Goal: Transaction & Acquisition: Book appointment/travel/reservation

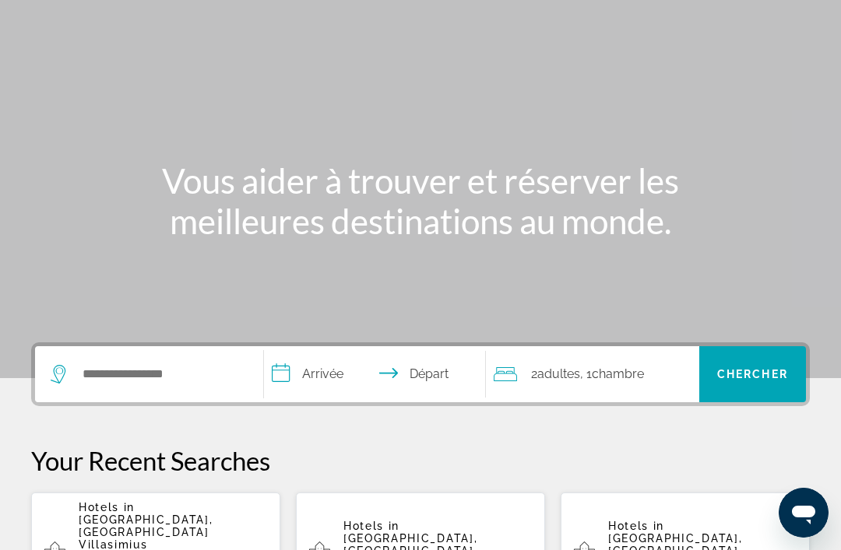
scroll to position [93, 0]
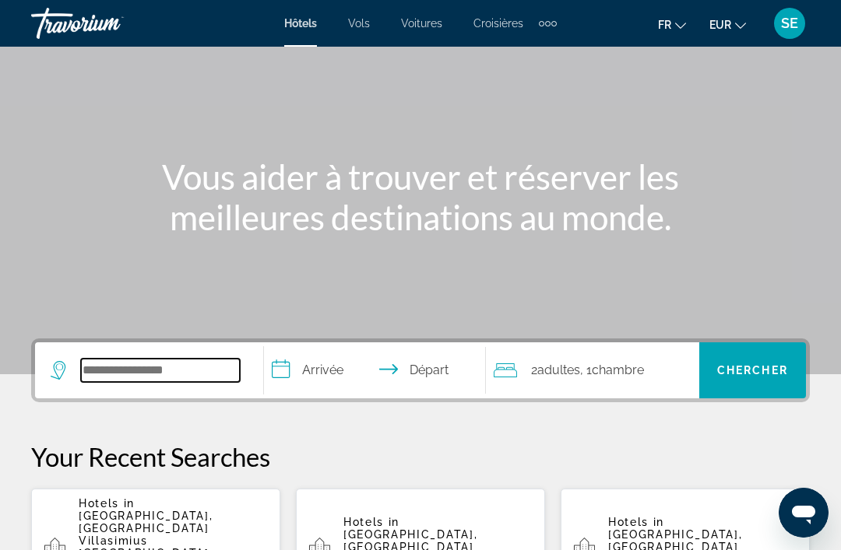
click at [110, 373] on input "Search hotel destination" at bounding box center [160, 370] width 159 height 23
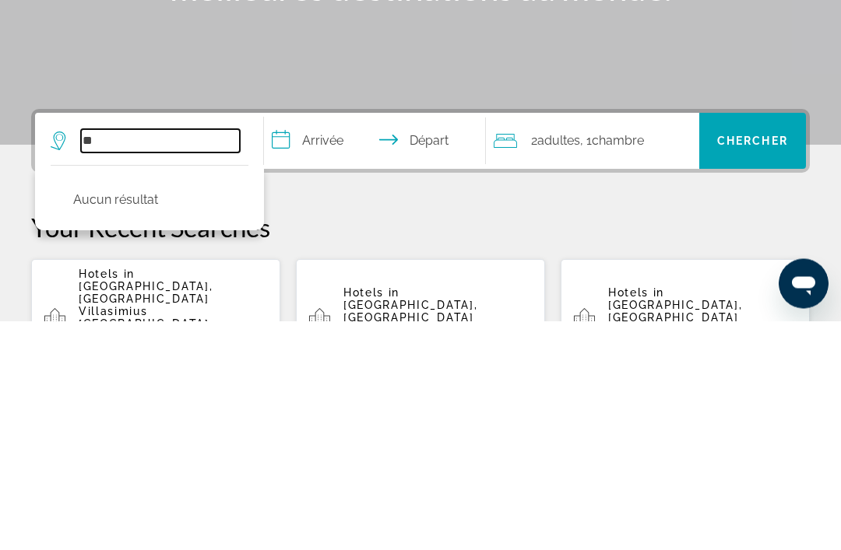
type input "*"
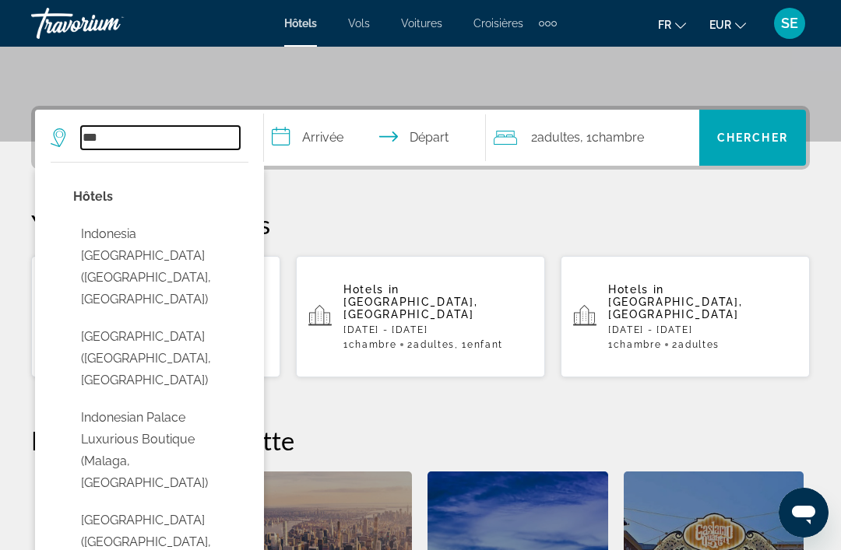
scroll to position [325, 0]
type input "*"
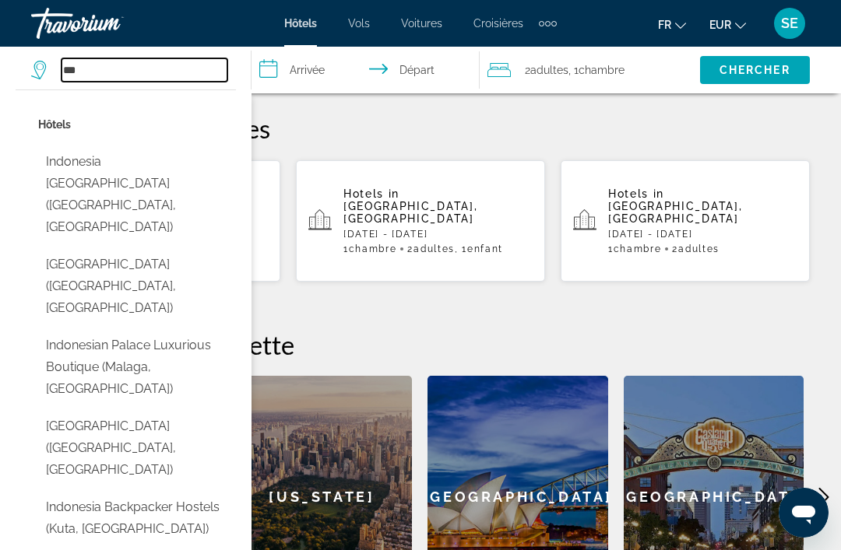
scroll to position [420, 0]
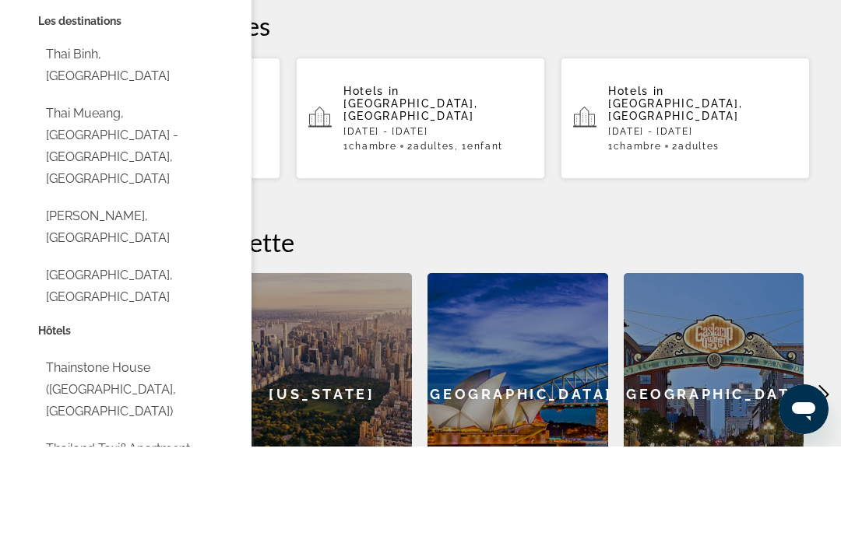
click at [105, 202] on button "Thai Mueang, [GEOGRAPHIC_DATA] - [GEOGRAPHIC_DATA], [GEOGRAPHIC_DATA]" at bounding box center [137, 249] width 198 height 95
type input "**********"
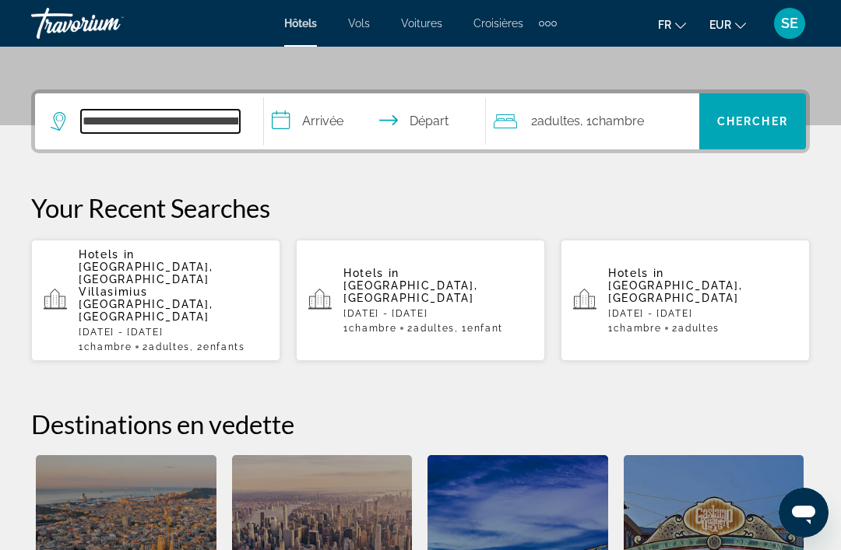
scroll to position [339, 0]
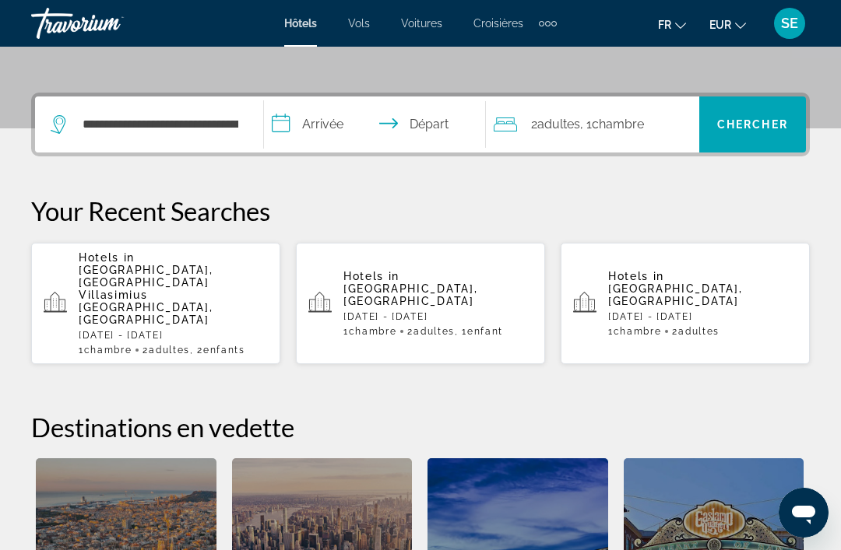
click at [314, 133] on input "**********" at bounding box center [377, 127] width 227 height 61
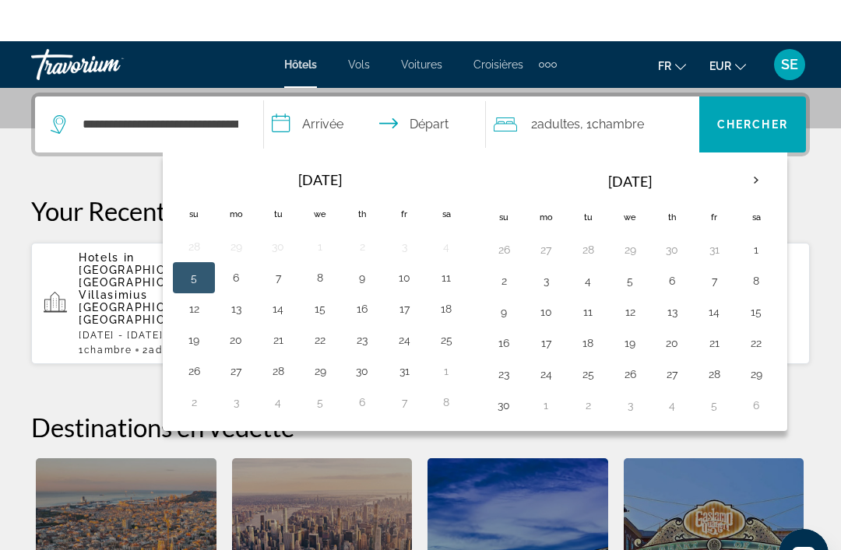
scroll to position [381, 0]
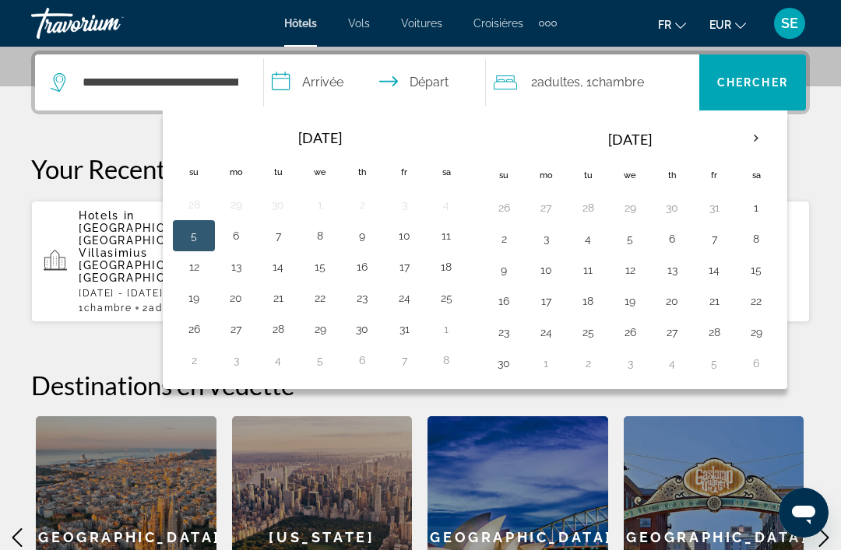
click at [750, 134] on th "Next month" at bounding box center [756, 138] width 42 height 34
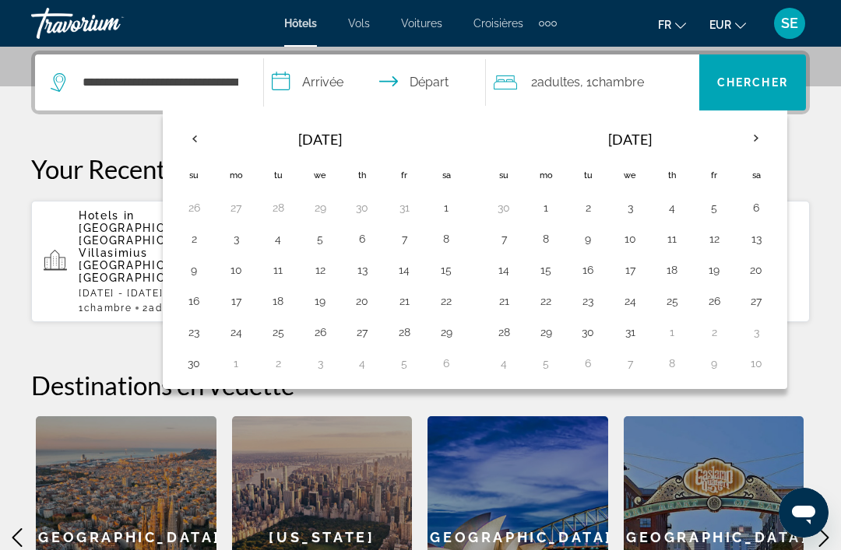
click at [753, 139] on th "Next month" at bounding box center [756, 138] width 42 height 34
click at [754, 141] on th "Next month" at bounding box center [756, 138] width 42 height 34
click at [751, 140] on th "Next month" at bounding box center [756, 138] width 42 height 34
click at [761, 136] on th "Next month" at bounding box center [756, 138] width 42 height 34
click at [761, 137] on th "Next month" at bounding box center [756, 138] width 42 height 34
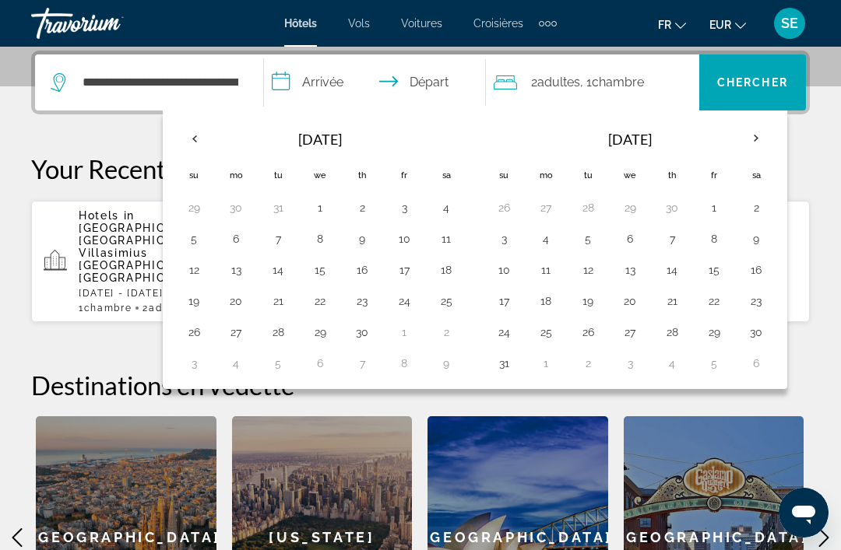
click at [430, 352] on td "9" at bounding box center [446, 363] width 42 height 31
click at [192, 326] on button "26" at bounding box center [193, 333] width 25 height 22
click at [190, 300] on button "19" at bounding box center [193, 301] width 25 height 22
type input "**********"
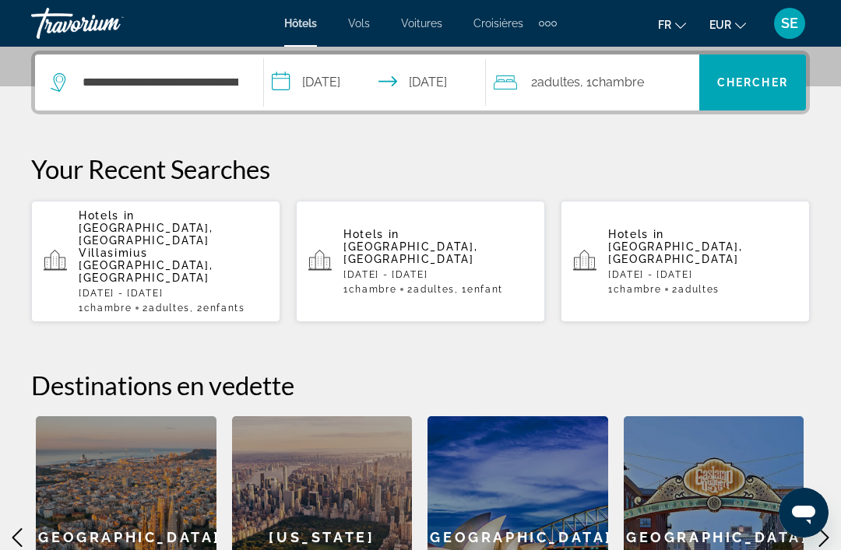
click at [313, 90] on input "**********" at bounding box center [377, 84] width 227 height 61
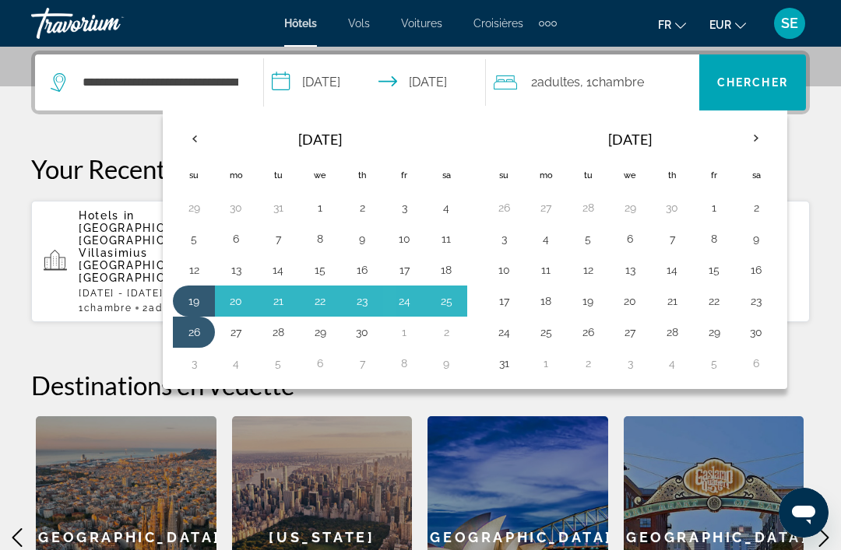
click at [751, 85] on span "Chercher" at bounding box center [752, 82] width 71 height 12
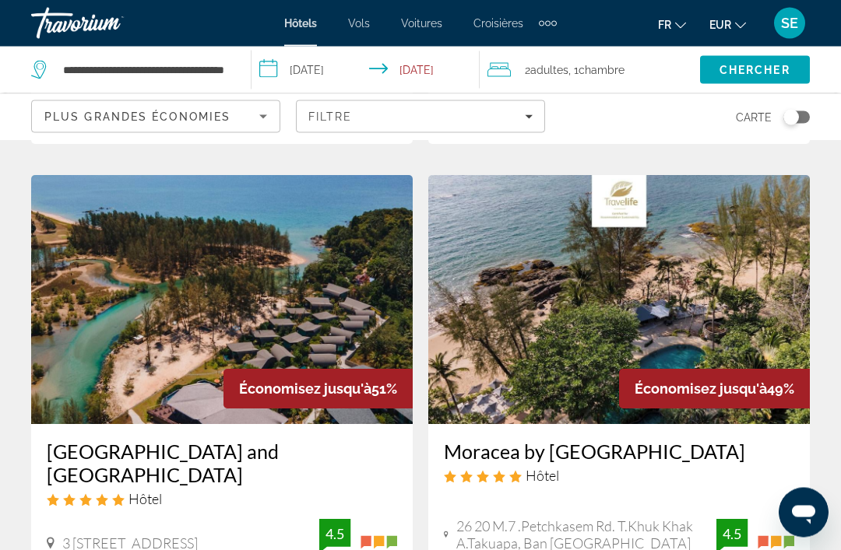
scroll to position [2556, 0]
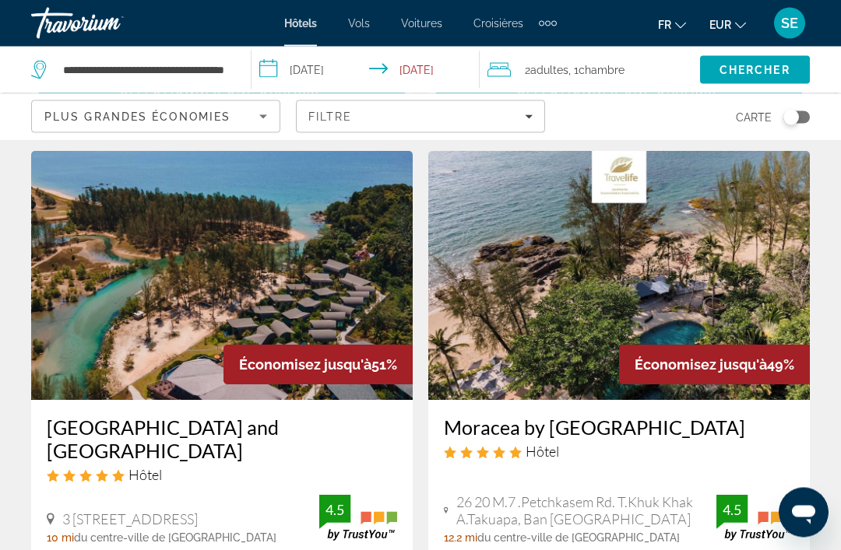
click at [800, 121] on div "Toggle map" at bounding box center [796, 117] width 26 height 12
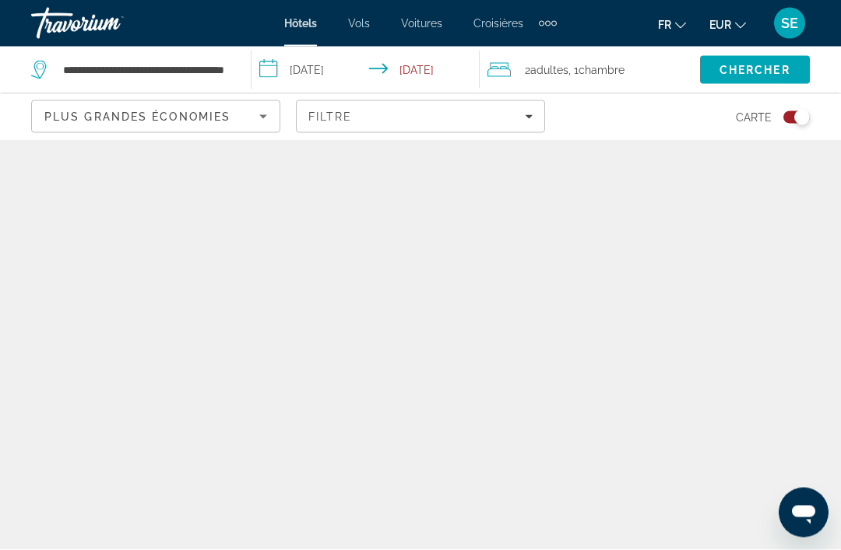
scroll to position [0, 0]
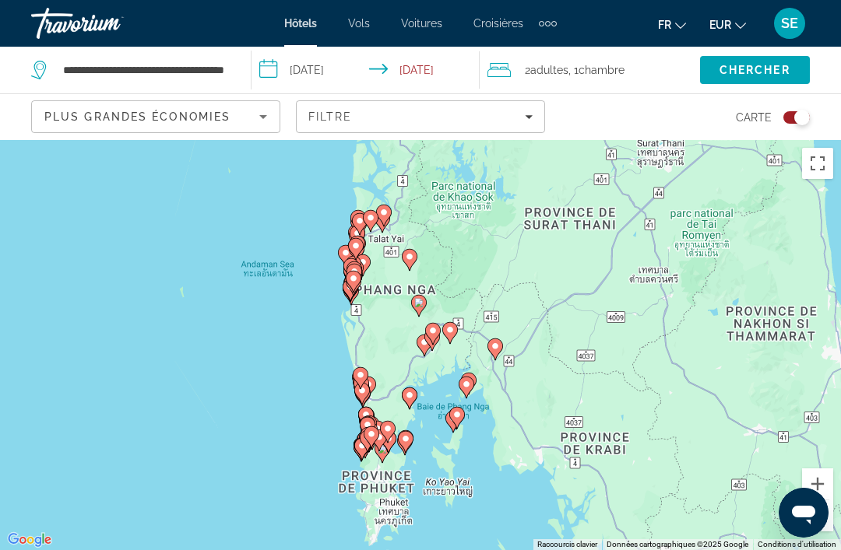
click at [817, 500] on button "Zoom avant" at bounding box center [817, 484] width 31 height 31
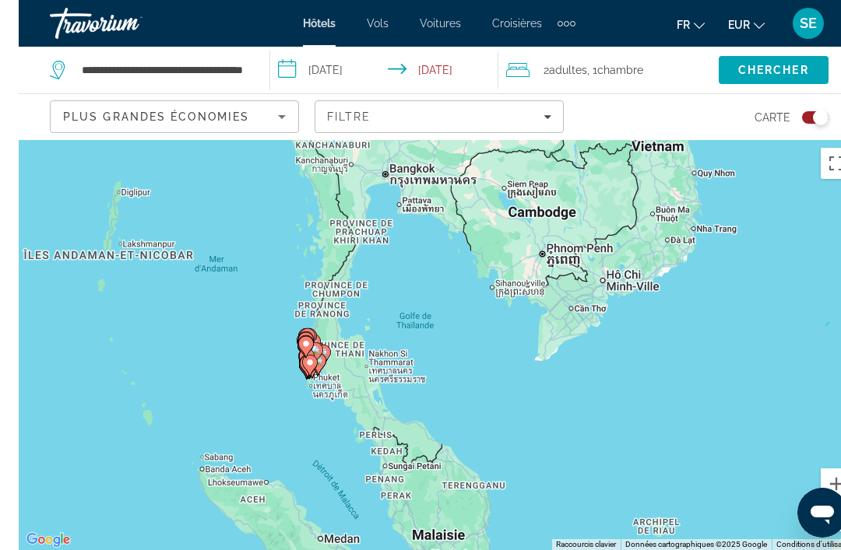
click at [437, 419] on div "Pour activer le glissement avec le clavier, appuyez sur Alt+Entrée. Une fois ce…" at bounding box center [420, 345] width 841 height 410
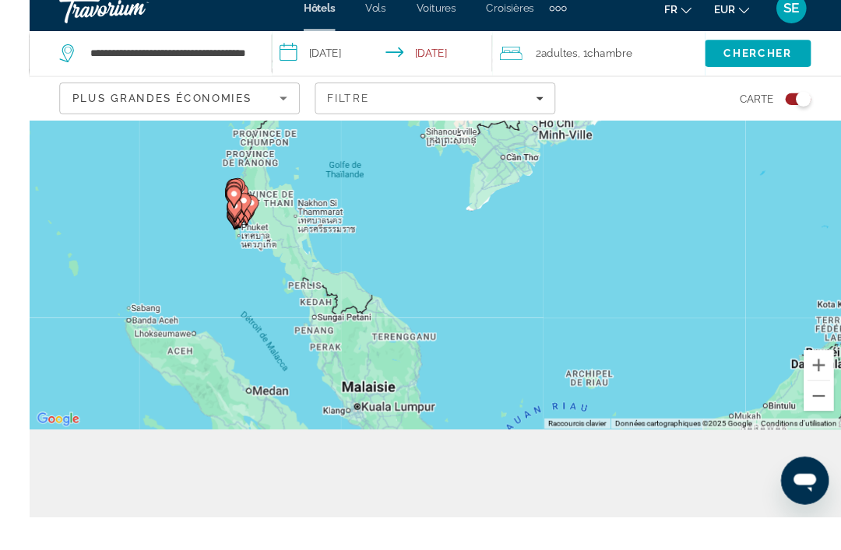
scroll to position [137, 0]
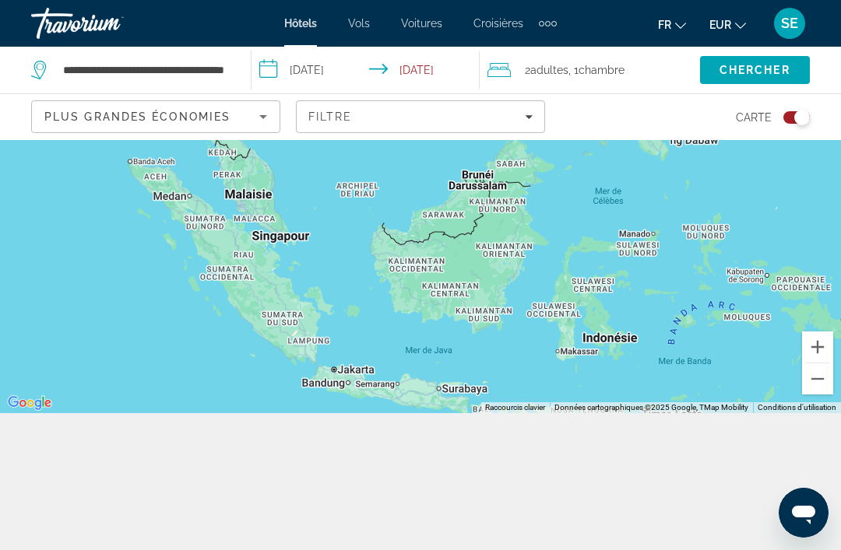
click at [803, 123] on div "Toggle map" at bounding box center [802, 118] width 16 height 16
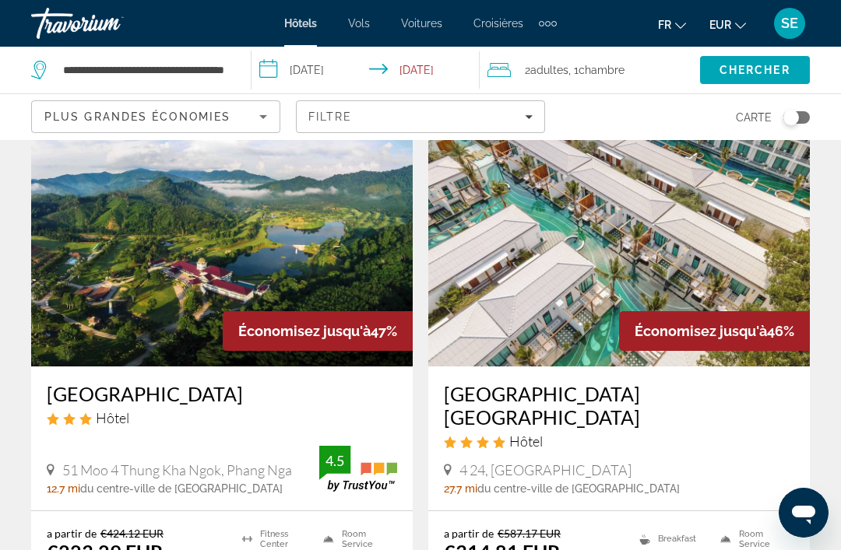
scroll to position [3206, 0]
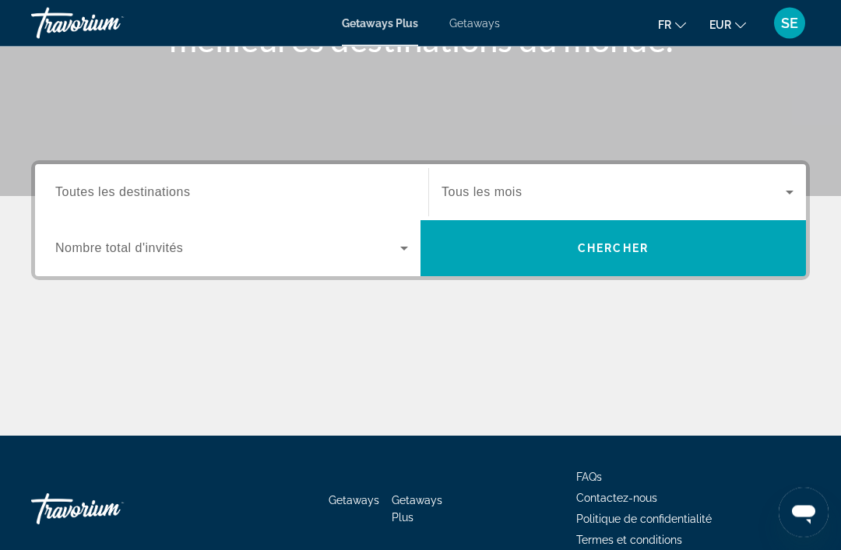
scroll to position [273, 0]
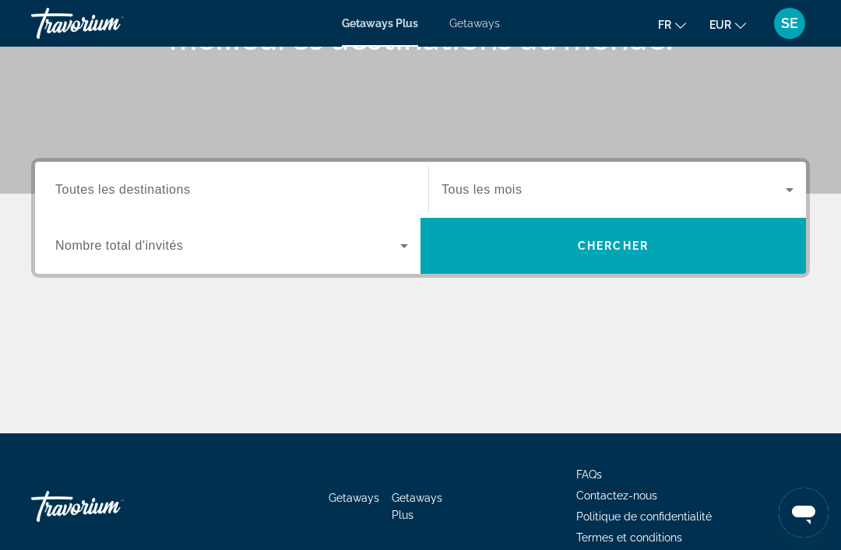
click at [86, 184] on span "Toutes les destinations" at bounding box center [122, 189] width 135 height 13
click at [86, 184] on input "Destination Toutes les destinations" at bounding box center [231, 190] width 353 height 19
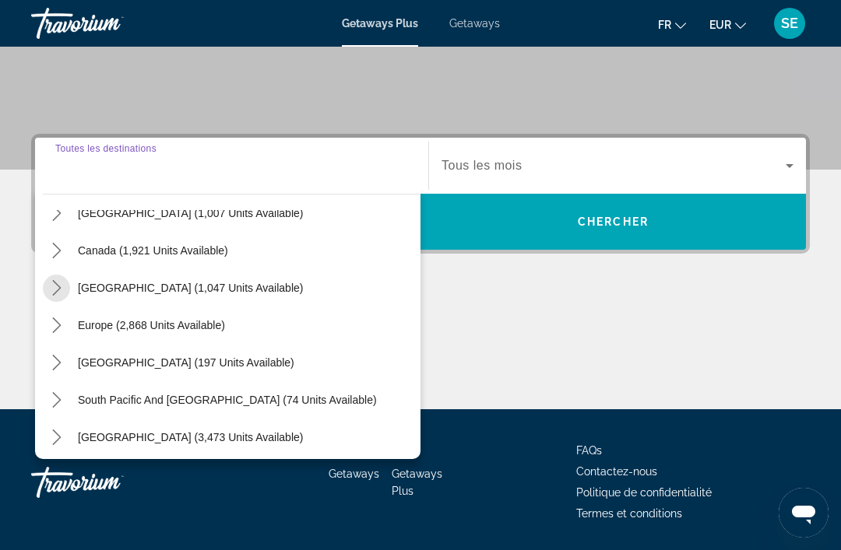
scroll to position [109, 0]
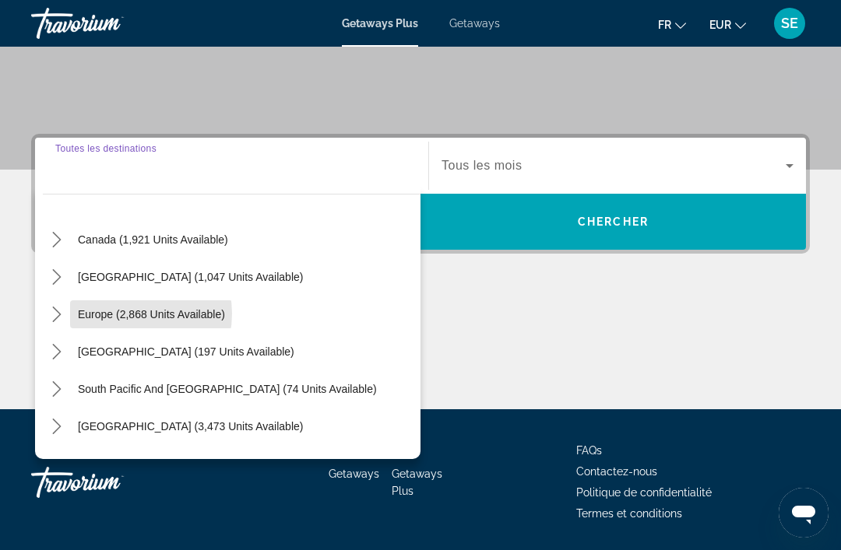
click at [123, 314] on span "Europe (2,868 units available)" at bounding box center [151, 314] width 147 height 12
type input "**********"
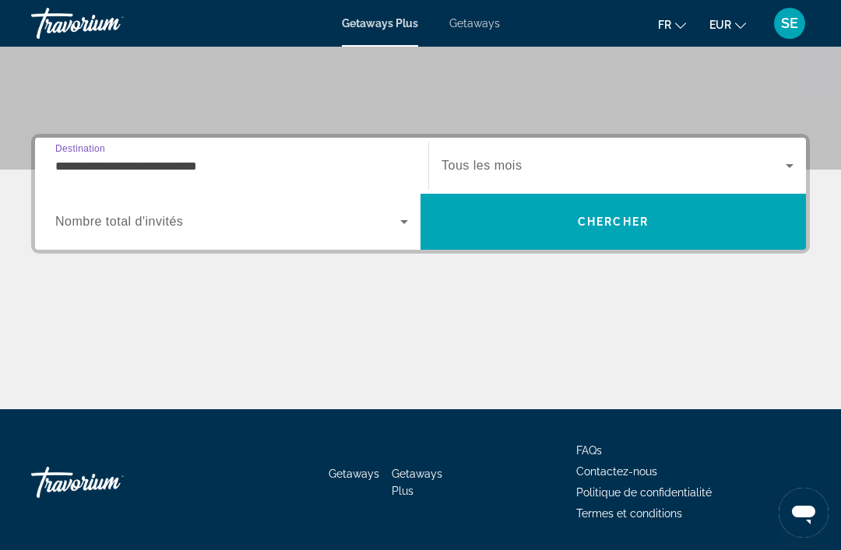
click at [783, 162] on icon "Search widget" at bounding box center [789, 165] width 19 height 19
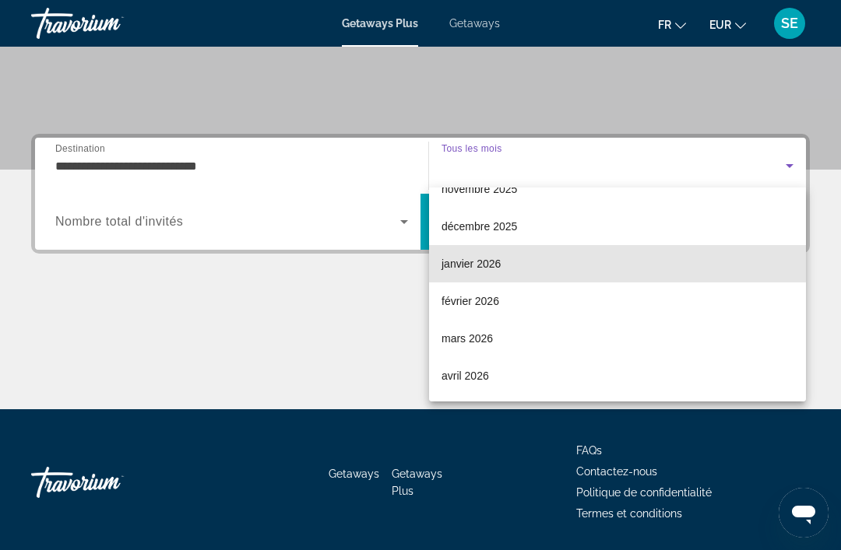
scroll to position [118, 0]
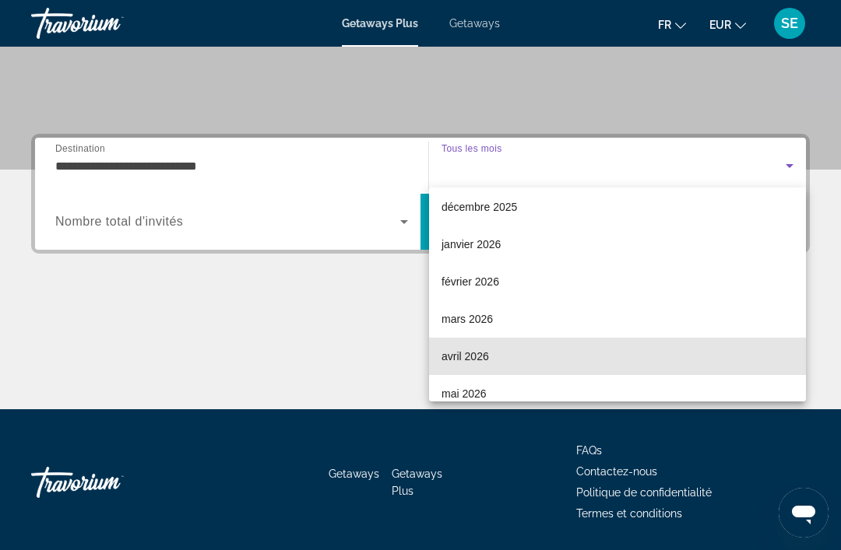
click at [453, 357] on span "avril 2026" at bounding box center [464, 356] width 47 height 19
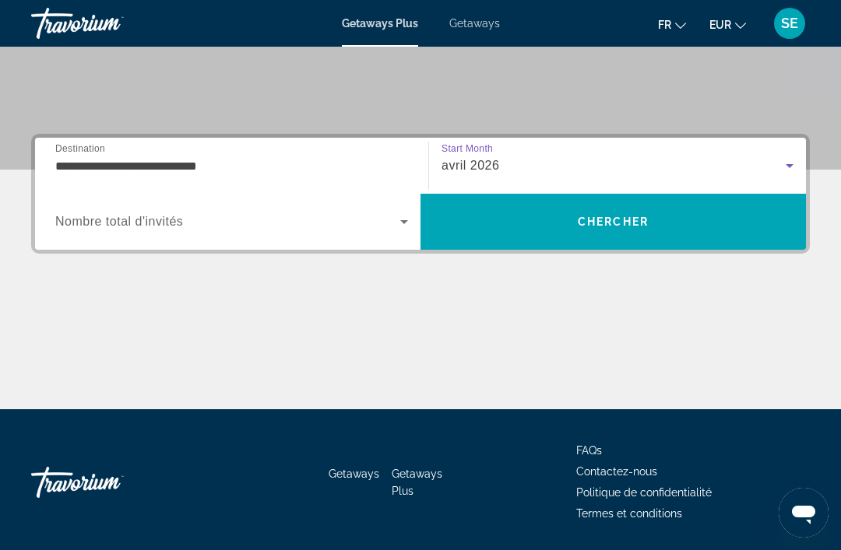
click at [610, 225] on span "Chercher" at bounding box center [613, 222] width 71 height 12
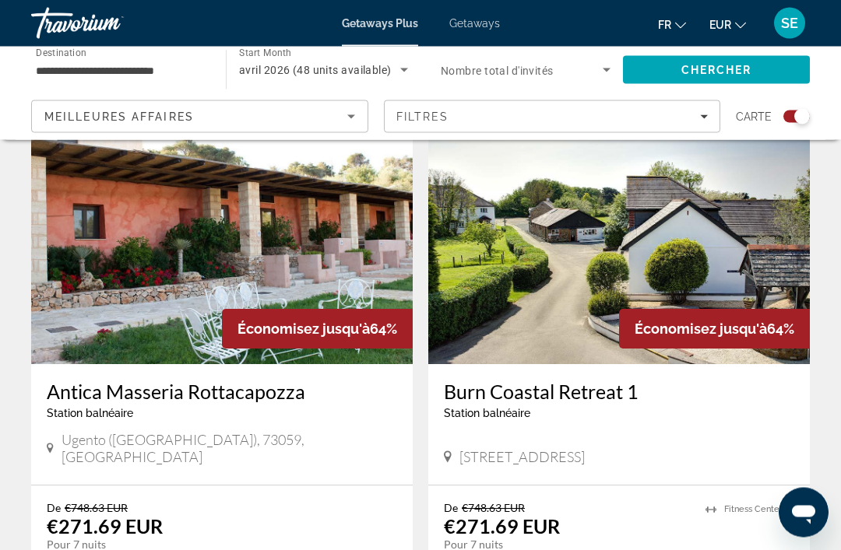
scroll to position [565, 0]
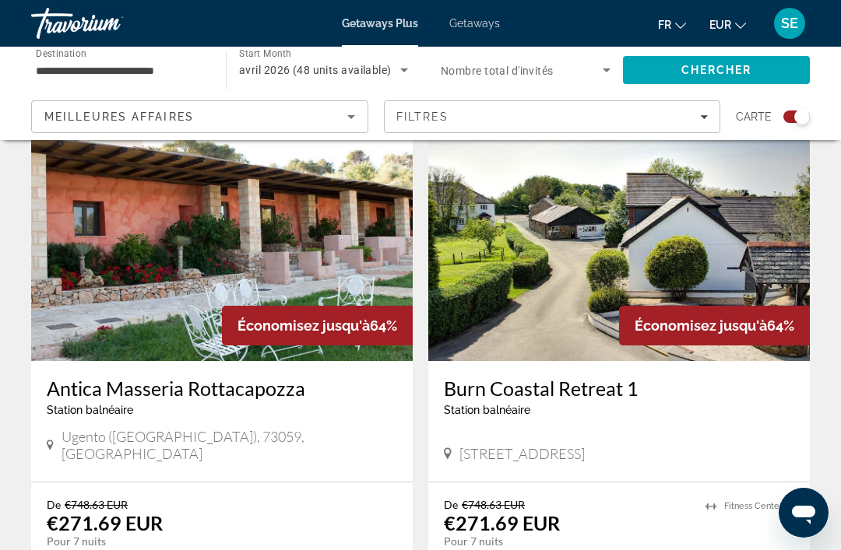
click at [800, 118] on div "Search widget" at bounding box center [802, 117] width 16 height 16
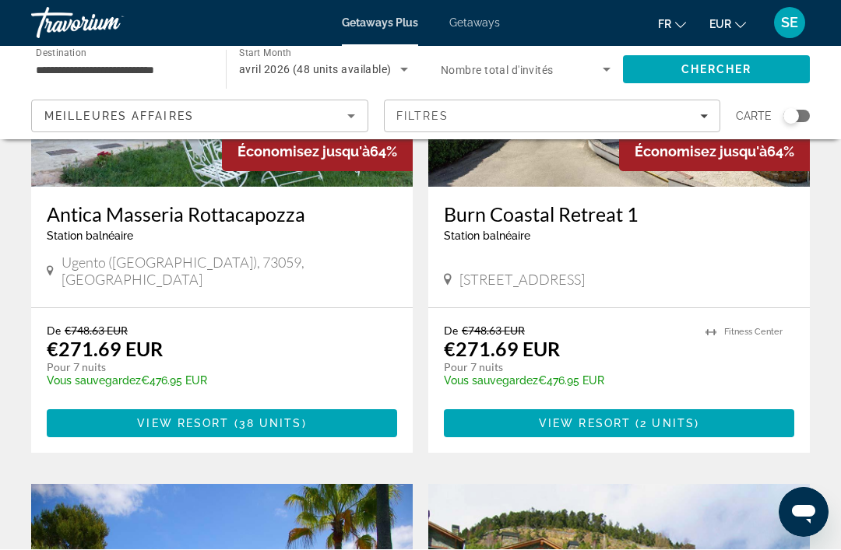
click at [72, 70] on input "**********" at bounding box center [121, 70] width 170 height 19
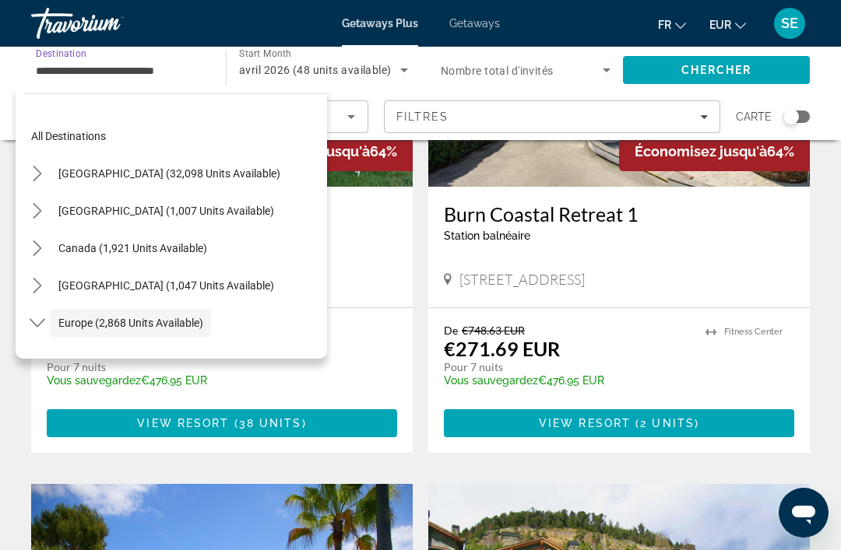
scroll to position [93, 0]
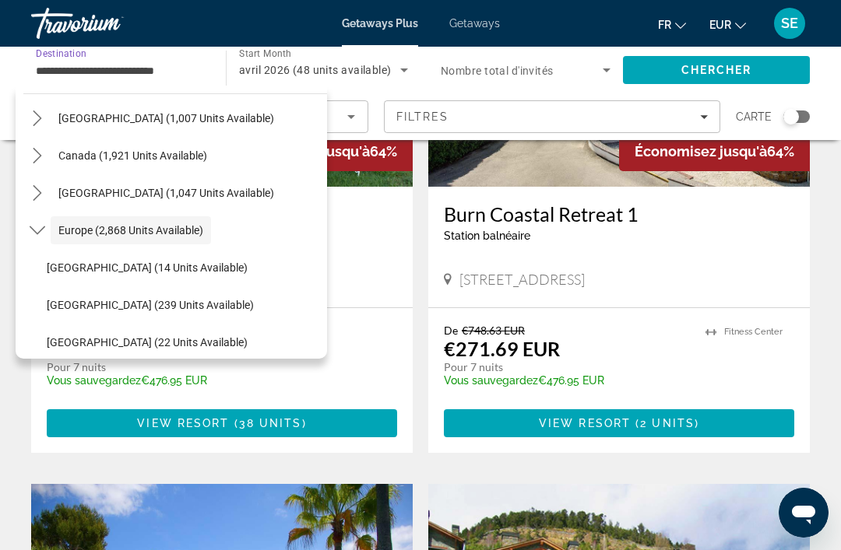
click at [613, 69] on icon "Search widget" at bounding box center [606, 70] width 19 height 19
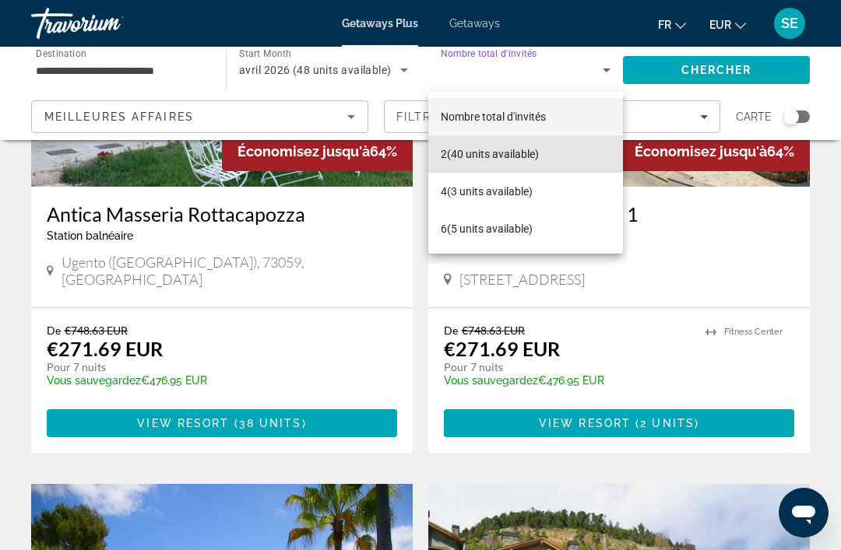
click at [462, 160] on span "2 (40 units available)" at bounding box center [490, 154] width 98 height 19
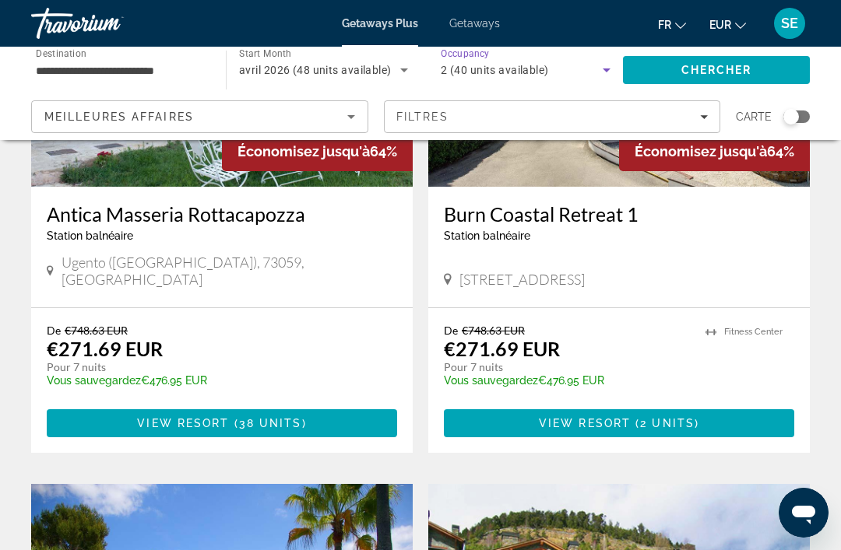
click at [690, 69] on span "Chercher" at bounding box center [716, 70] width 71 height 12
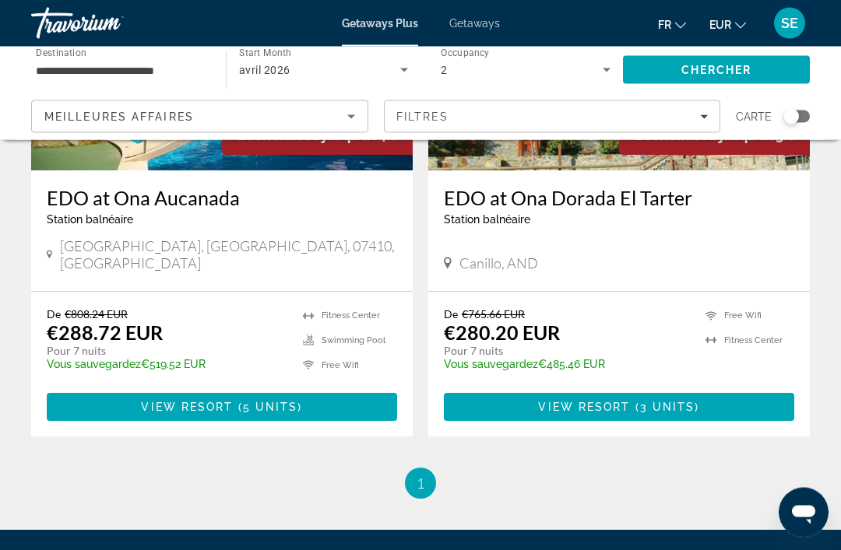
scroll to position [906, 0]
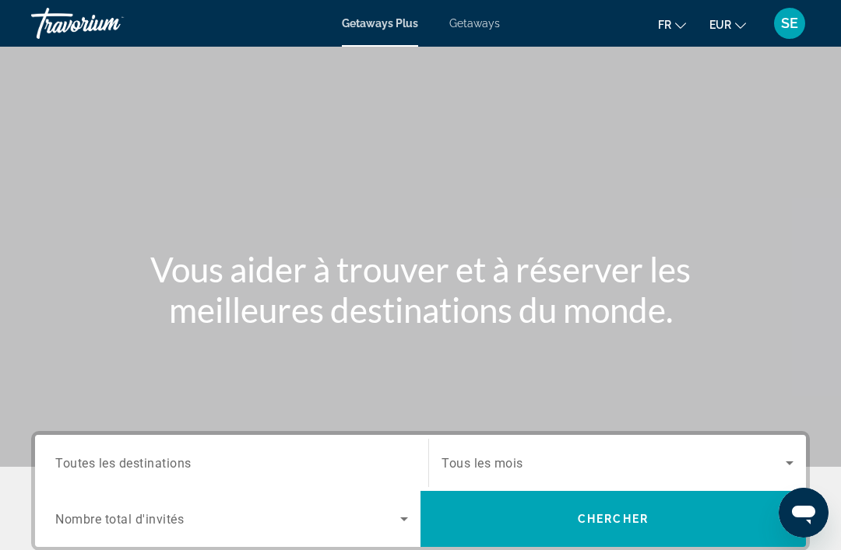
scroll to position [13, 0]
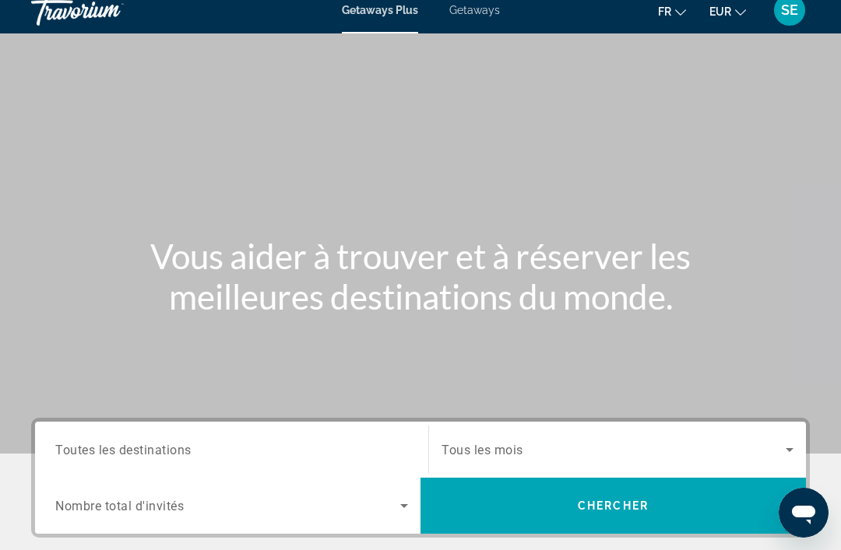
click at [477, 12] on span "Getaways" at bounding box center [474, 10] width 51 height 12
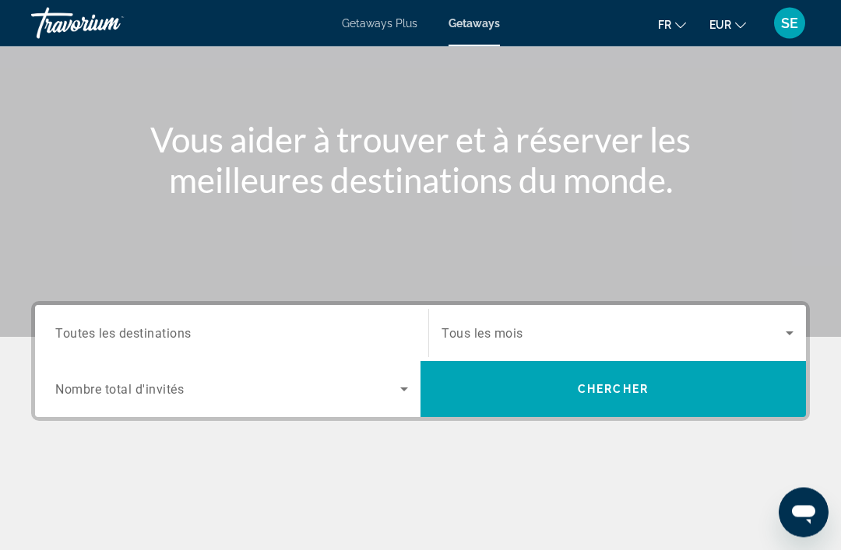
scroll to position [131, 0]
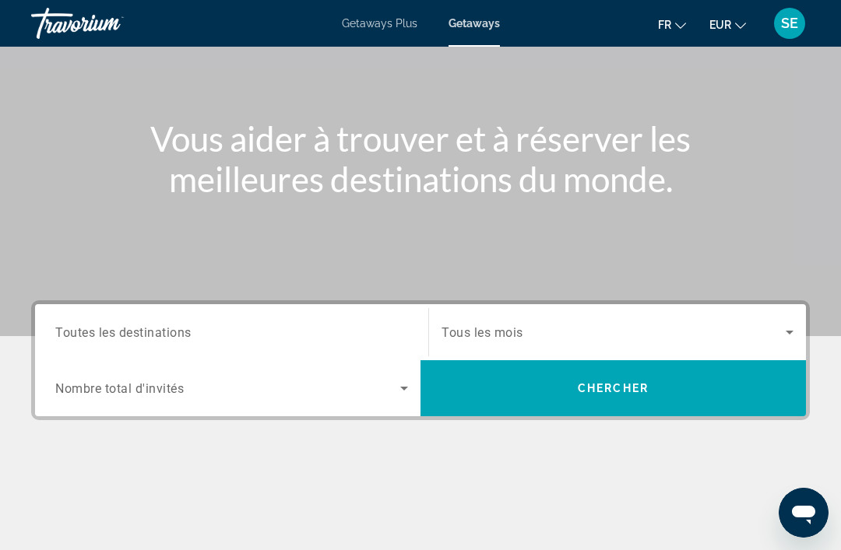
click at [79, 324] on input "Destination Toutes les destinations" at bounding box center [231, 333] width 353 height 19
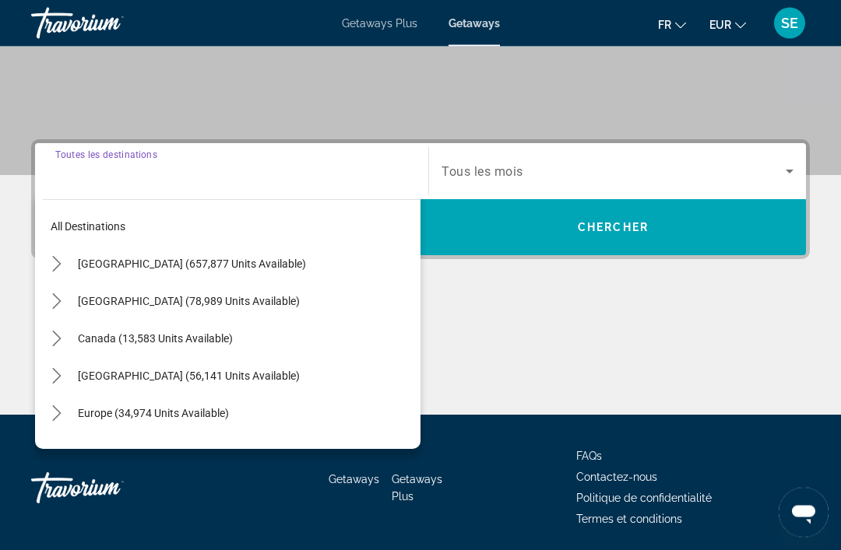
scroll to position [297, 0]
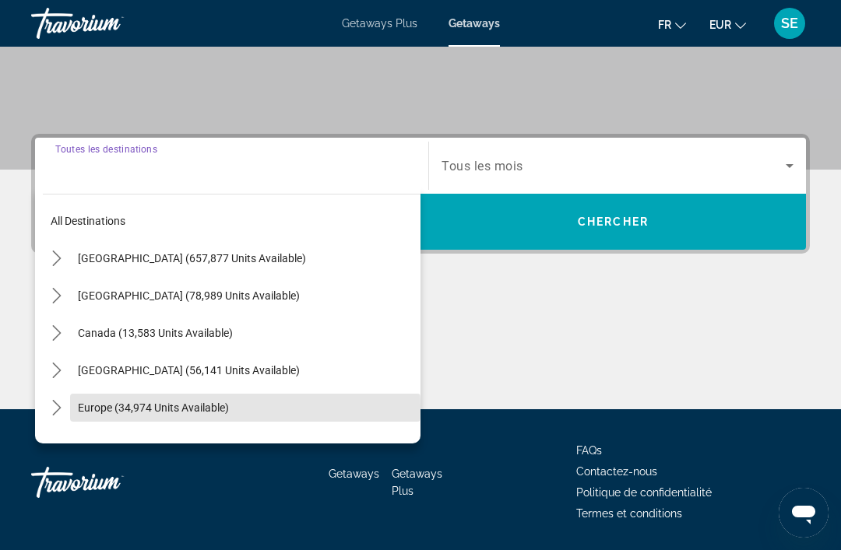
click at [95, 407] on span "Europe (34,974 units available)" at bounding box center [153, 408] width 151 height 12
type input "**********"
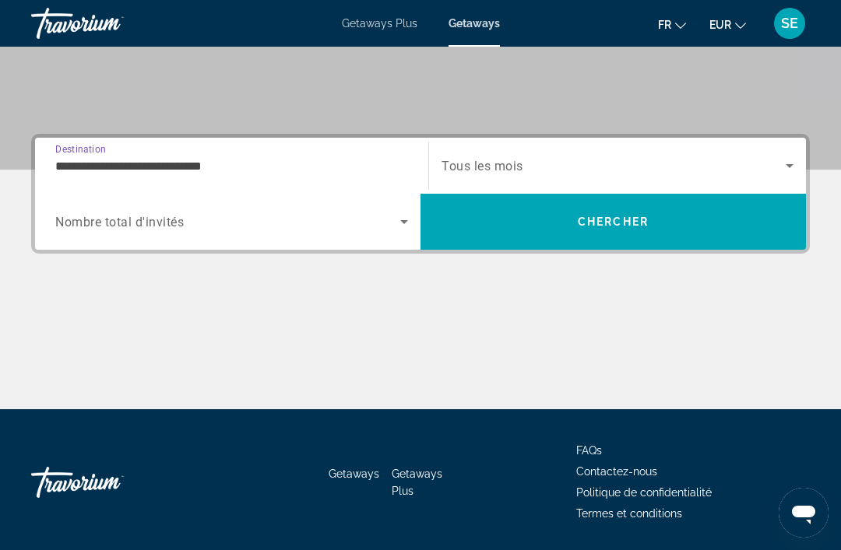
click at [388, 239] on div "Search widget" at bounding box center [231, 222] width 353 height 44
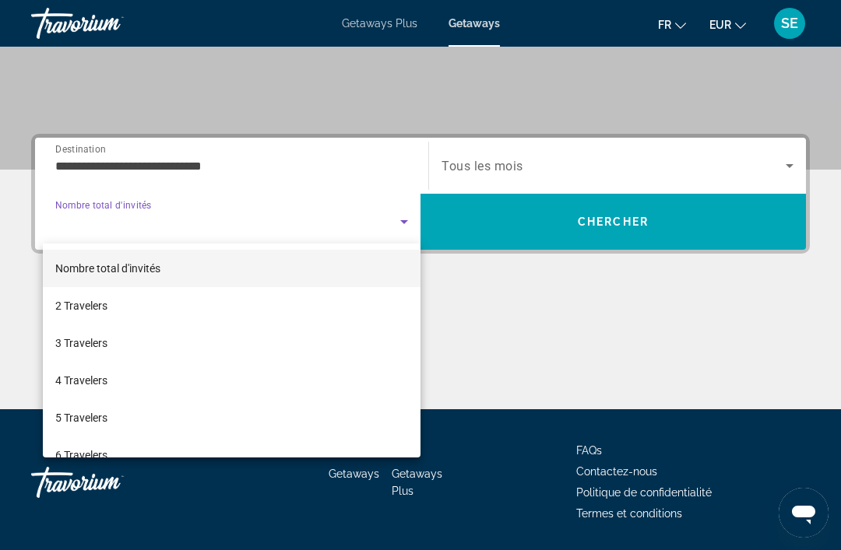
click at [401, 223] on div at bounding box center [420, 275] width 841 height 550
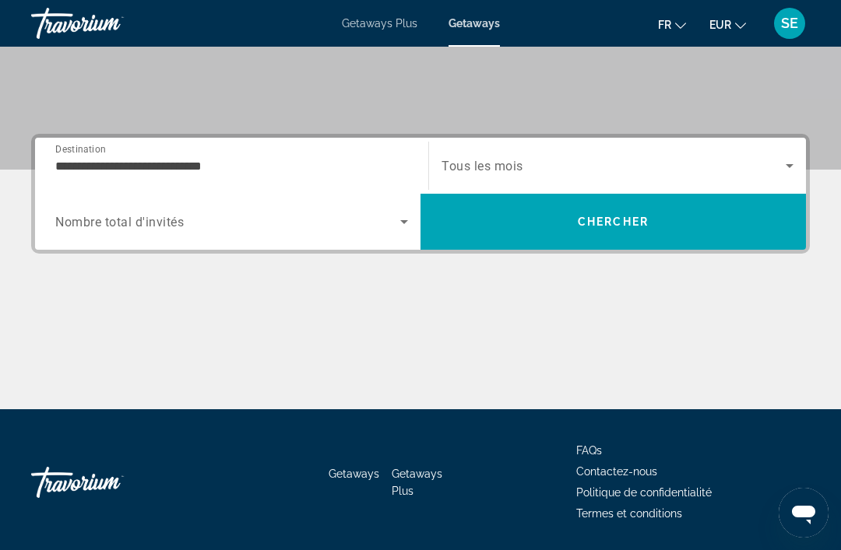
click at [397, 223] on icon "Search widget" at bounding box center [404, 222] width 19 height 19
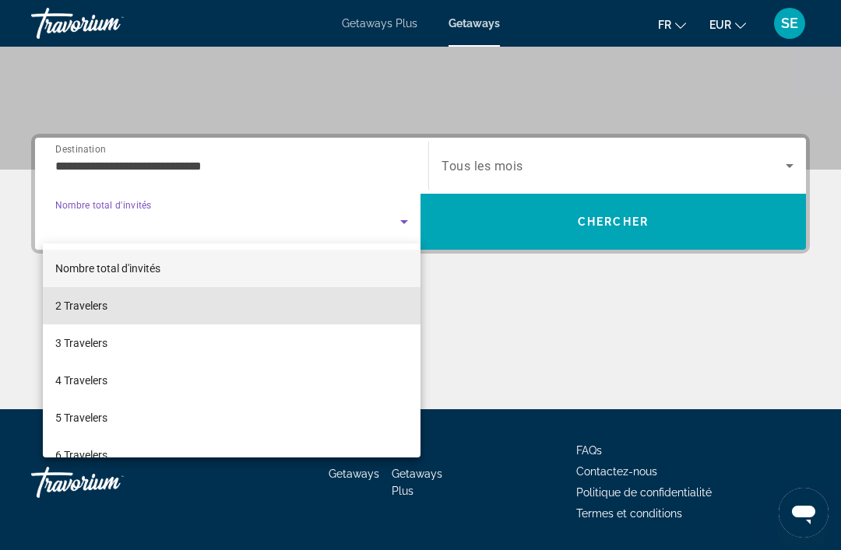
click at [55, 306] on span "2 Travelers" at bounding box center [81, 306] width 52 height 19
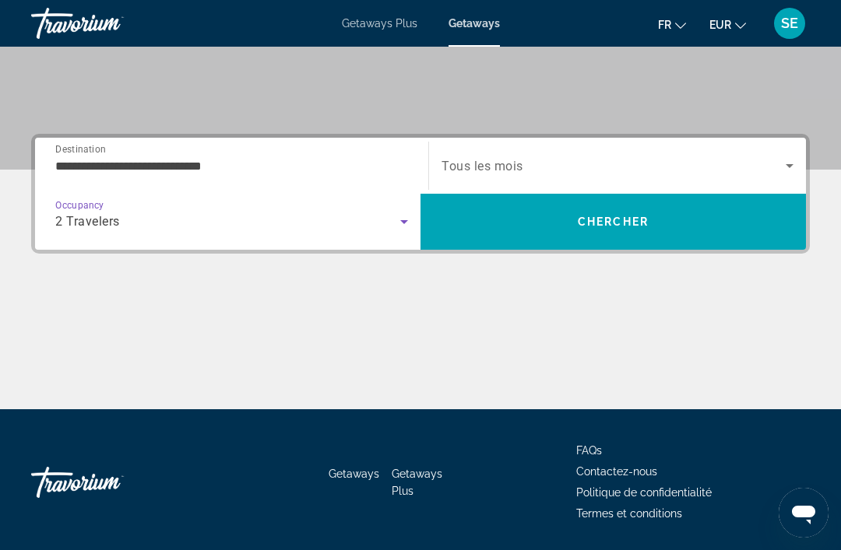
click at [792, 165] on icon "Search widget" at bounding box center [789, 166] width 8 height 4
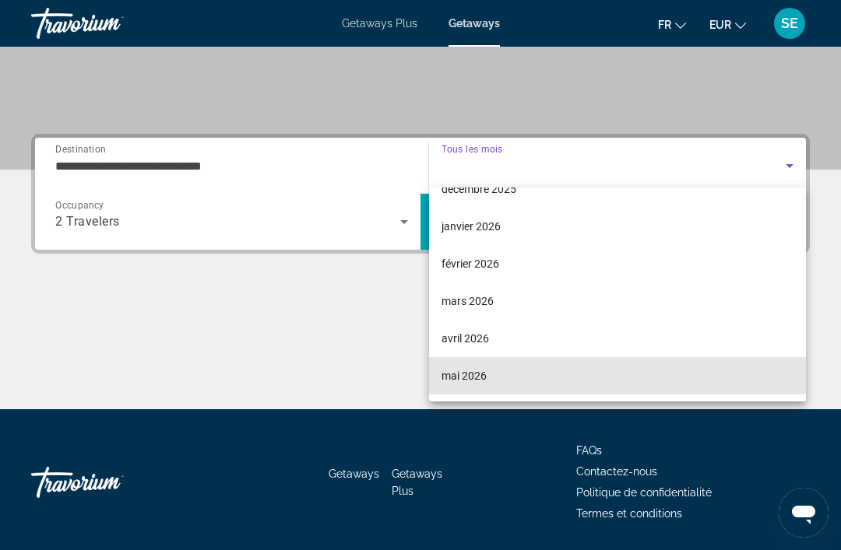
click at [458, 377] on span "mai 2026" at bounding box center [463, 376] width 45 height 19
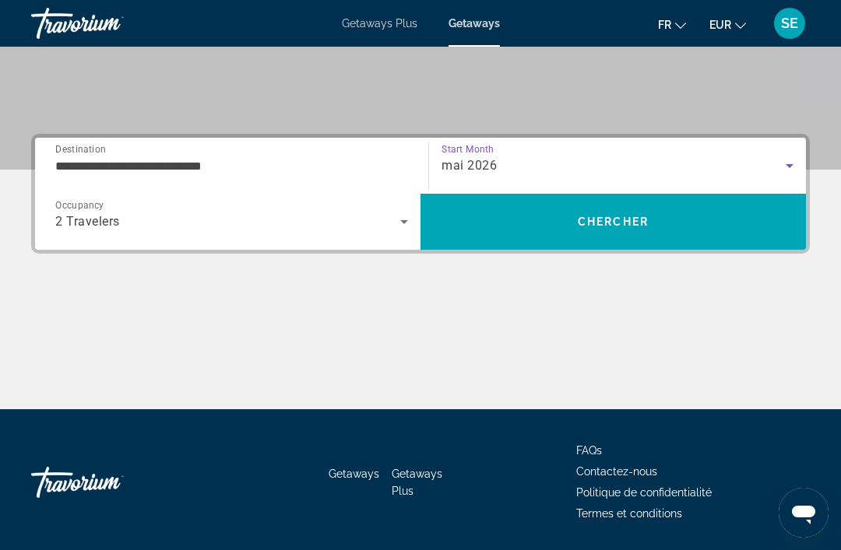
click at [563, 279] on div "**********" at bounding box center [420, 272] width 841 height 276
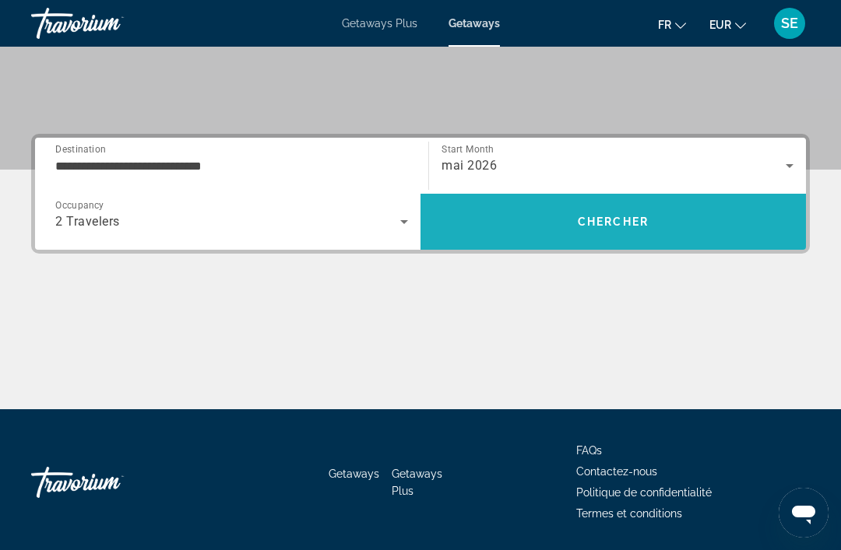
click at [578, 217] on span "Chercher" at bounding box center [613, 222] width 71 height 12
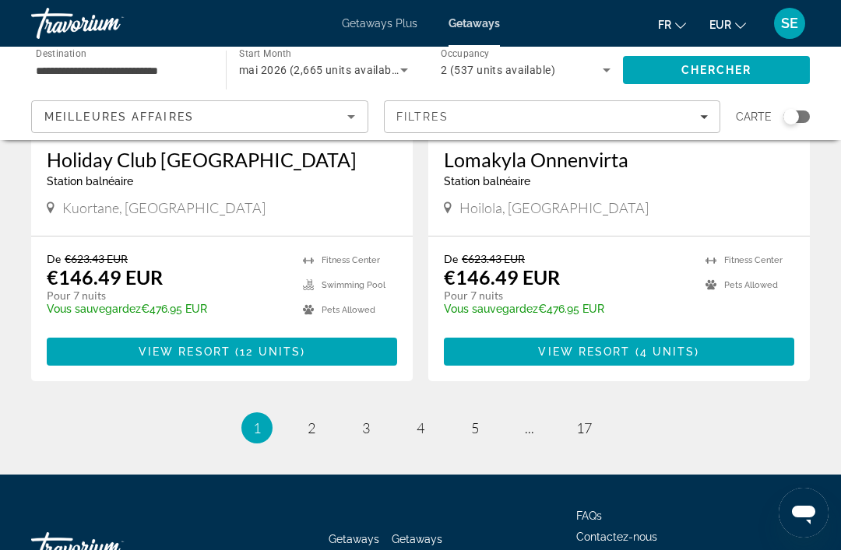
scroll to position [3048, 0]
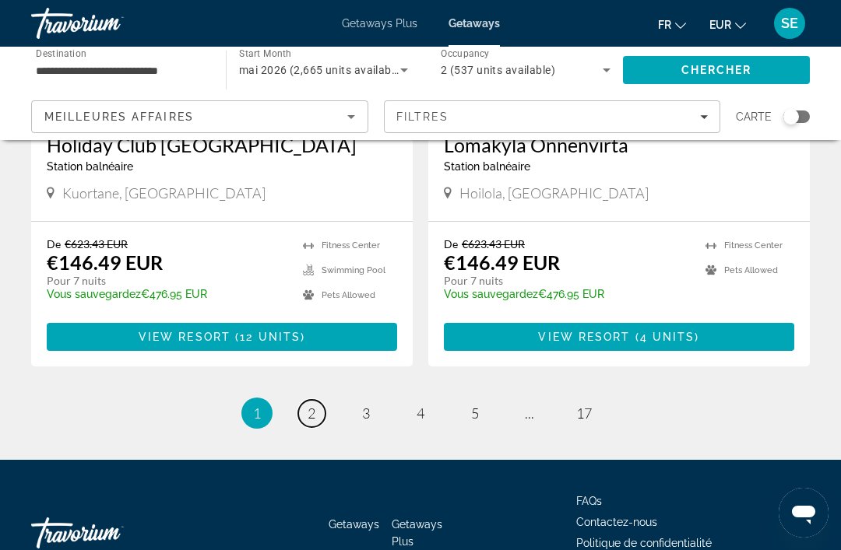
click at [310, 405] on span "2" at bounding box center [311, 413] width 8 height 17
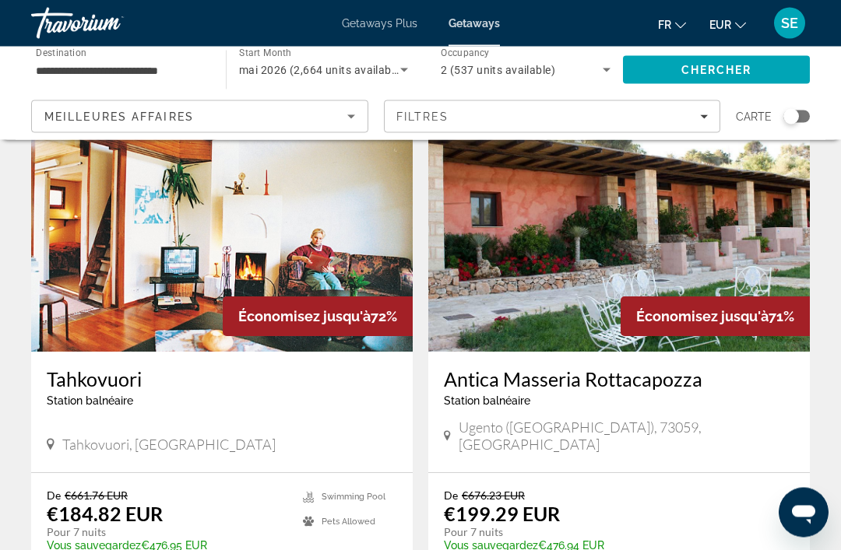
scroll to position [2773, 0]
click at [507, 419] on span "Ugento (Lecce), 73059, ITA" at bounding box center [627, 436] width 336 height 34
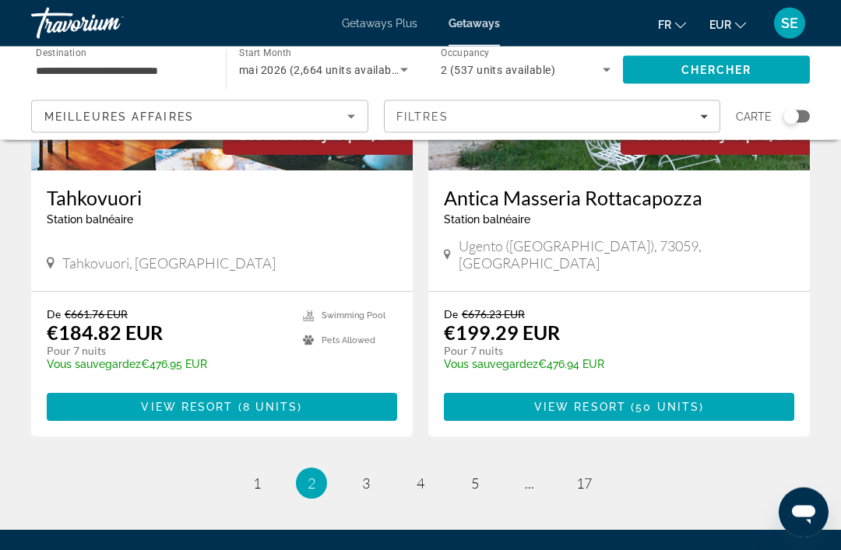
scroll to position [2954, 0]
click at [370, 475] on span "3" at bounding box center [366, 483] width 8 height 17
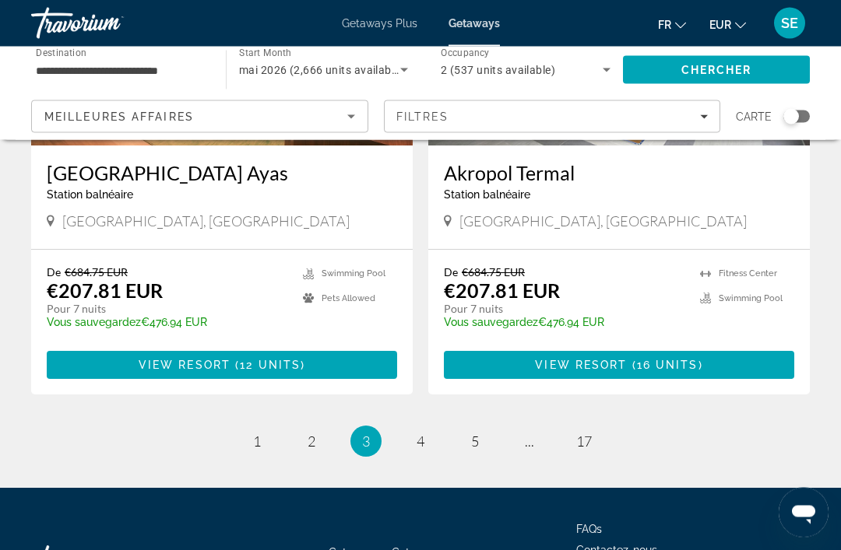
scroll to position [2964, 0]
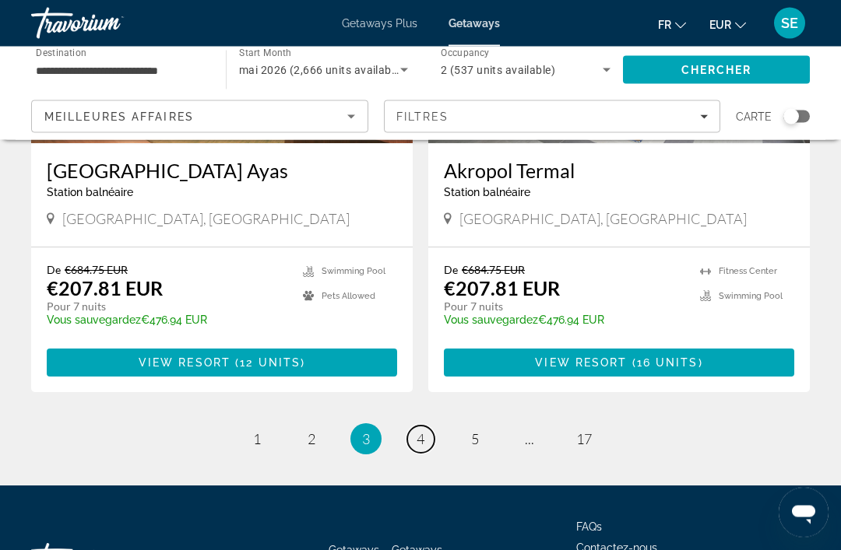
click at [425, 428] on link "page 4" at bounding box center [420, 440] width 27 height 27
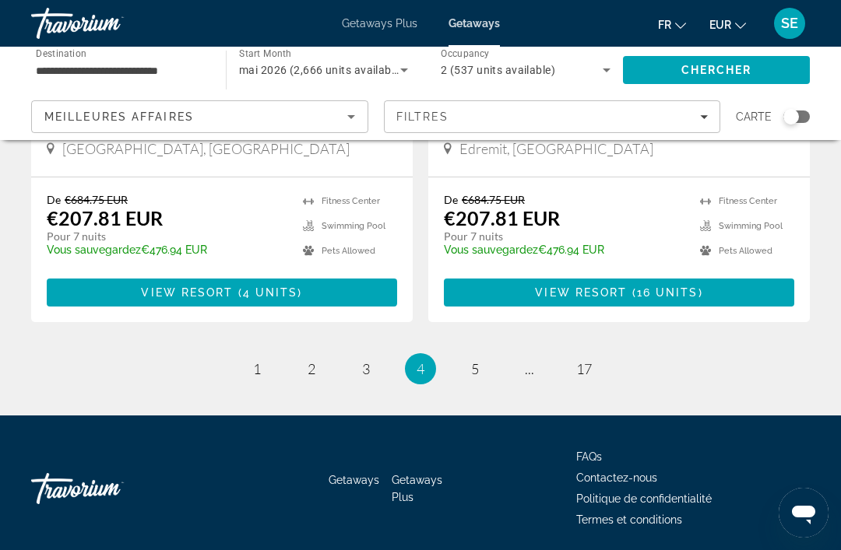
scroll to position [3016, 0]
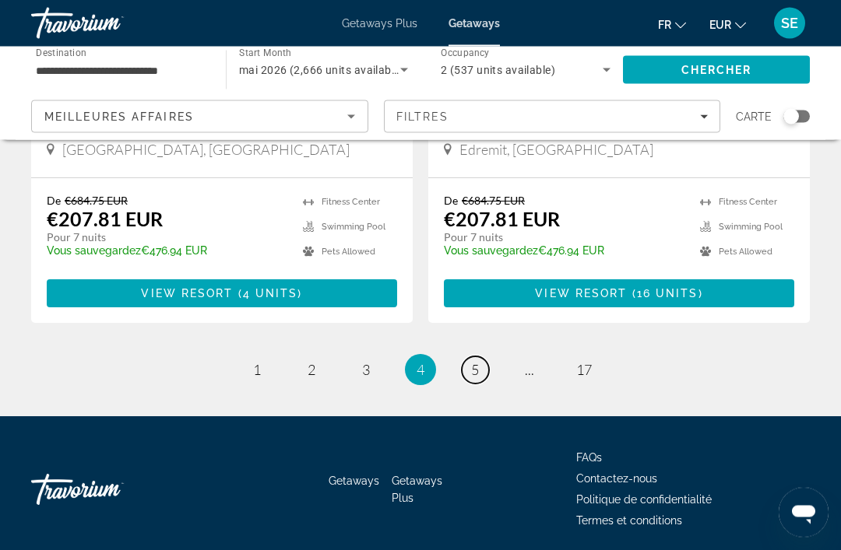
click at [471, 372] on span "5" at bounding box center [475, 370] width 8 height 17
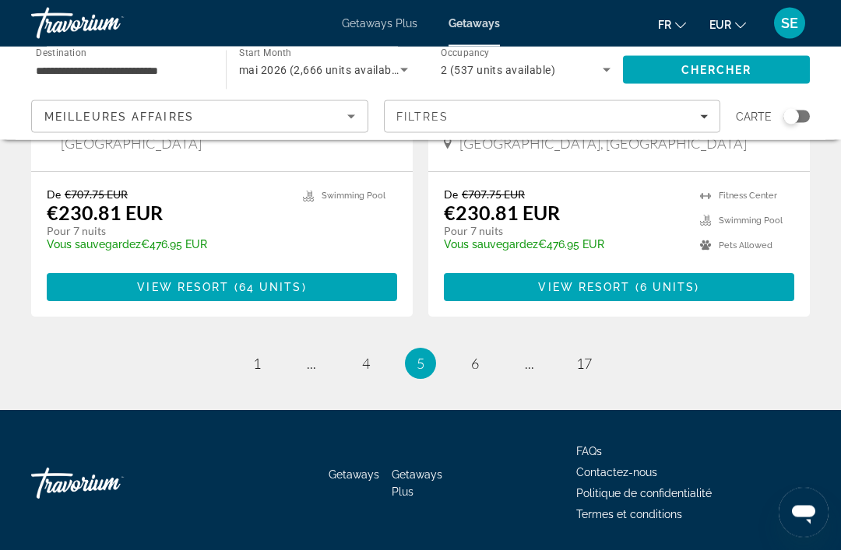
scroll to position [3030, 0]
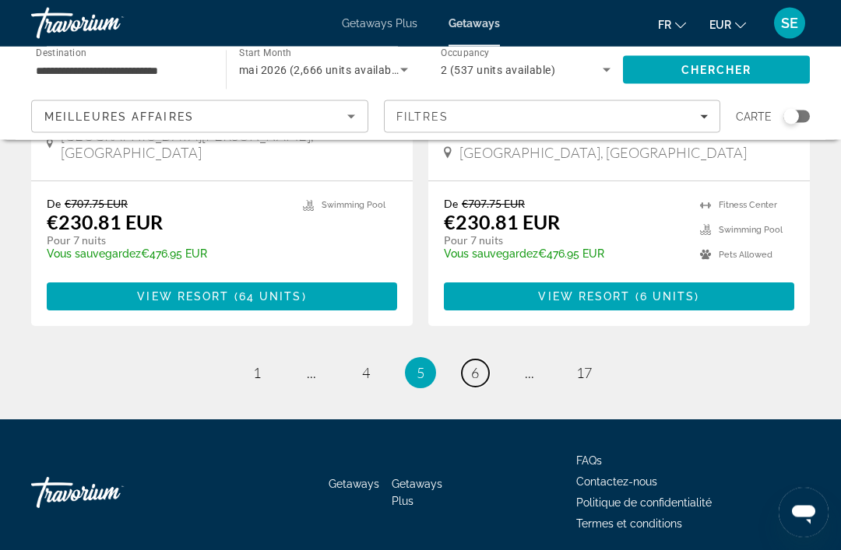
click at [470, 388] on link "page 6" at bounding box center [475, 373] width 27 height 27
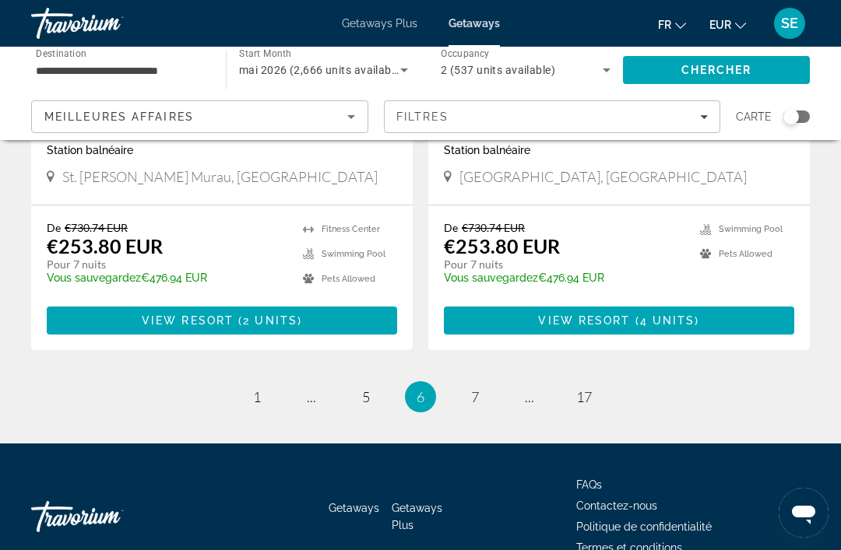
scroll to position [3022, 0]
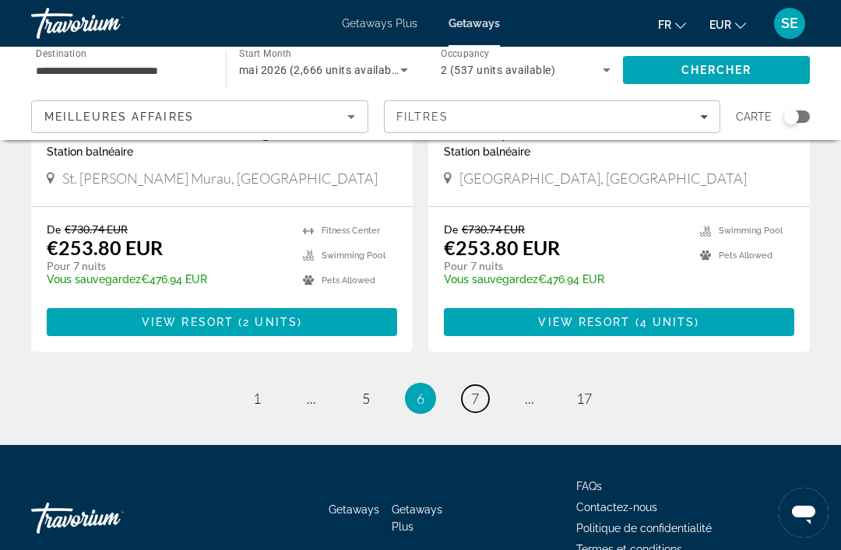
click at [462, 385] on link "page 7" at bounding box center [475, 398] width 27 height 27
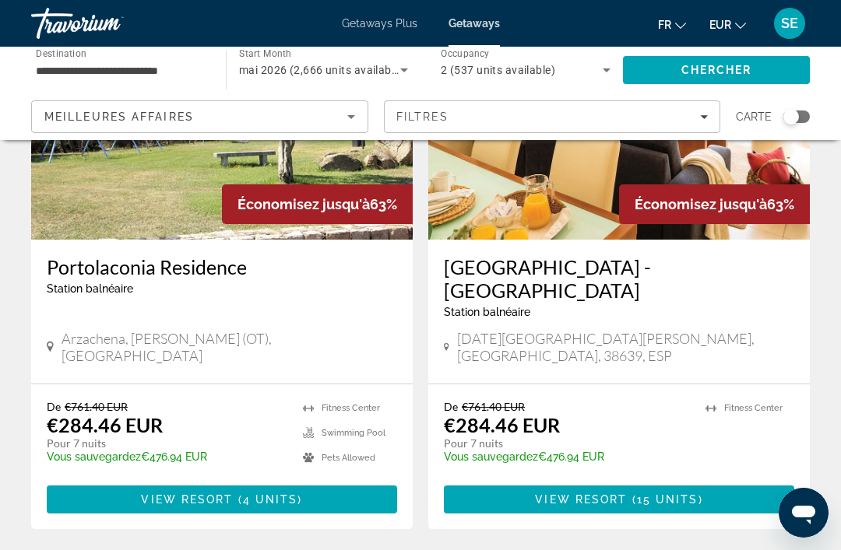
scroll to position [3048, 0]
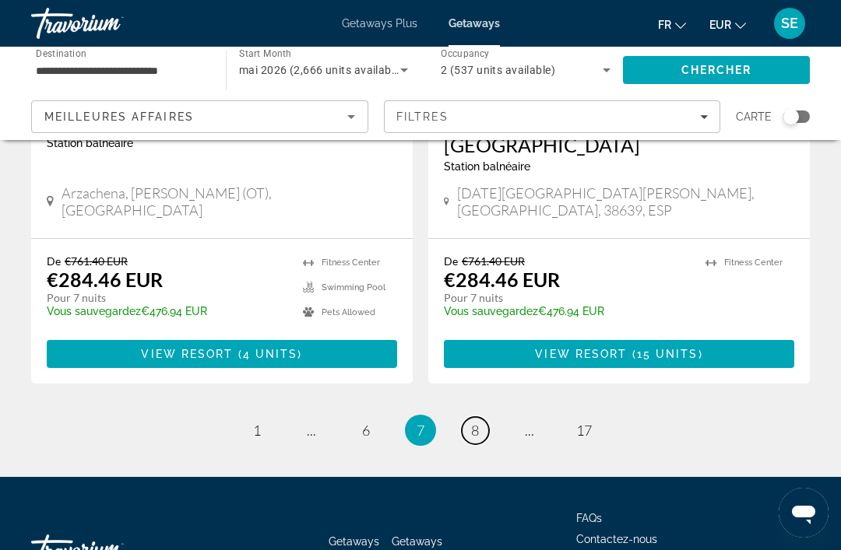
click at [476, 422] on span "8" at bounding box center [475, 430] width 8 height 17
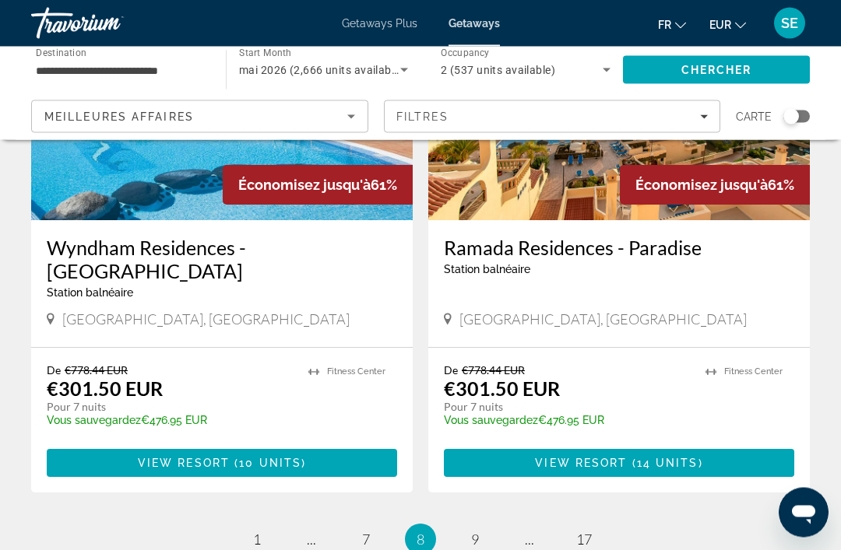
scroll to position [2993, 0]
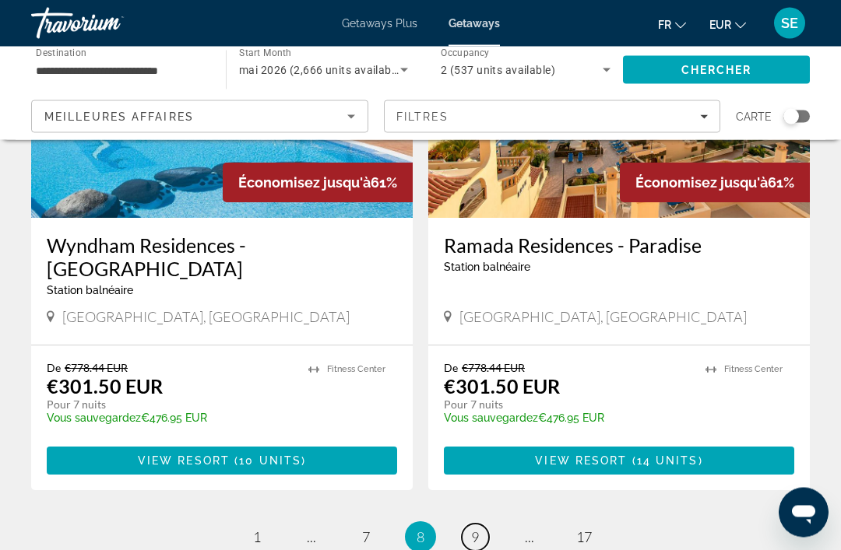
click at [474, 529] on span "9" at bounding box center [475, 537] width 8 height 17
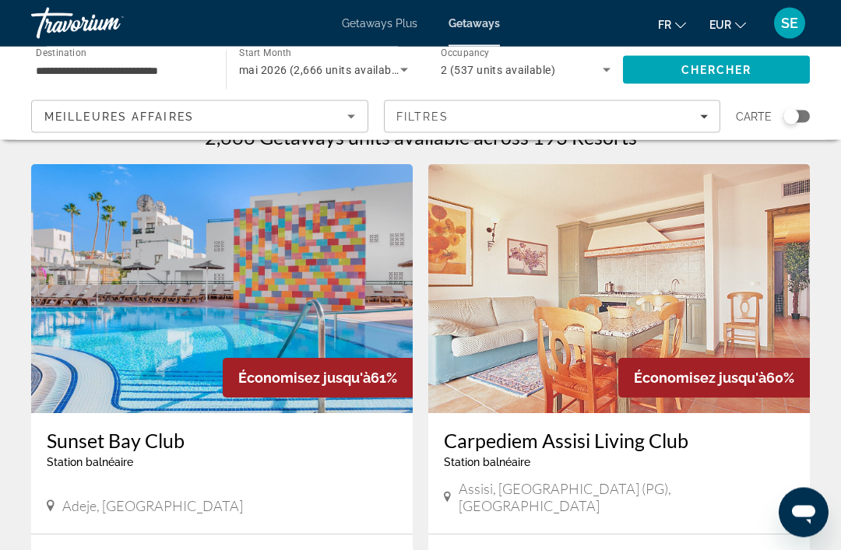
scroll to position [30, 0]
click at [576, 336] on img "Main content" at bounding box center [618, 288] width 381 height 249
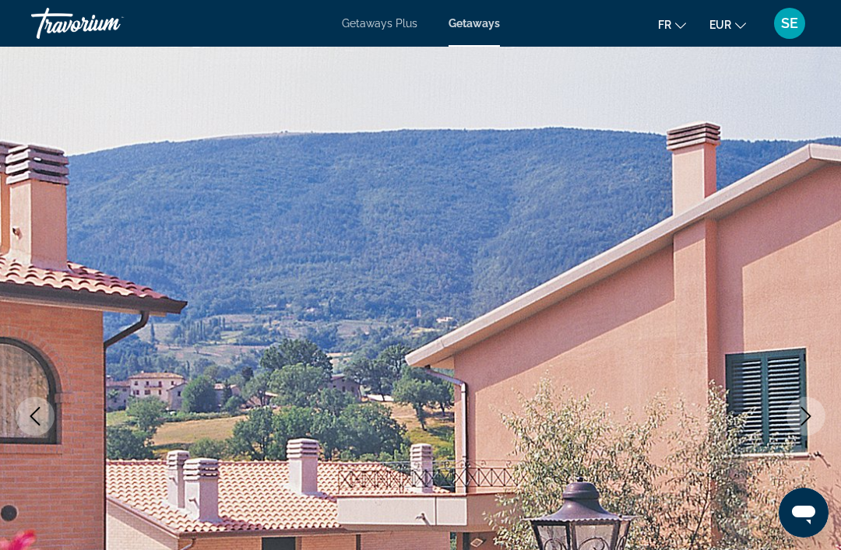
click at [812, 417] on icon "Next image" at bounding box center [805, 416] width 19 height 19
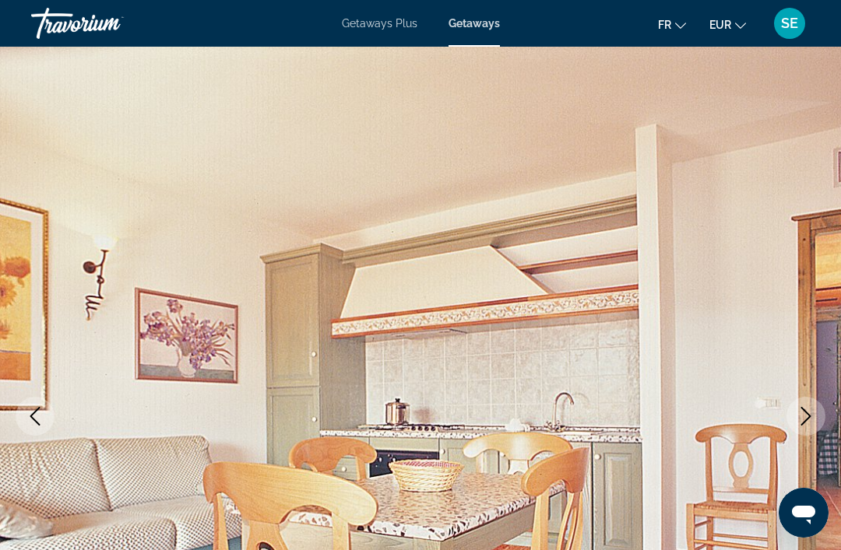
click at [798, 414] on icon "Next image" at bounding box center [805, 416] width 19 height 19
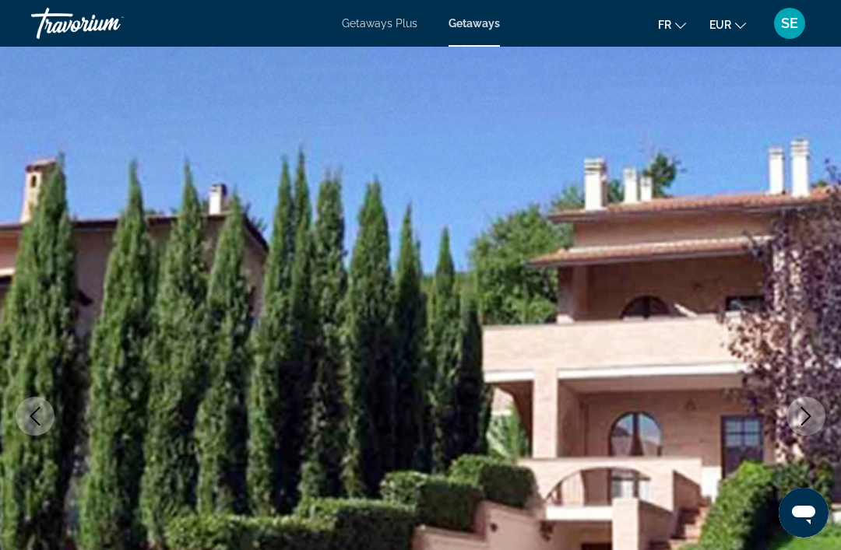
click at [797, 417] on icon "Next image" at bounding box center [805, 416] width 19 height 19
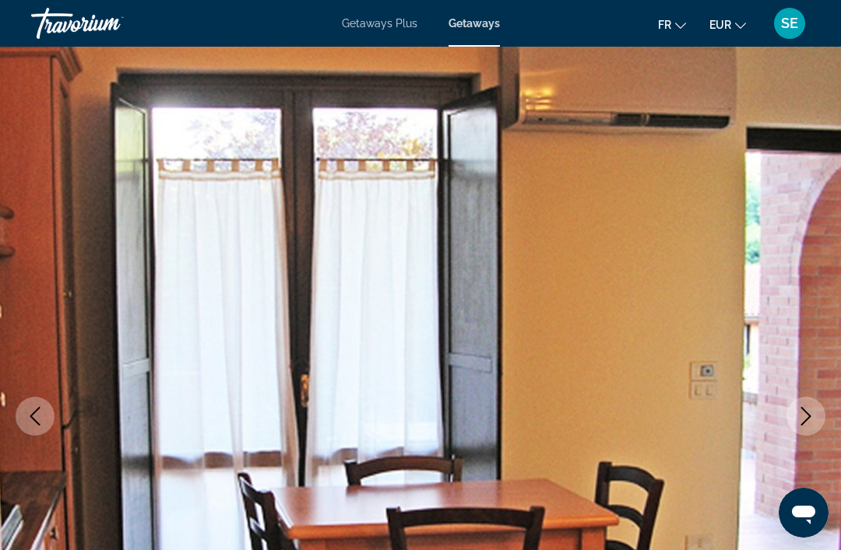
click at [799, 420] on icon "Next image" at bounding box center [805, 416] width 19 height 19
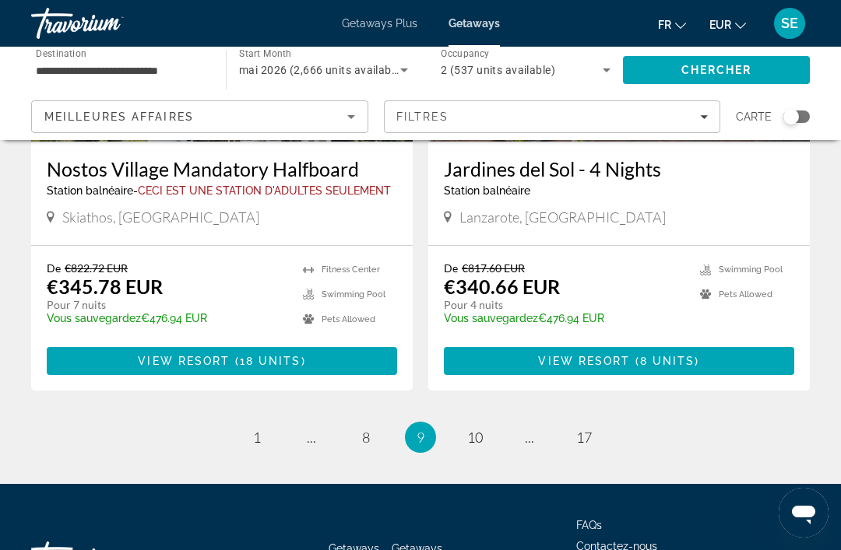
scroll to position [3024, 0]
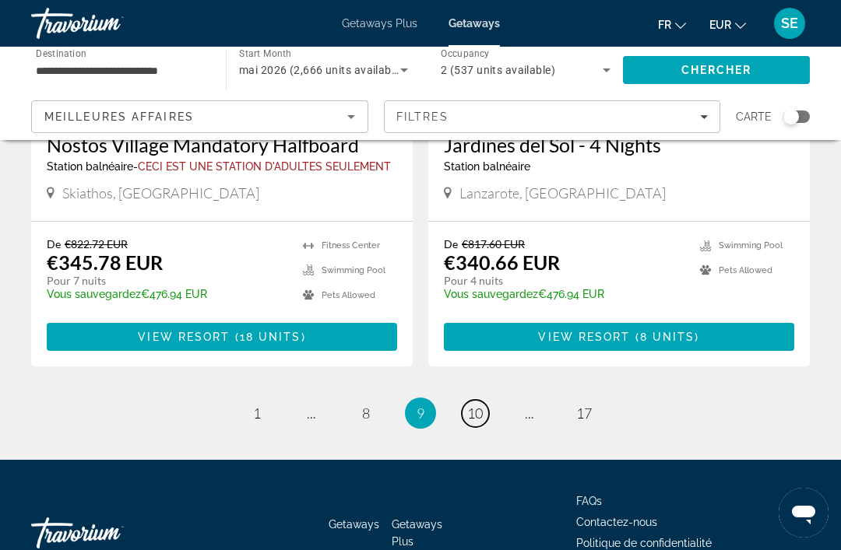
click at [481, 405] on span "10" at bounding box center [475, 413] width 16 height 17
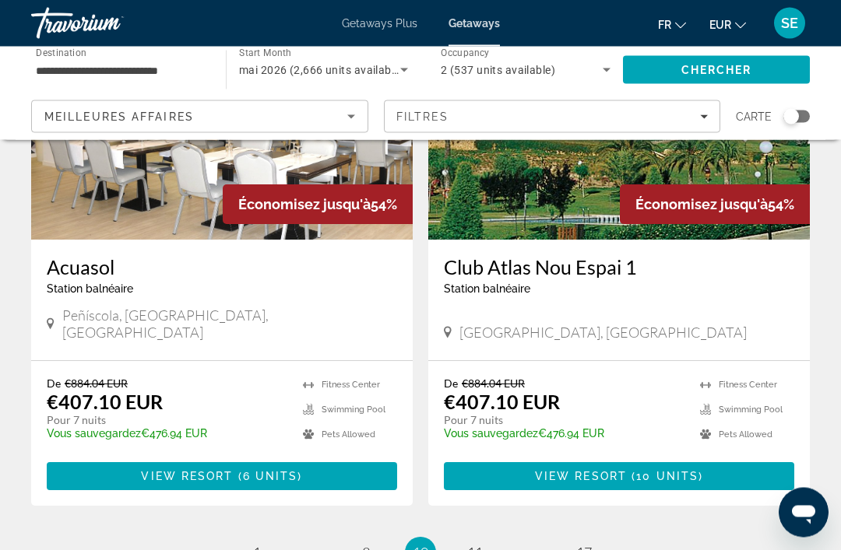
scroll to position [2932, 0]
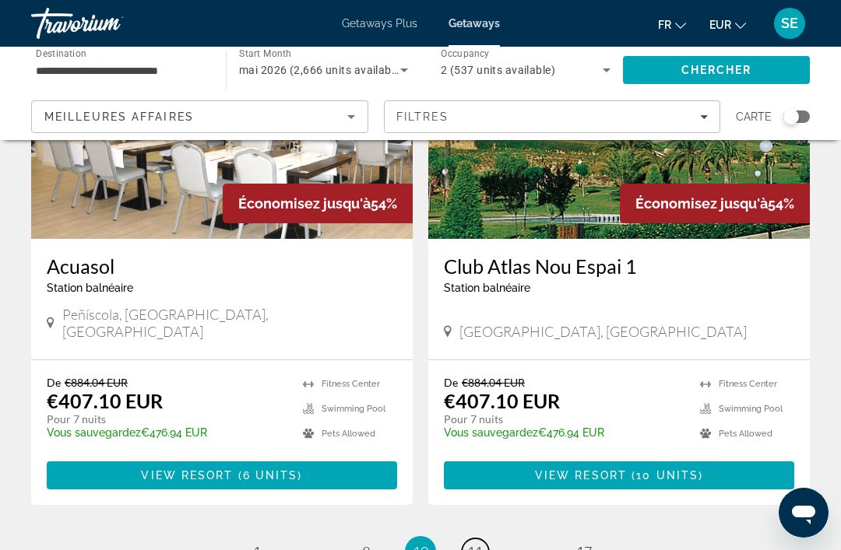
click at [477, 543] on span "11" at bounding box center [475, 551] width 16 height 17
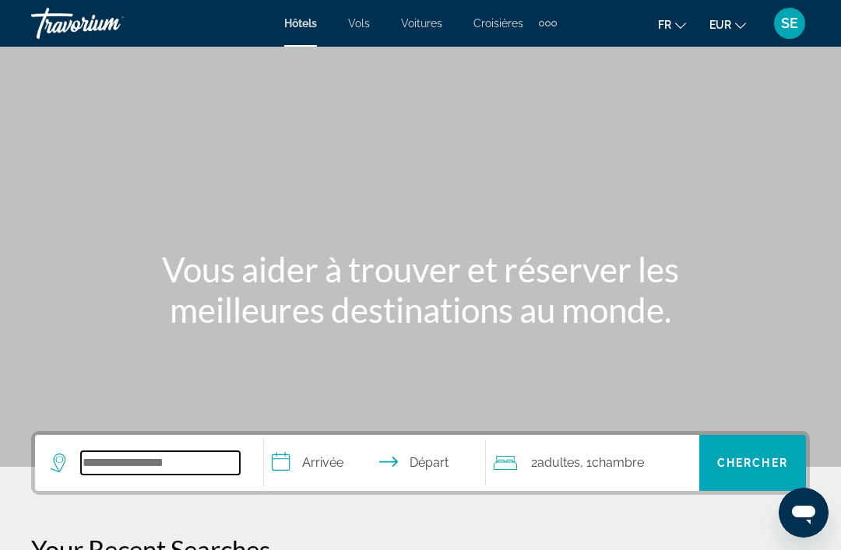
click at [163, 475] on input "Search hotel destination" at bounding box center [160, 463] width 159 height 23
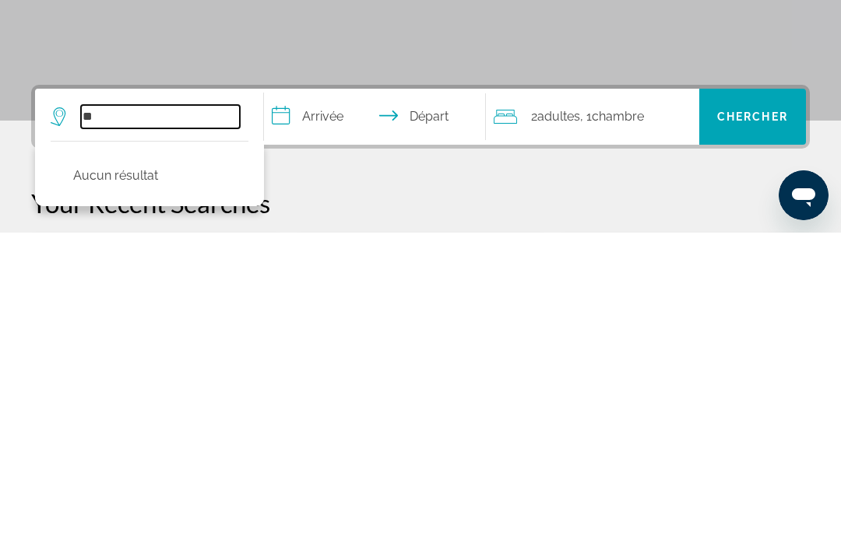
type input "*"
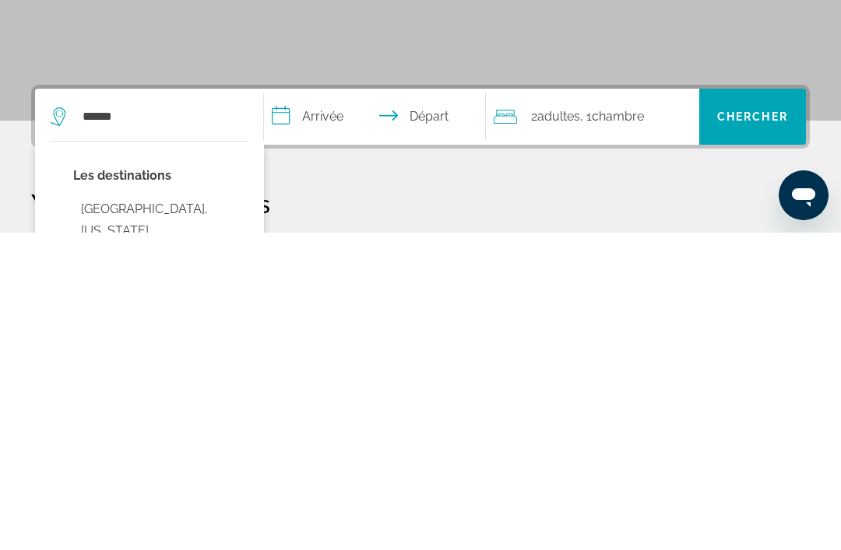
click at [109, 512] on button "[GEOGRAPHIC_DATA], [US_STATE], [GEOGRAPHIC_DATA], [GEOGRAPHIC_DATA]" at bounding box center [160, 559] width 175 height 95
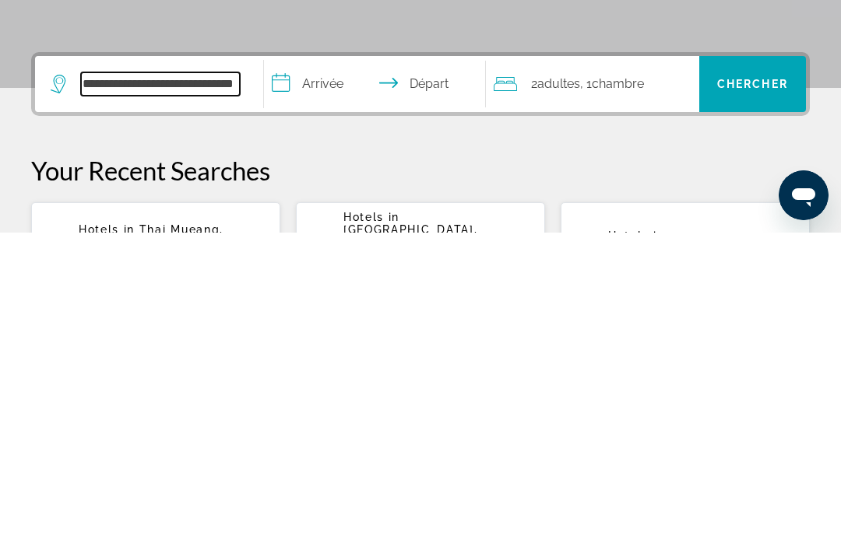
scroll to position [63, 0]
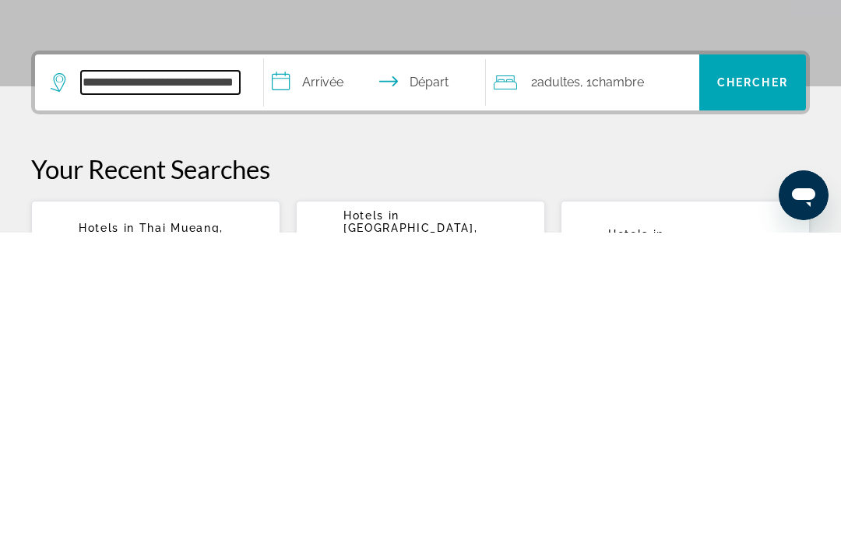
click at [126, 388] on input "**********" at bounding box center [160, 399] width 159 height 23
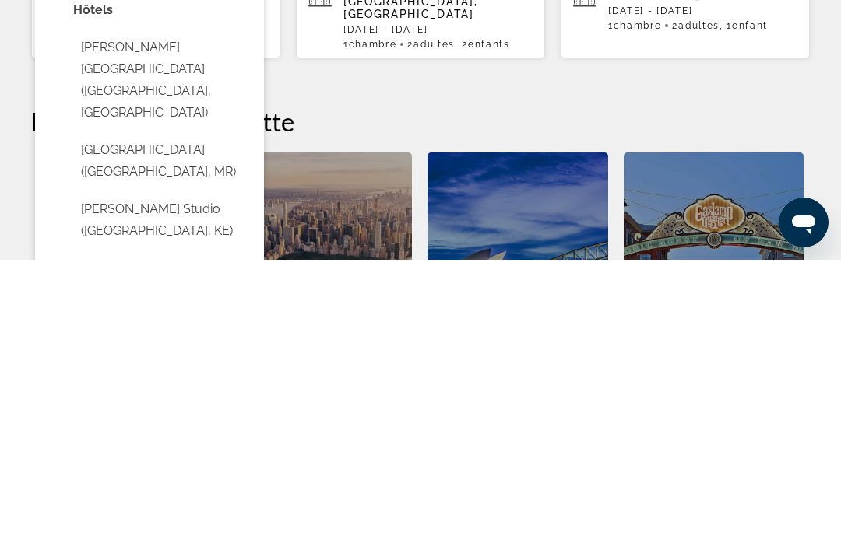
scroll to position [355, 0]
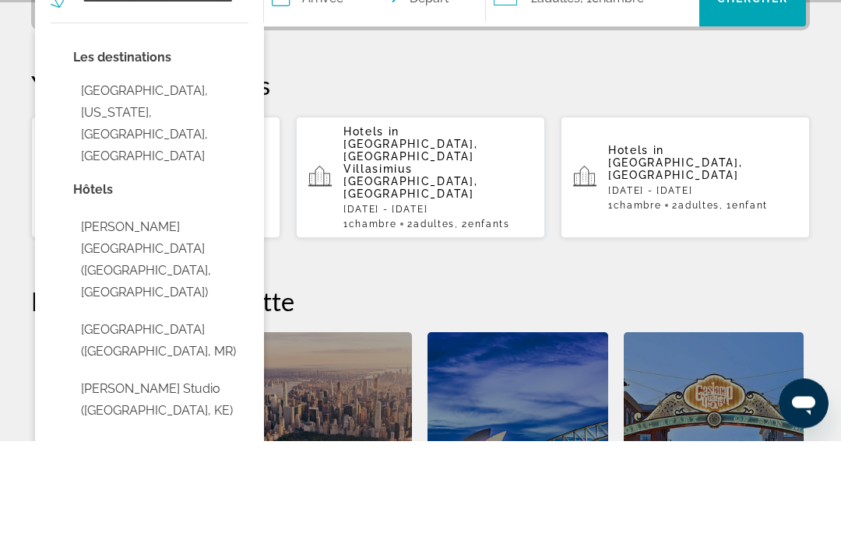
click at [148, 322] on button "[PERSON_NAME][GEOGRAPHIC_DATA] ([GEOGRAPHIC_DATA], [GEOGRAPHIC_DATA])" at bounding box center [160, 369] width 175 height 95
type input "**********"
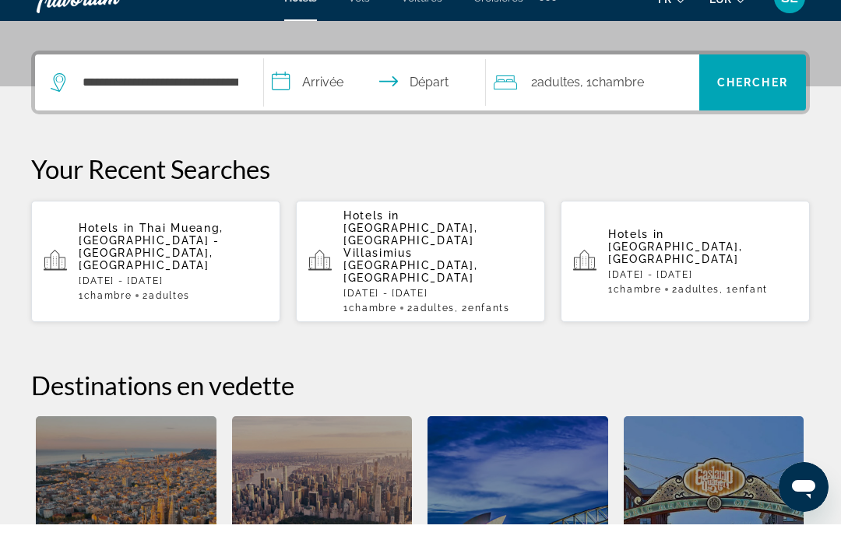
click at [325, 91] on input "**********" at bounding box center [377, 110] width 227 height 61
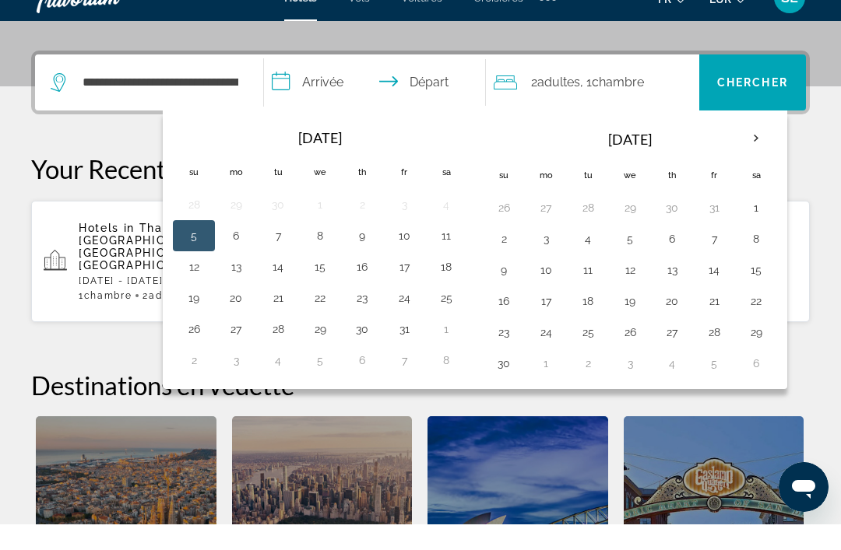
scroll to position [381, 0]
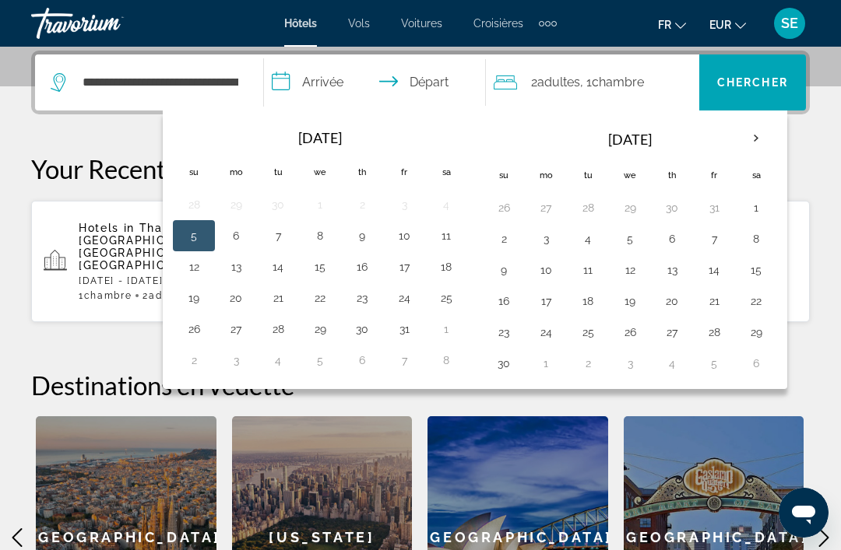
click at [754, 139] on th "Next month" at bounding box center [756, 138] width 42 height 34
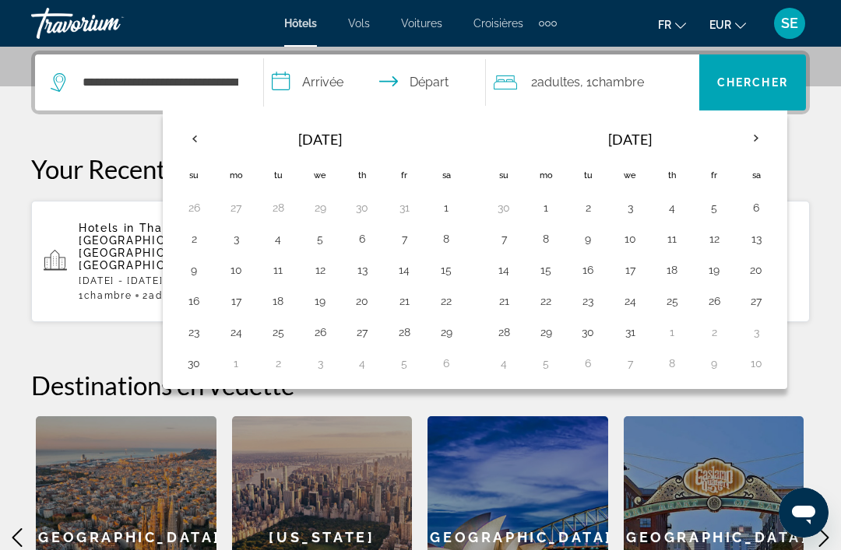
click at [758, 135] on th "Next month" at bounding box center [756, 138] width 42 height 34
click at [749, 132] on th "Next month" at bounding box center [756, 138] width 42 height 34
click at [590, 269] on button "10" at bounding box center [587, 270] width 25 height 22
click at [592, 300] on button "17" at bounding box center [587, 301] width 25 height 22
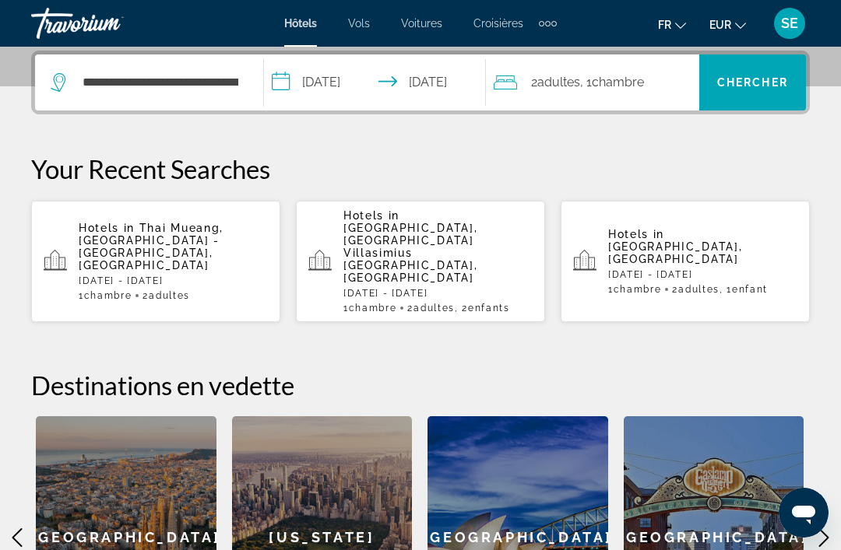
type input "**********"
click at [756, 83] on span "Chercher" at bounding box center [752, 82] width 71 height 12
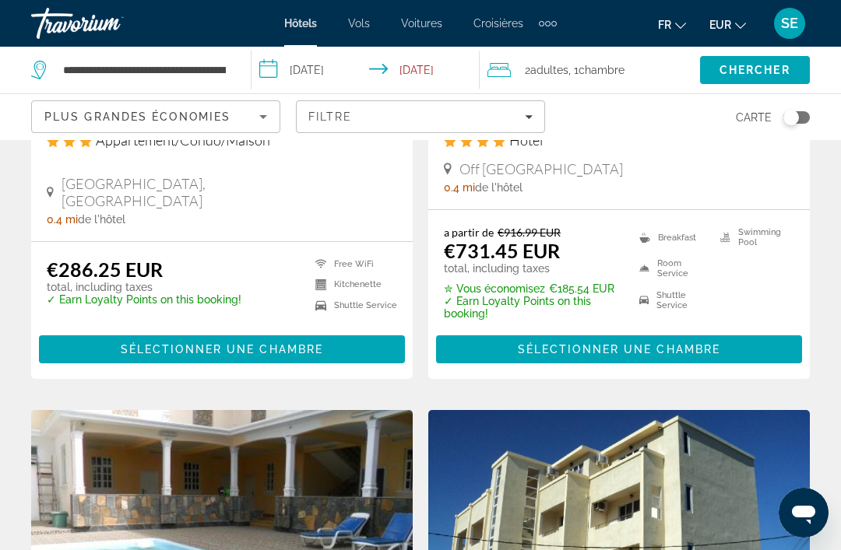
scroll to position [2040, 0]
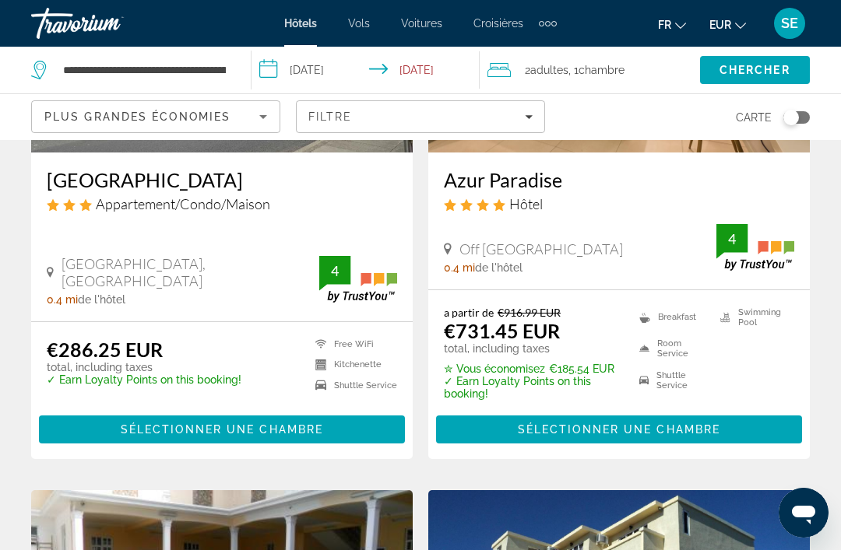
click at [799, 121] on div "Toggle map" at bounding box center [796, 117] width 26 height 12
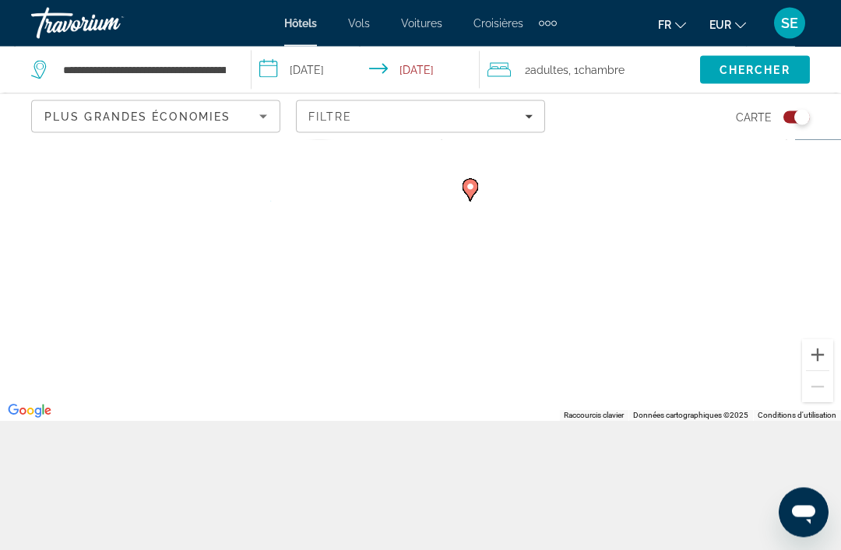
scroll to position [129, 0]
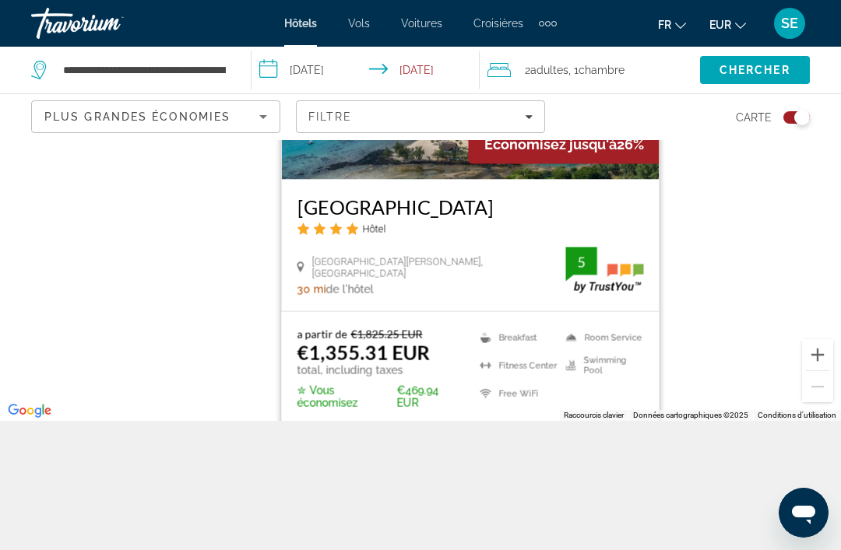
click at [195, 327] on div "Pour activer le glissement avec le clavier, appuyez sur Alt+Entrée. Une fois ce…" at bounding box center [420, 216] width 841 height 410
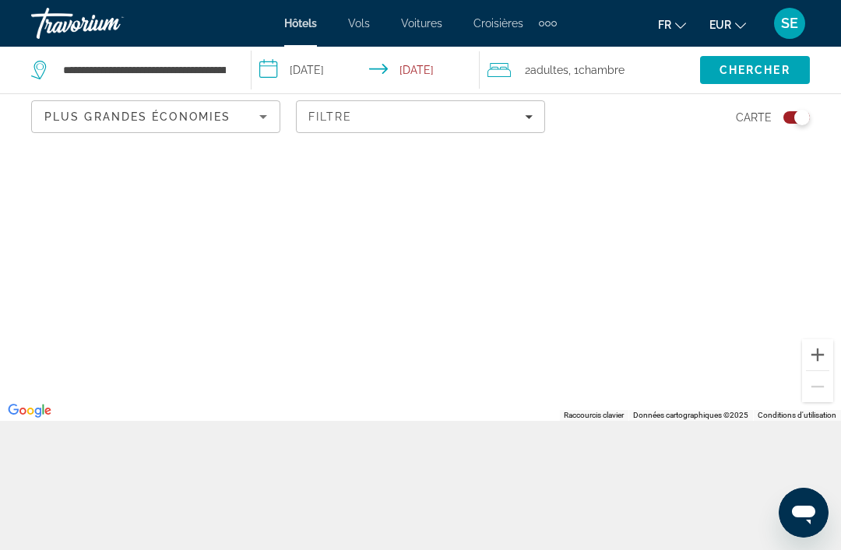
click at [149, 329] on div "Pour activer le glissement avec le clavier, appuyez sur Alt+Entrée. Une fois ce…" at bounding box center [420, 216] width 841 height 410
click at [784, 121] on button "Toggle map" at bounding box center [790, 118] width 38 height 14
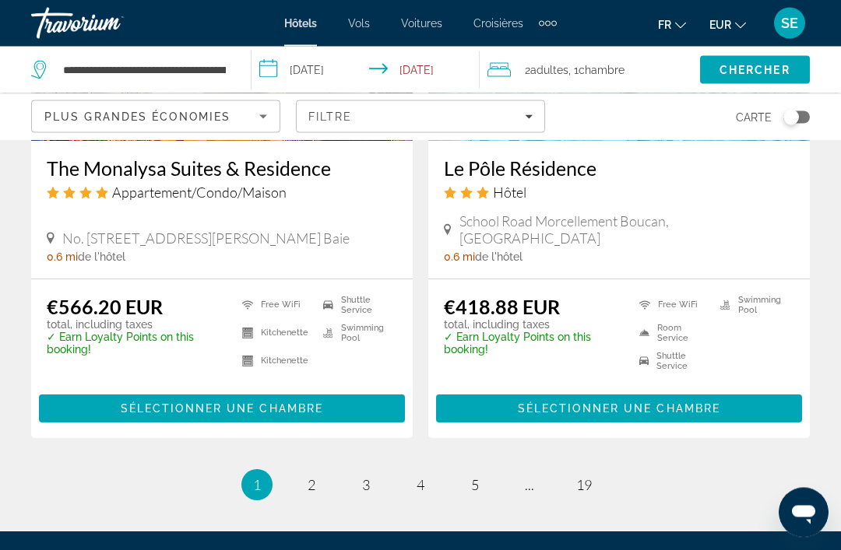
scroll to position [3217, 0]
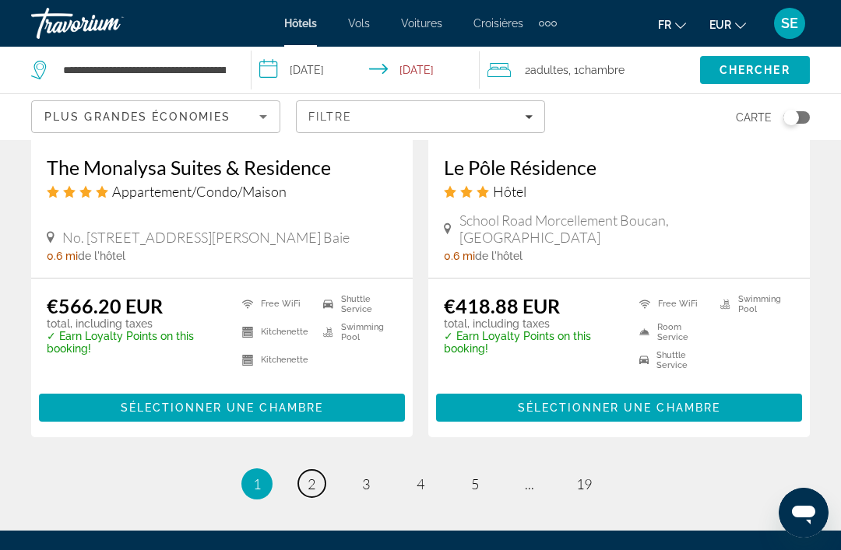
click at [316, 476] on link "page 2" at bounding box center [311, 483] width 27 height 27
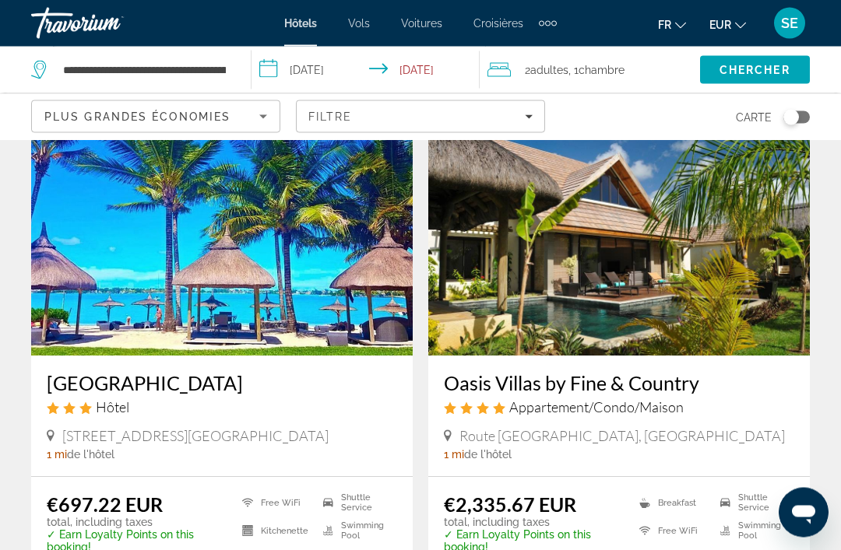
scroll to position [2999, 0]
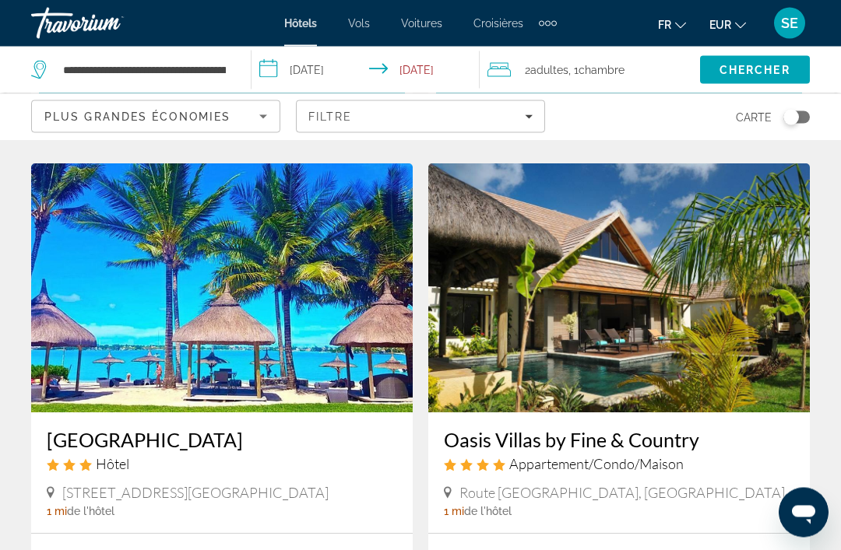
click at [124, 343] on img "Main content" at bounding box center [221, 288] width 381 height 249
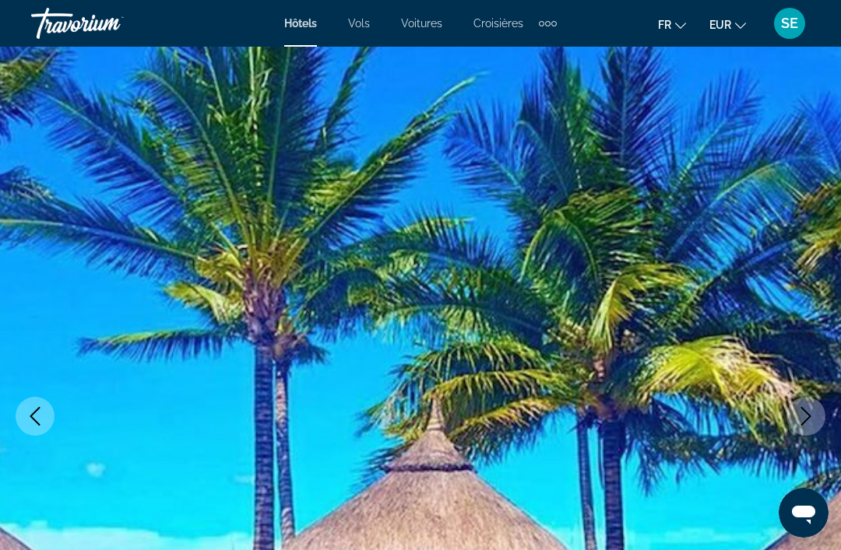
click at [805, 426] on button "Next image" at bounding box center [805, 416] width 39 height 39
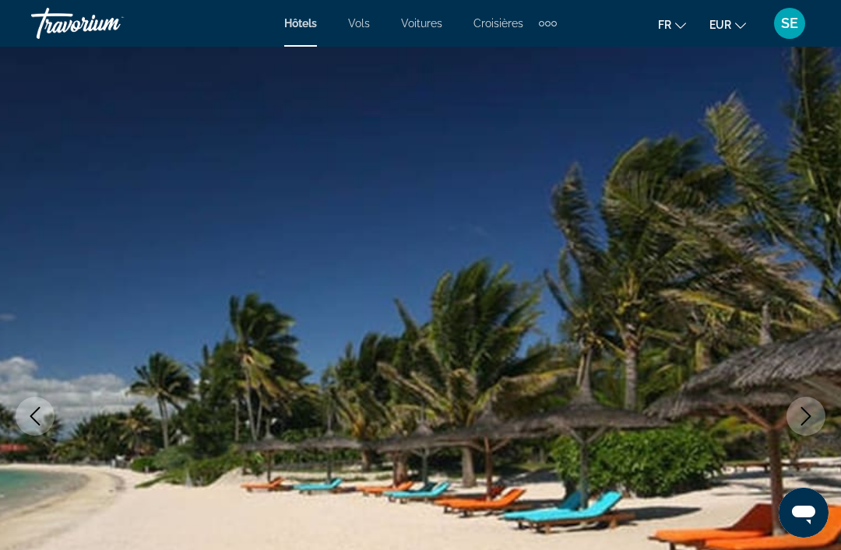
click at [793, 418] on button "Next image" at bounding box center [805, 416] width 39 height 39
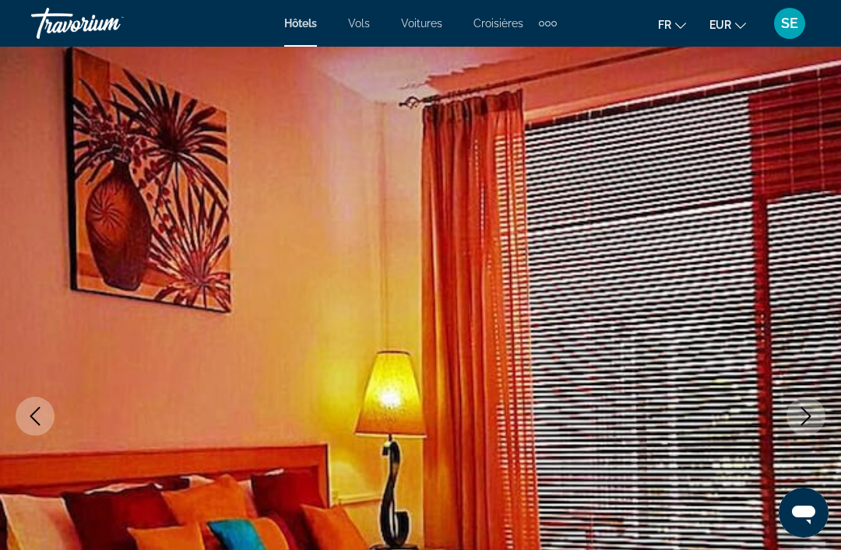
click at [810, 410] on icon "Next image" at bounding box center [805, 416] width 19 height 19
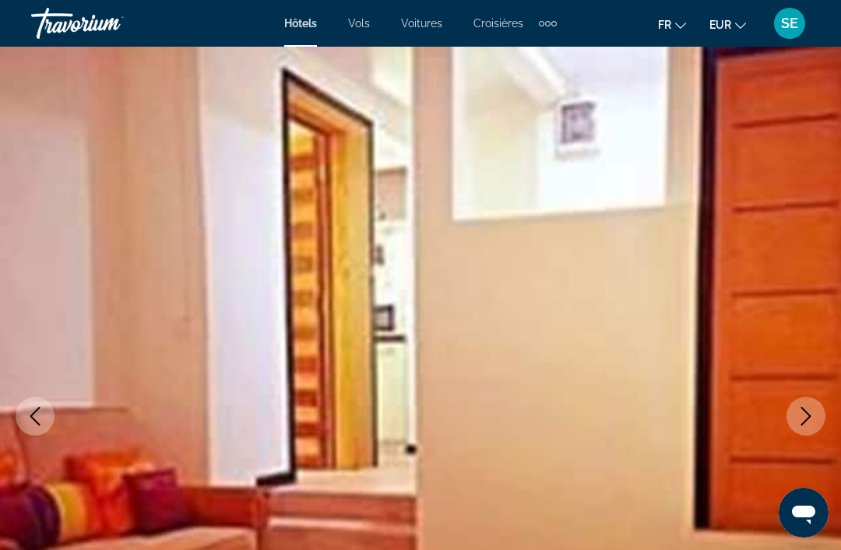
click at [34, 417] on icon "Previous image" at bounding box center [35, 416] width 19 height 19
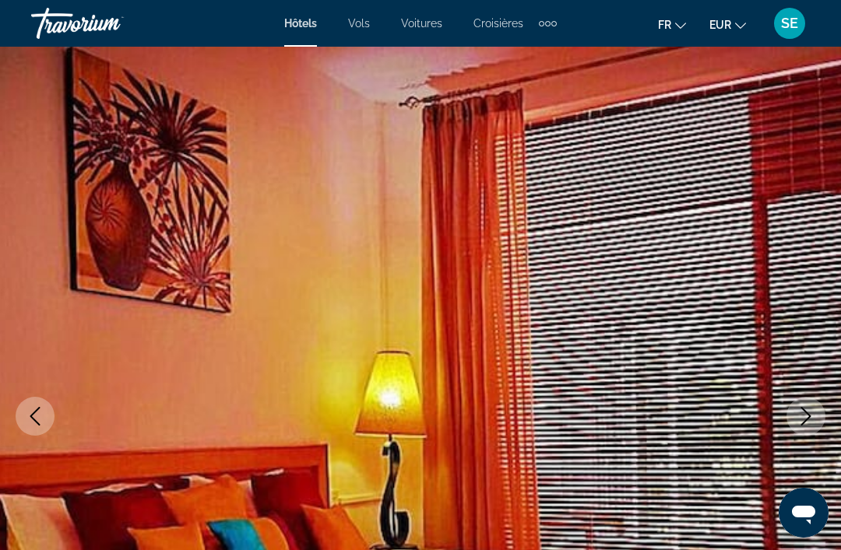
click at [33, 416] on icon "Previous image" at bounding box center [35, 416] width 19 height 19
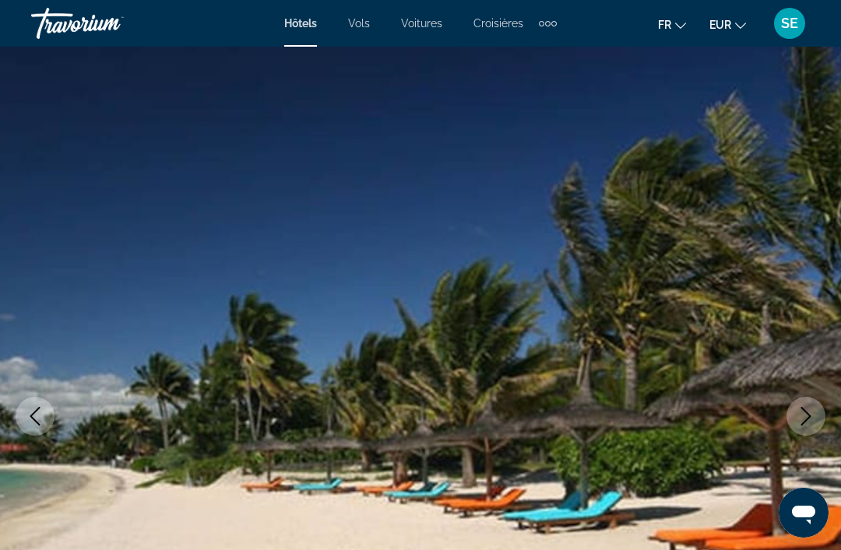
click at [30, 415] on icon "Previous image" at bounding box center [35, 416] width 19 height 19
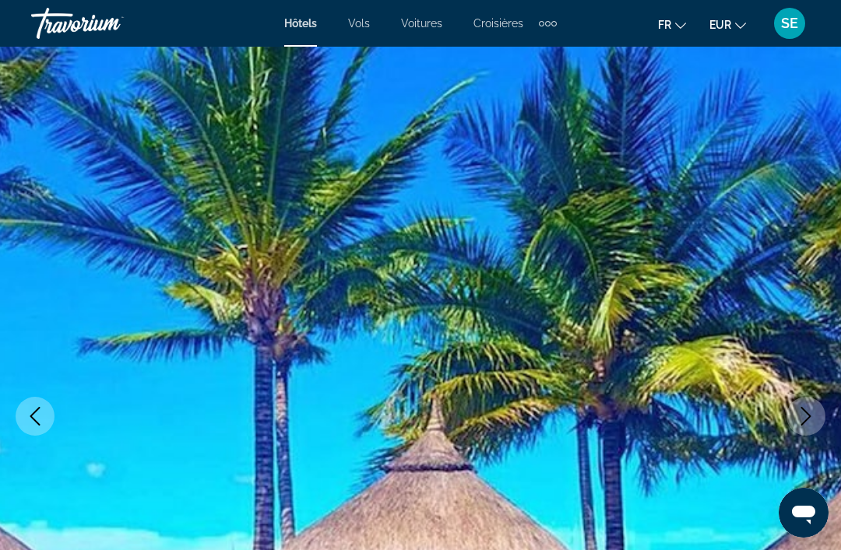
click at [34, 413] on icon "Previous image" at bounding box center [35, 416] width 10 height 19
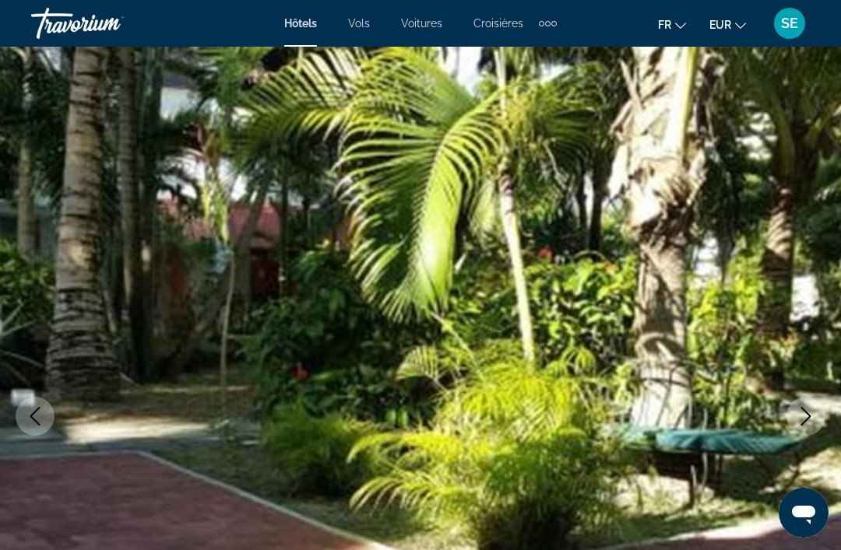
click at [38, 412] on icon "Previous image" at bounding box center [35, 416] width 19 height 19
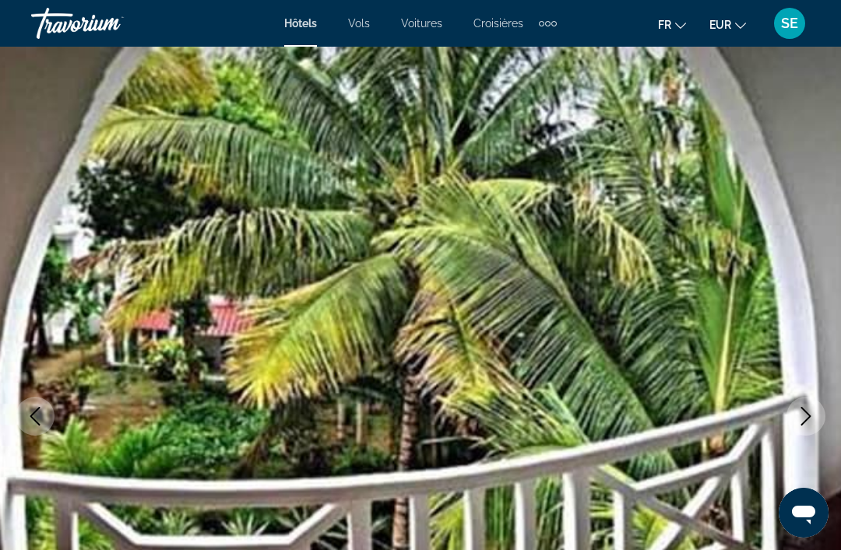
click at [32, 409] on icon "Previous image" at bounding box center [35, 416] width 19 height 19
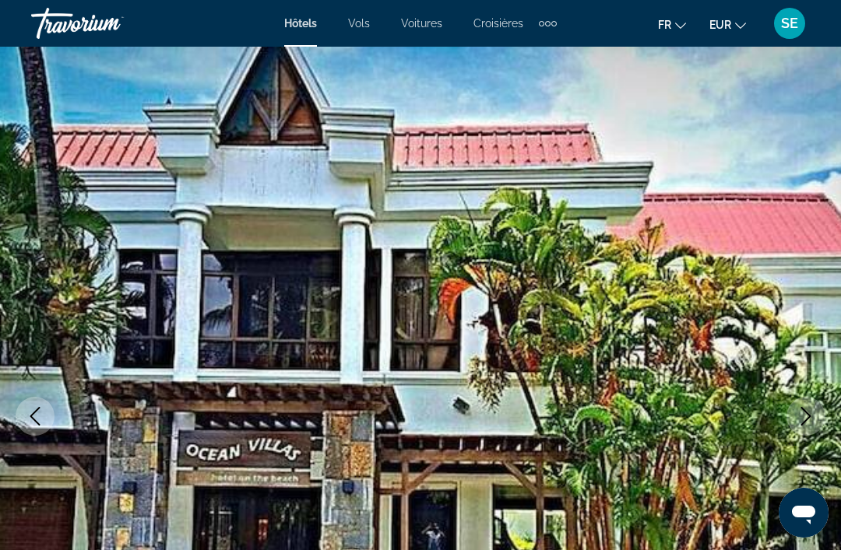
click at [37, 423] on icon "Previous image" at bounding box center [35, 416] width 10 height 19
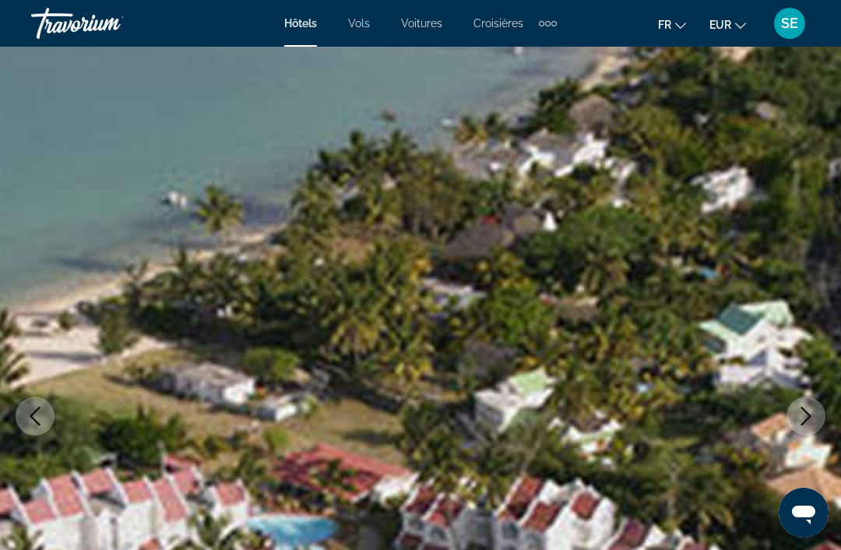
click at [33, 413] on icon "Previous image" at bounding box center [35, 416] width 10 height 19
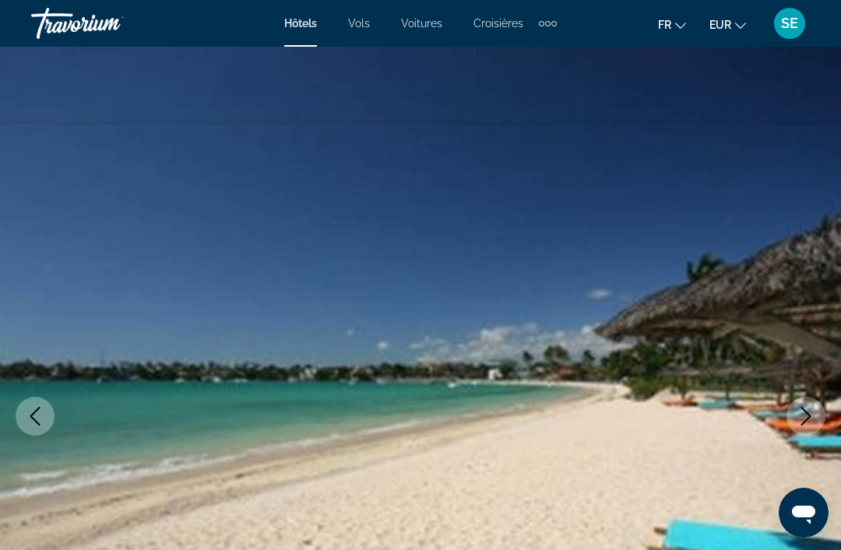
click at [33, 411] on icon "Previous image" at bounding box center [35, 416] width 19 height 19
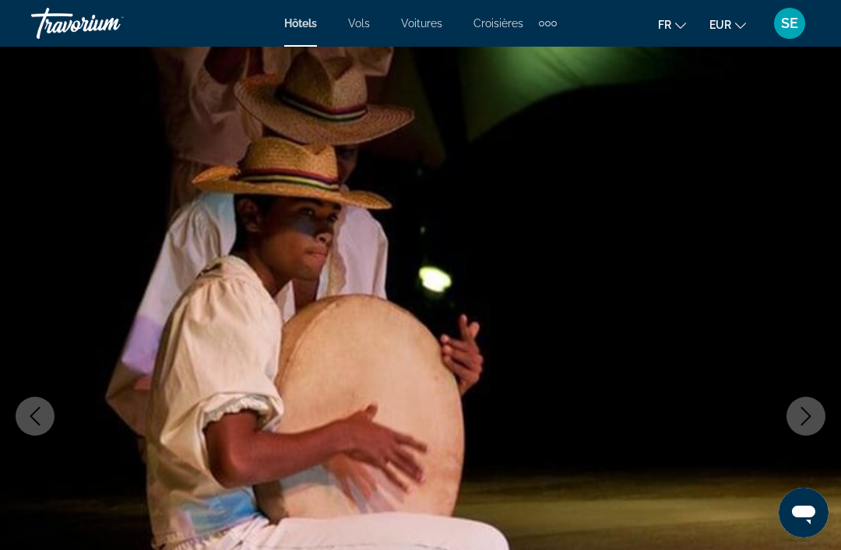
click at [36, 411] on icon "Previous image" at bounding box center [35, 416] width 10 height 19
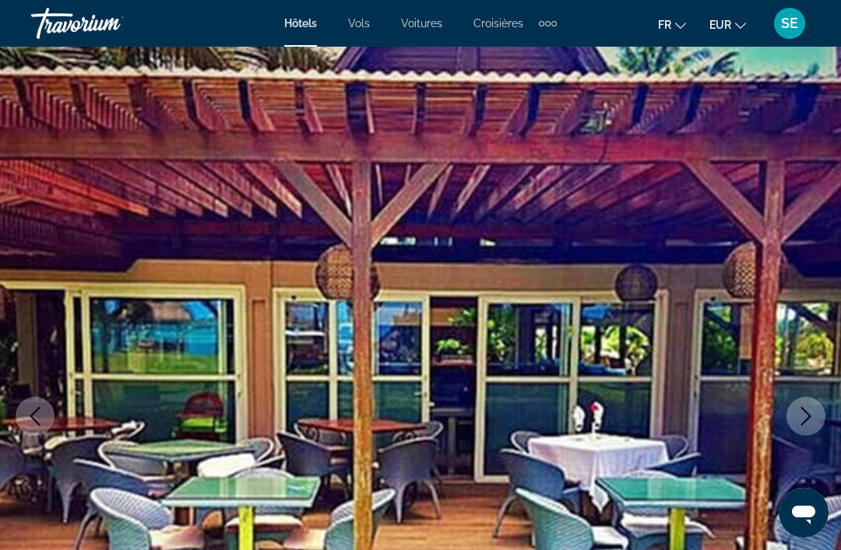
click at [35, 419] on icon "Previous image" at bounding box center [35, 416] width 19 height 19
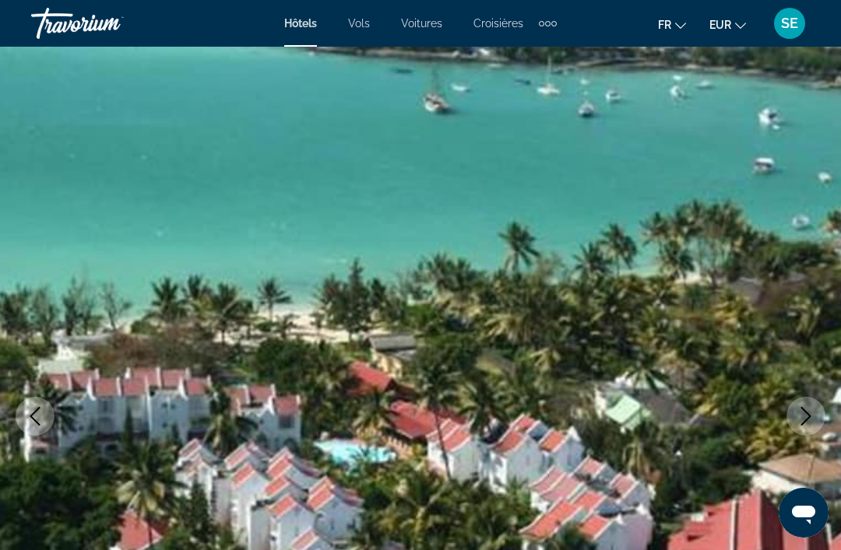
click at [34, 409] on icon "Previous image" at bounding box center [35, 416] width 19 height 19
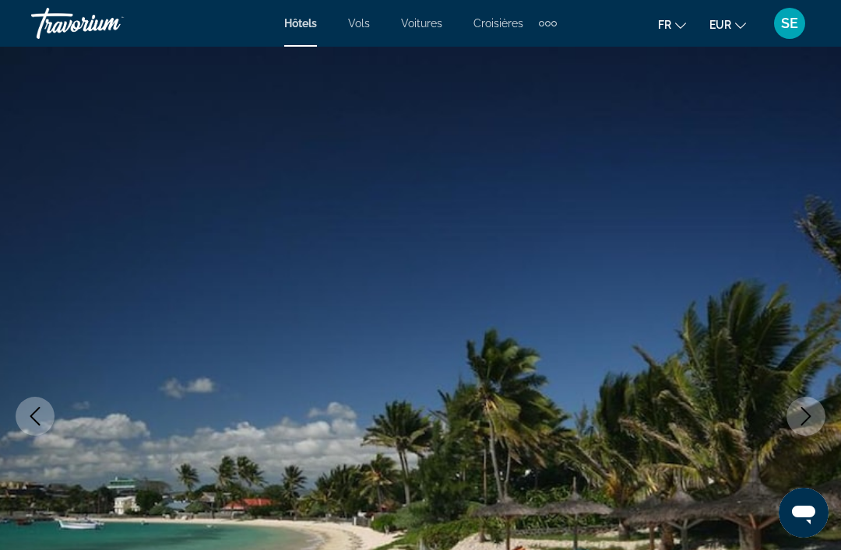
click at [33, 413] on icon "Previous image" at bounding box center [35, 416] width 19 height 19
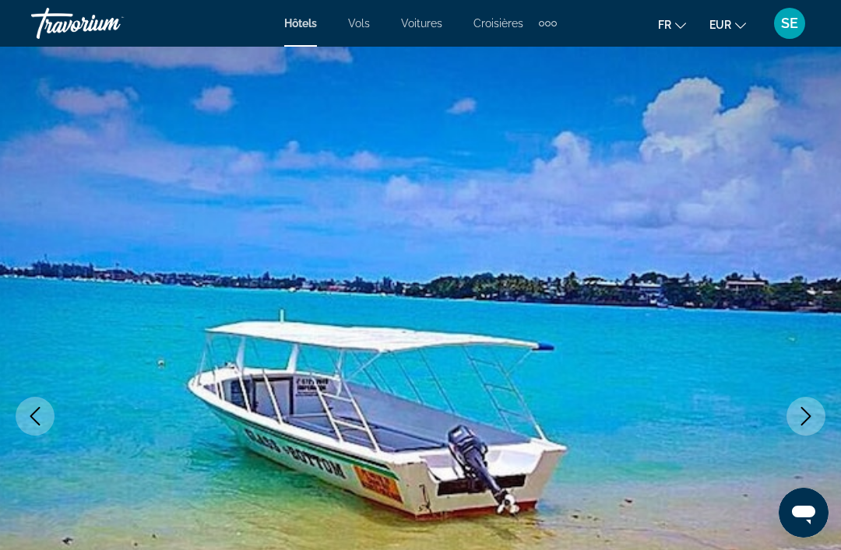
click at [29, 404] on button "Previous image" at bounding box center [35, 416] width 39 height 39
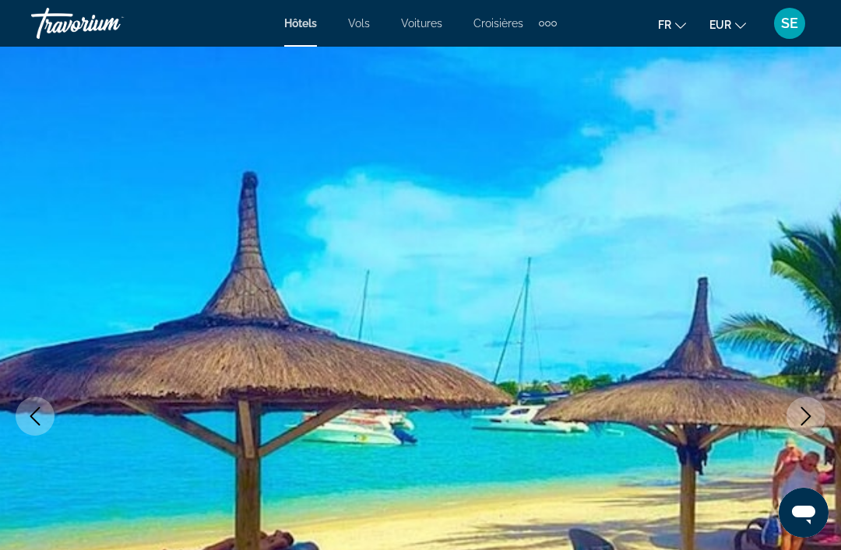
click at [30, 407] on icon "Previous image" at bounding box center [35, 416] width 19 height 19
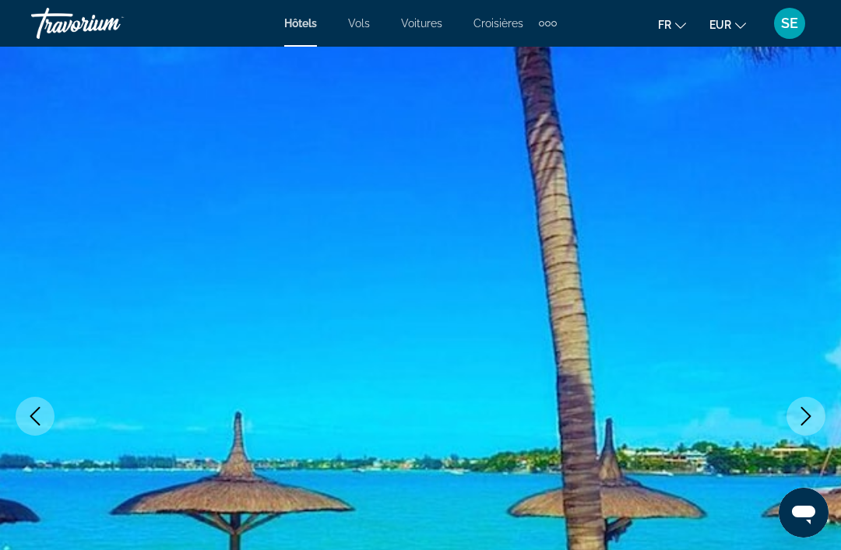
click at [30, 402] on button "Previous image" at bounding box center [35, 416] width 39 height 39
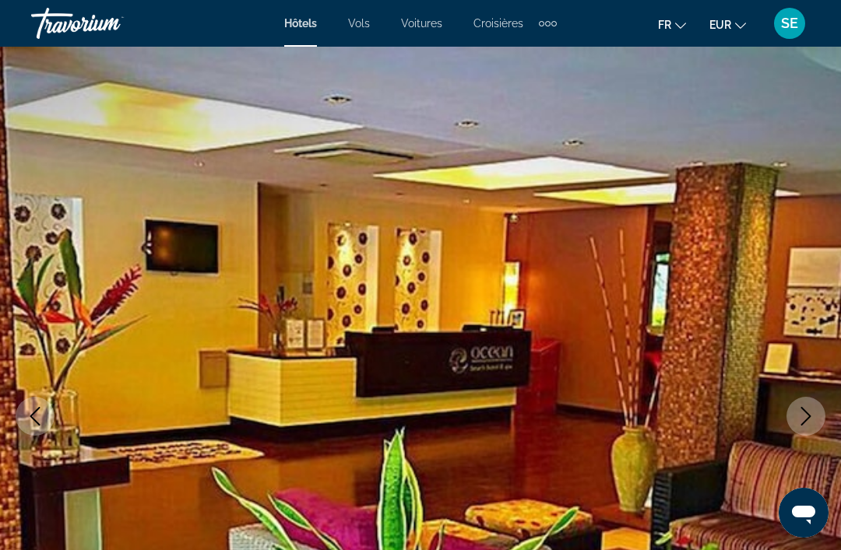
click at [27, 416] on icon "Previous image" at bounding box center [35, 416] width 19 height 19
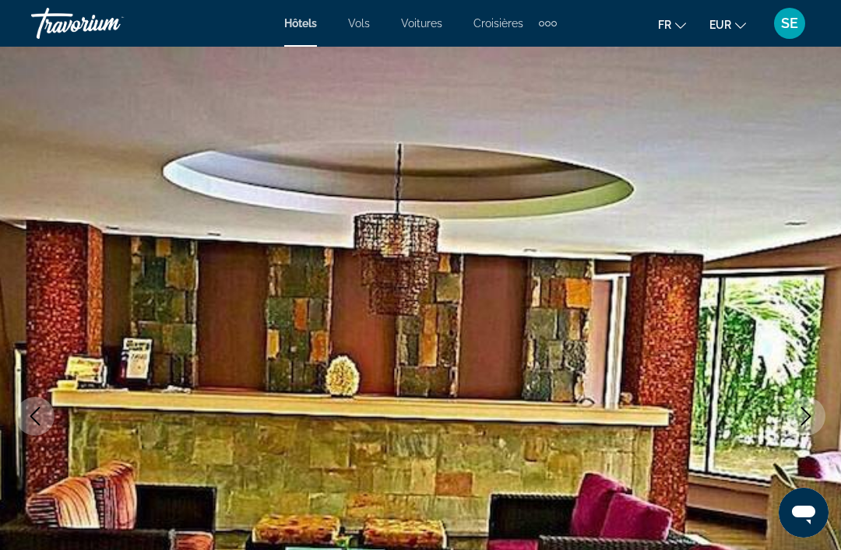
click at [37, 416] on icon "Previous image" at bounding box center [35, 416] width 19 height 19
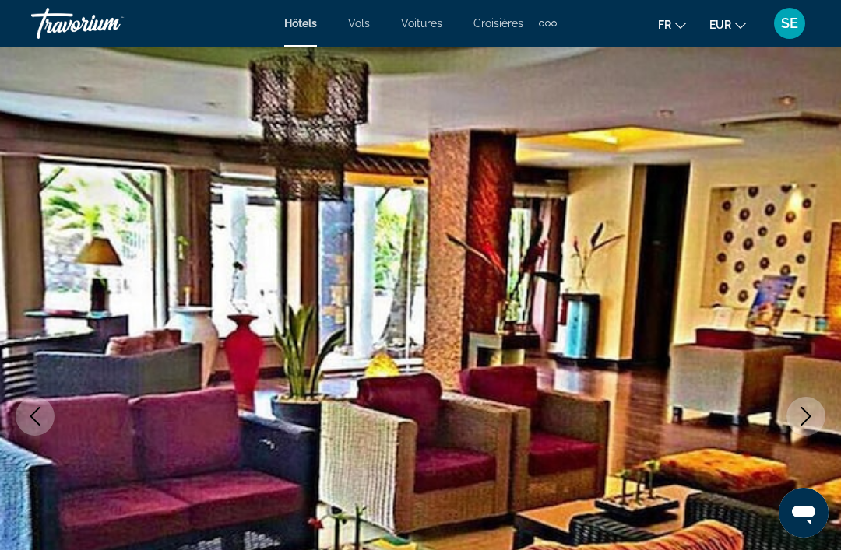
click at [33, 418] on icon "Previous image" at bounding box center [35, 416] width 10 height 19
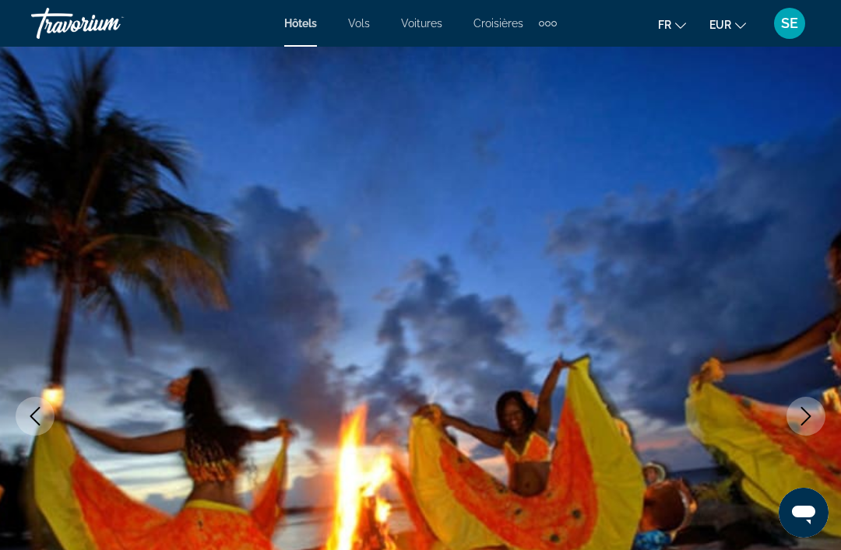
click at [32, 413] on icon "Previous image" at bounding box center [35, 416] width 19 height 19
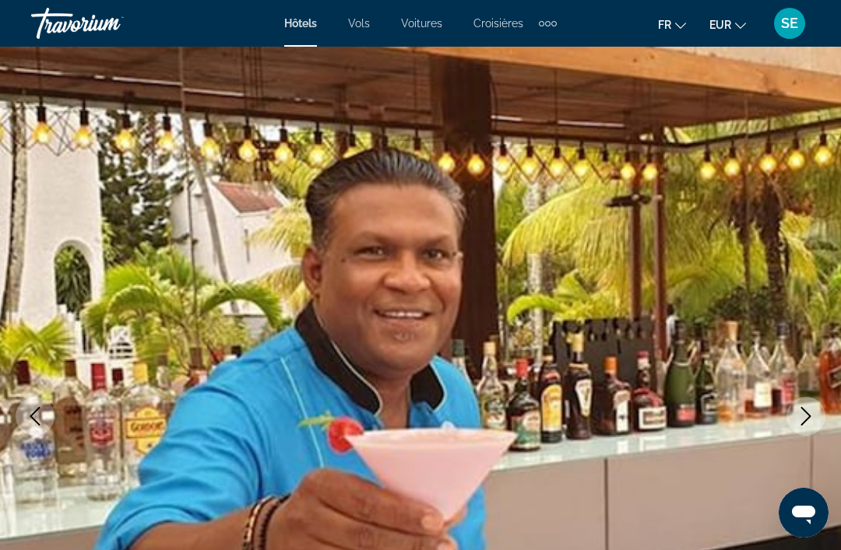
click at [32, 410] on icon "Previous image" at bounding box center [35, 416] width 19 height 19
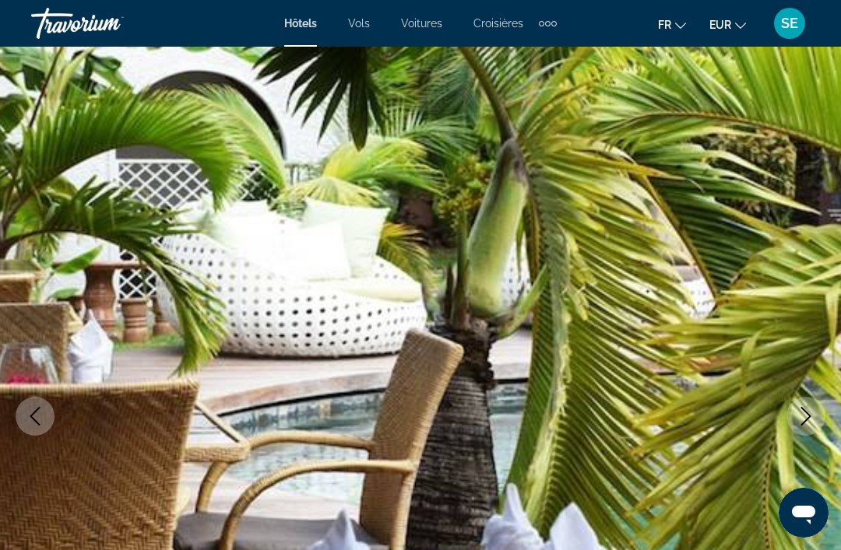
click at [34, 411] on icon "Previous image" at bounding box center [35, 416] width 19 height 19
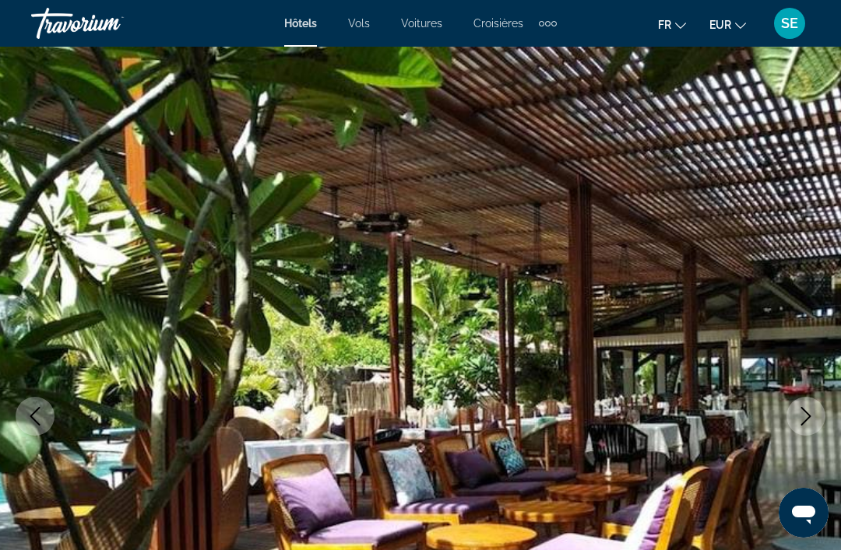
click at [41, 409] on icon "Previous image" at bounding box center [35, 416] width 19 height 19
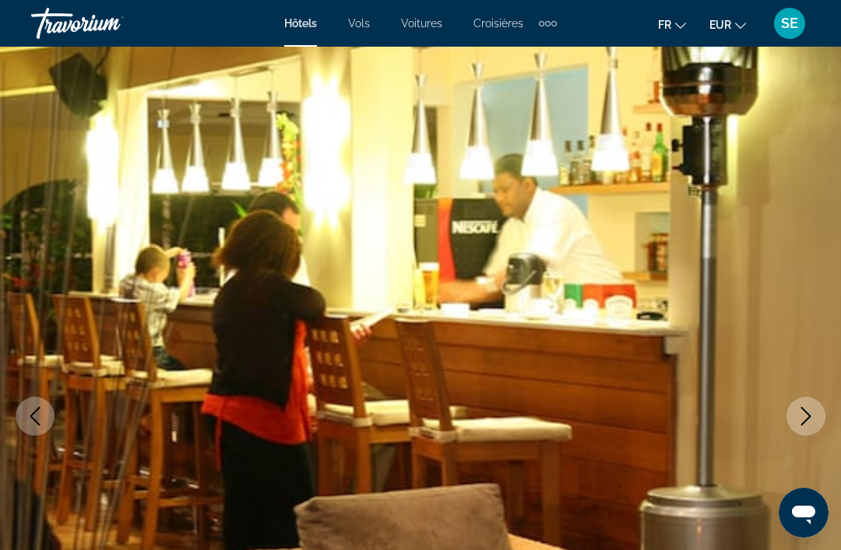
click at [36, 400] on button "Previous image" at bounding box center [35, 416] width 39 height 39
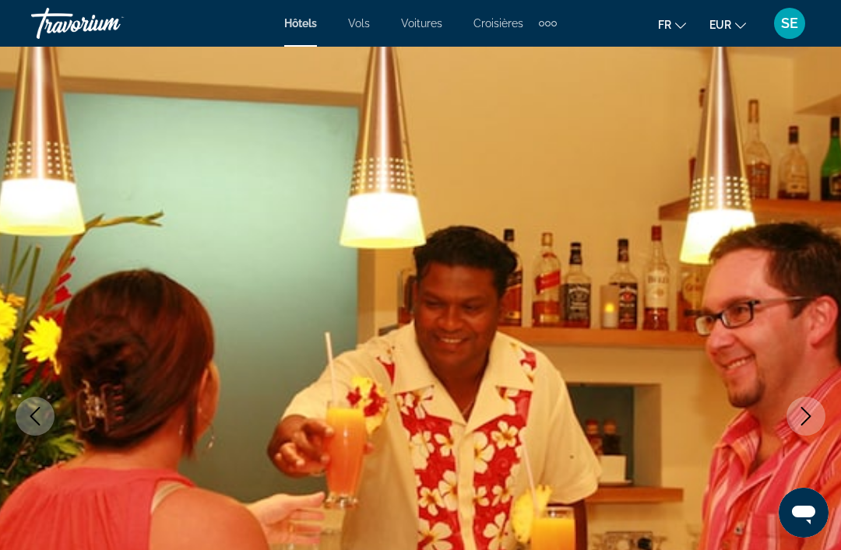
click at [29, 409] on icon "Previous image" at bounding box center [35, 416] width 19 height 19
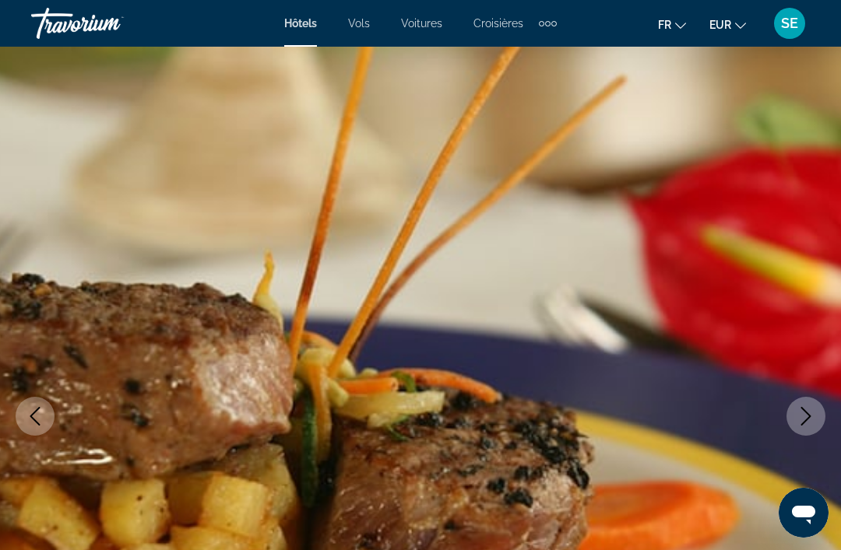
click at [33, 411] on icon "Previous image" at bounding box center [35, 416] width 19 height 19
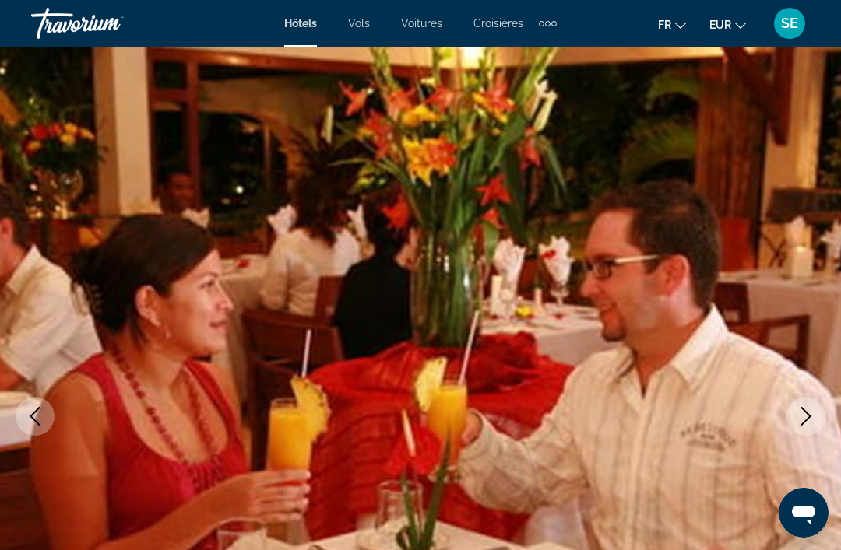
click at [38, 409] on icon "Previous image" at bounding box center [35, 416] width 10 height 19
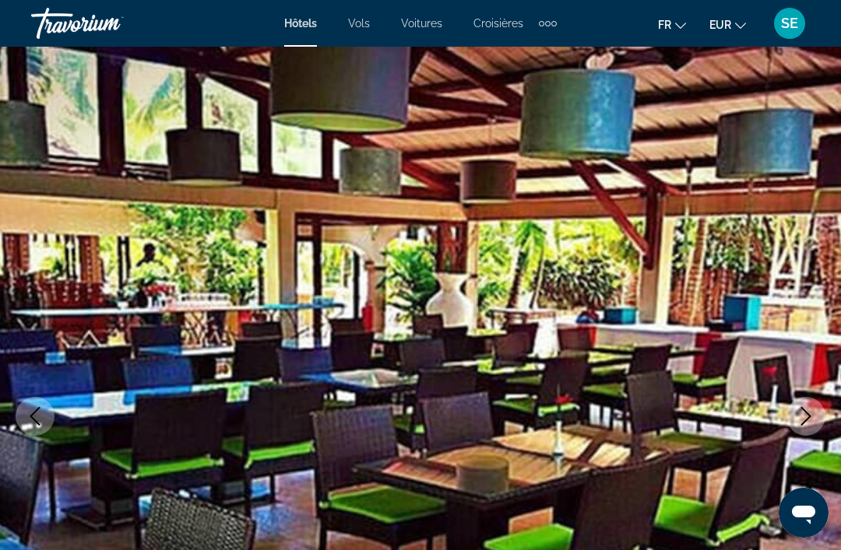
click at [35, 409] on icon "Previous image" at bounding box center [35, 416] width 19 height 19
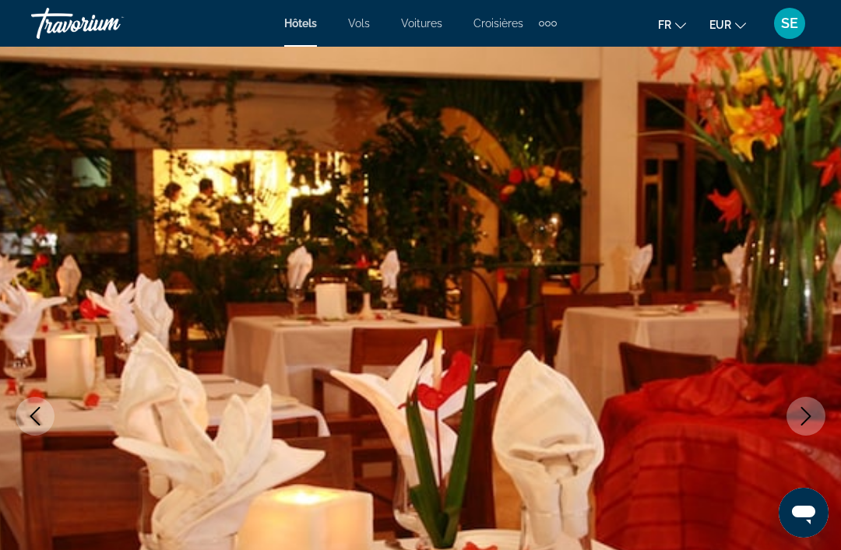
click at [33, 420] on icon "Previous image" at bounding box center [35, 416] width 19 height 19
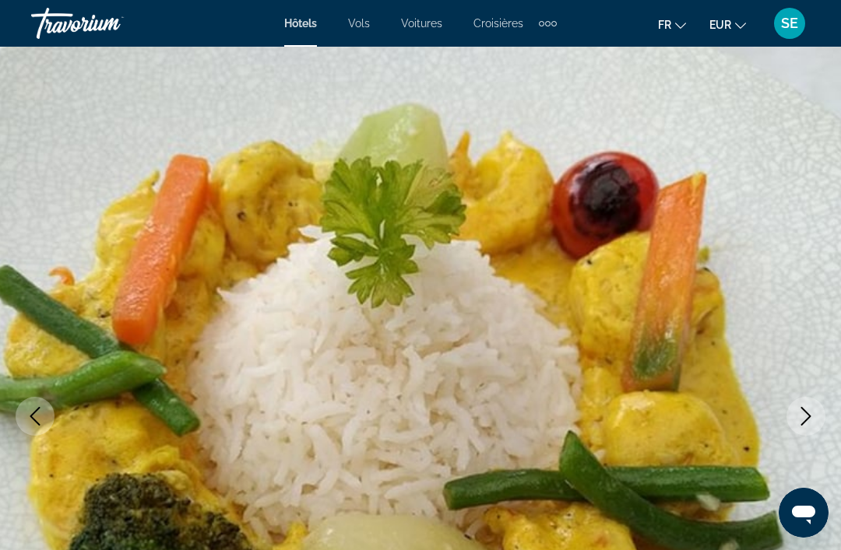
click at [31, 430] on button "Previous image" at bounding box center [35, 416] width 39 height 39
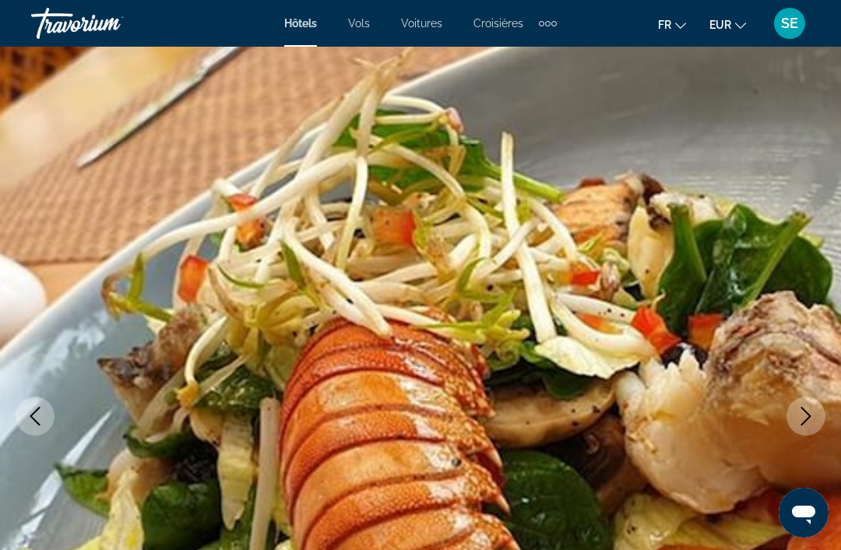
click at [31, 433] on button "Previous image" at bounding box center [35, 416] width 39 height 39
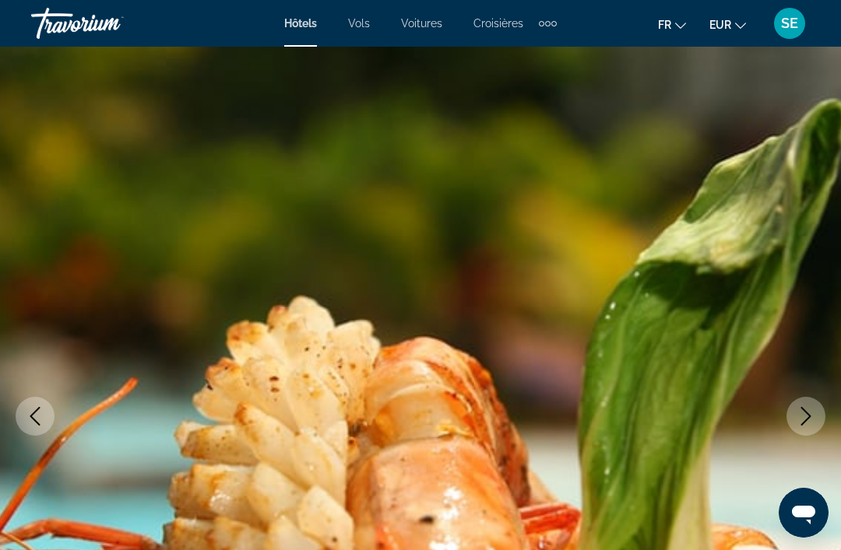
click at [32, 415] on icon "Previous image" at bounding box center [35, 416] width 10 height 19
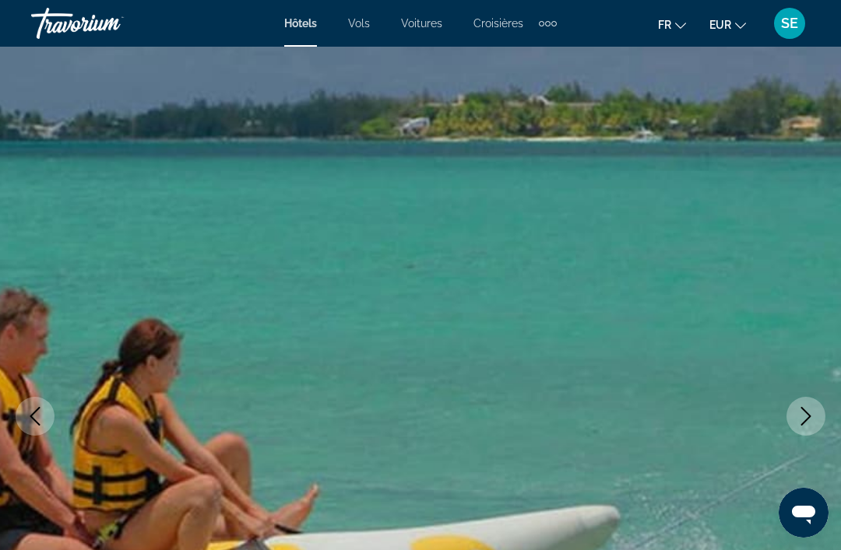
click at [27, 419] on icon "Previous image" at bounding box center [35, 416] width 19 height 19
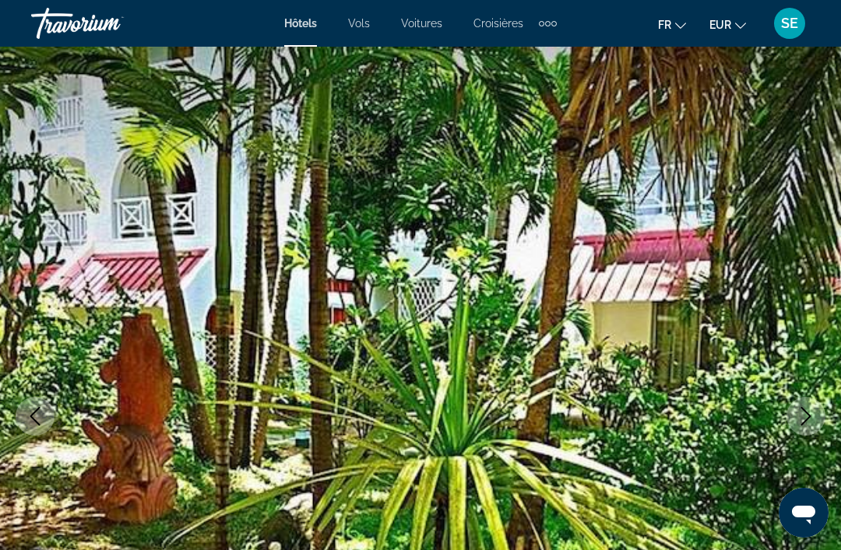
click at [37, 415] on icon "Previous image" at bounding box center [35, 416] width 19 height 19
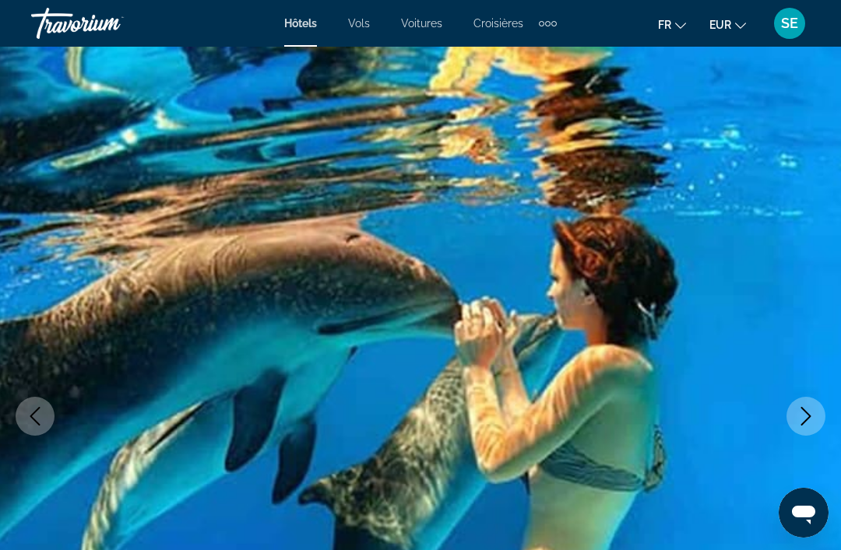
click at [5, 377] on img "Main content" at bounding box center [420, 417] width 841 height 740
click at [40, 428] on button "Previous image" at bounding box center [35, 416] width 39 height 39
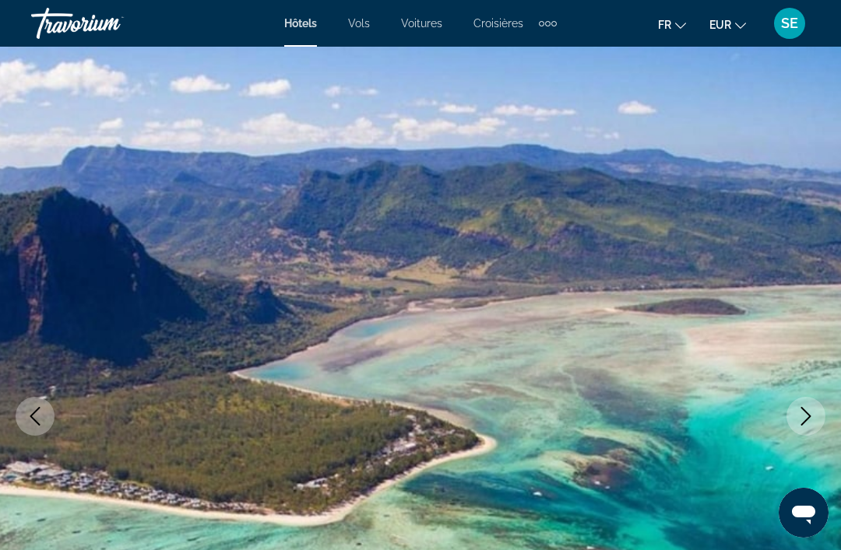
click at [45, 426] on button "Previous image" at bounding box center [35, 416] width 39 height 39
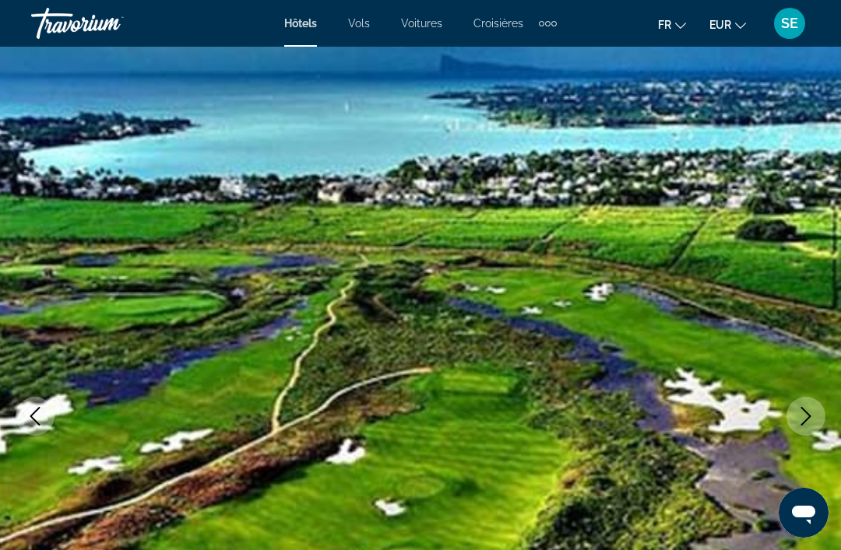
click at [40, 428] on button "Previous image" at bounding box center [35, 416] width 39 height 39
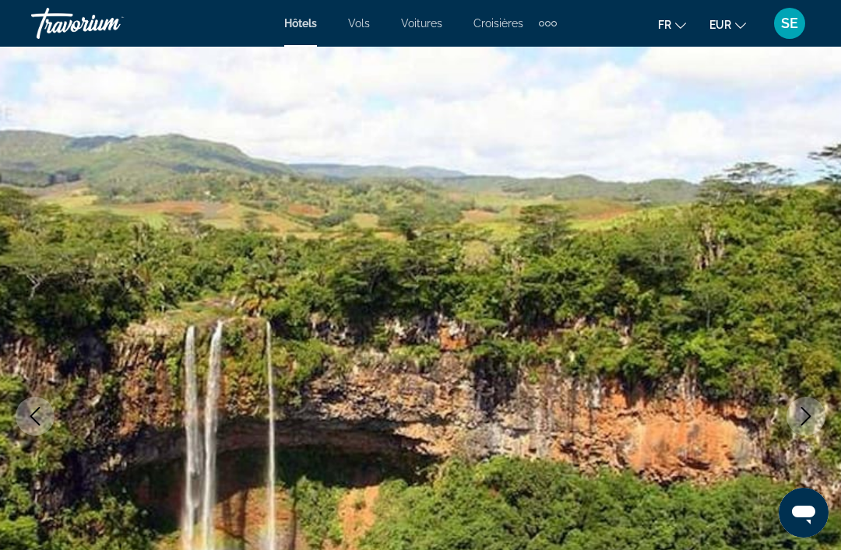
click at [43, 420] on icon "Previous image" at bounding box center [35, 416] width 19 height 19
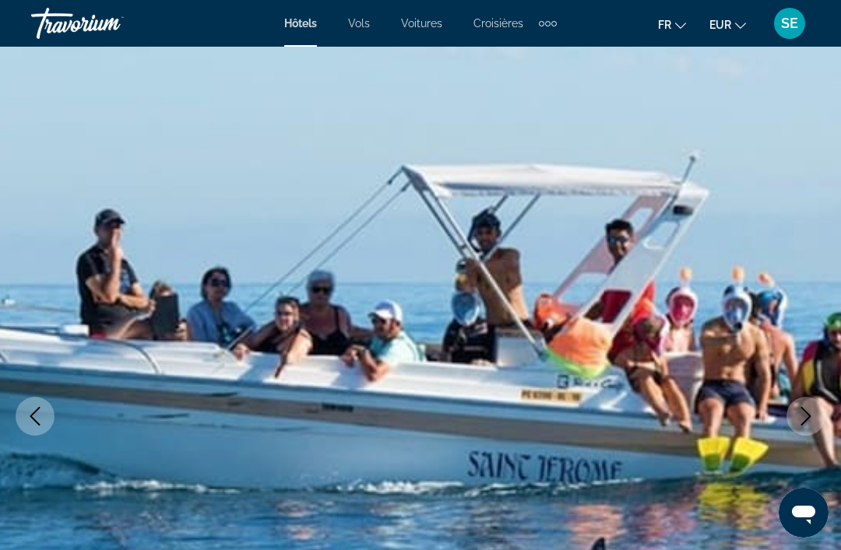
click at [39, 424] on icon "Previous image" at bounding box center [35, 416] width 10 height 19
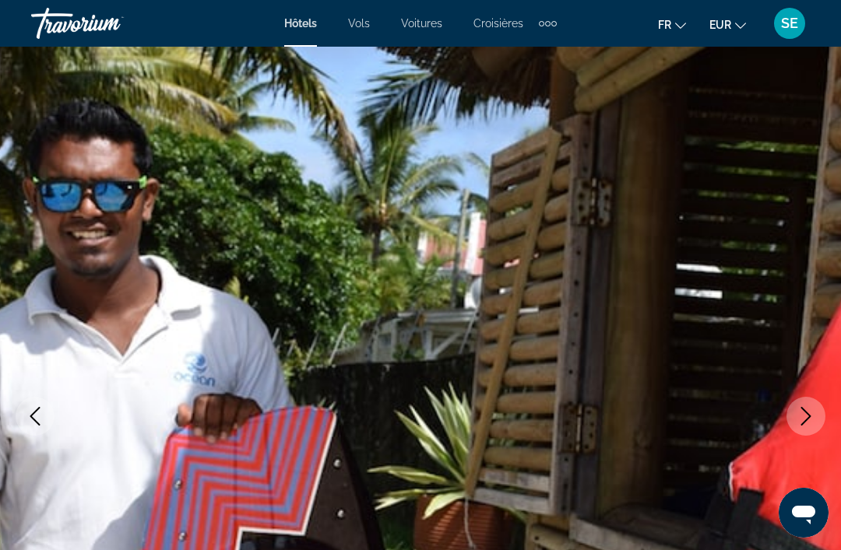
click at [36, 427] on button "Previous image" at bounding box center [35, 416] width 39 height 39
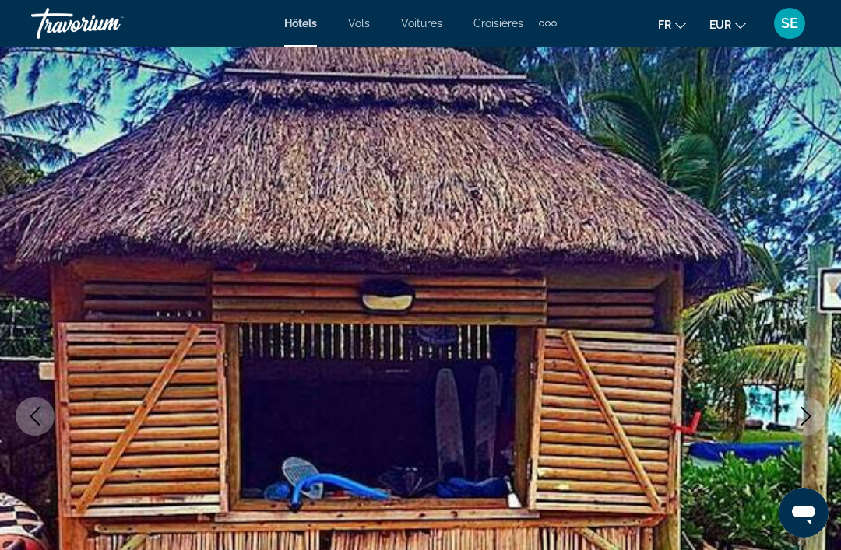
click at [39, 429] on button "Previous image" at bounding box center [35, 416] width 39 height 39
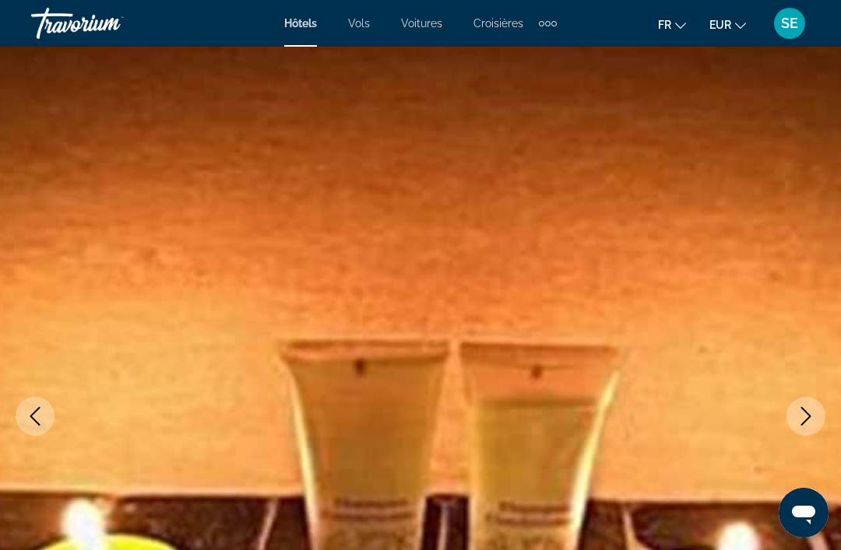
click at [34, 425] on icon "Previous image" at bounding box center [35, 416] width 19 height 19
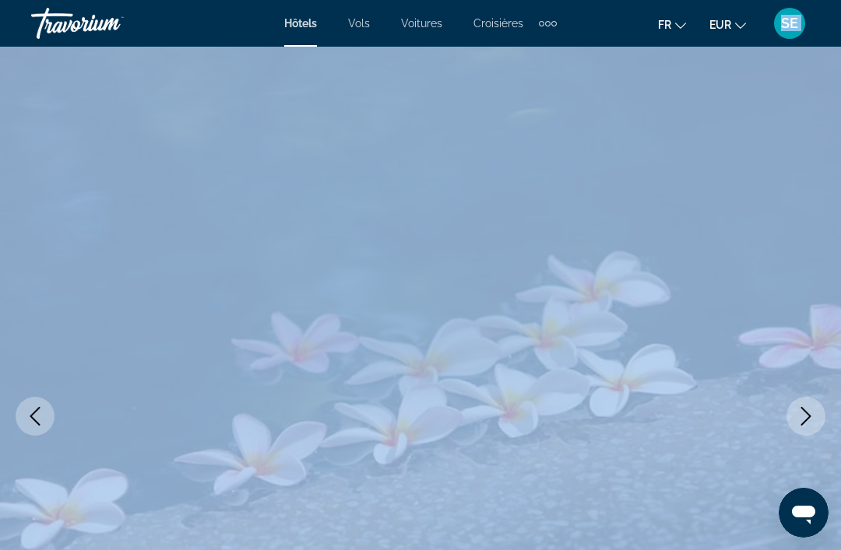
click at [23, 364] on img "Main content" at bounding box center [420, 417] width 841 height 740
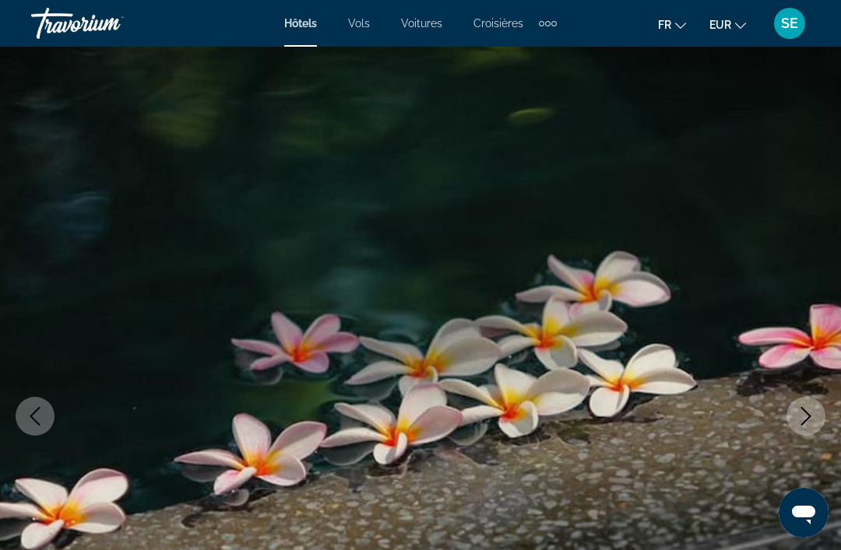
click at [37, 427] on button "Previous image" at bounding box center [35, 416] width 39 height 39
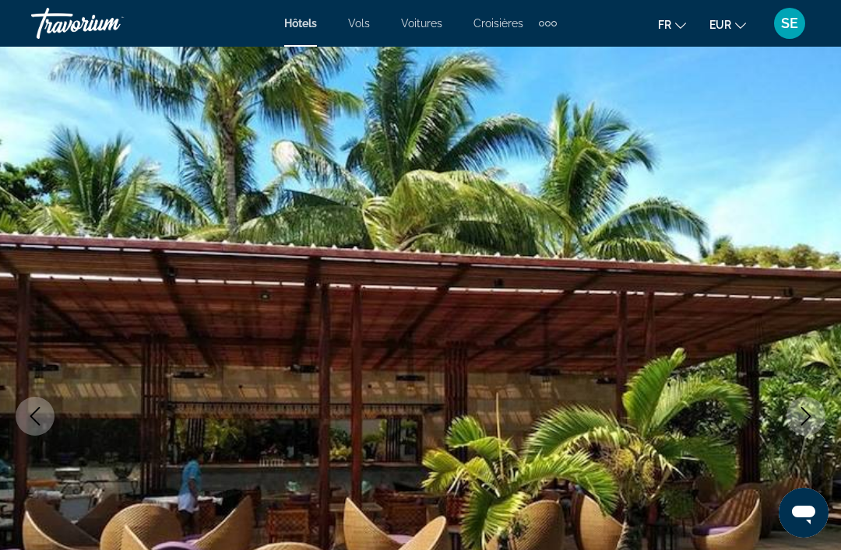
click at [35, 437] on img "Main content" at bounding box center [420, 417] width 841 height 740
click at [33, 428] on button "Previous image" at bounding box center [35, 416] width 39 height 39
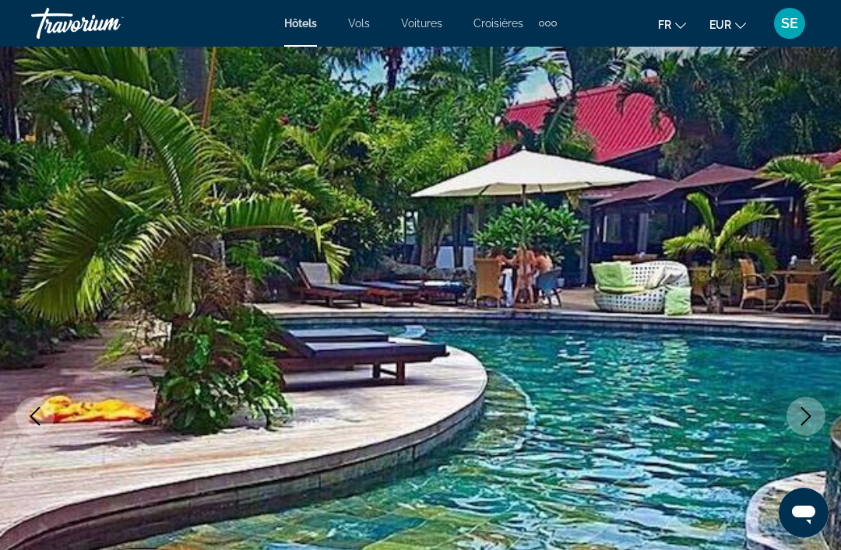
click at [40, 417] on icon "Previous image" at bounding box center [35, 416] width 19 height 19
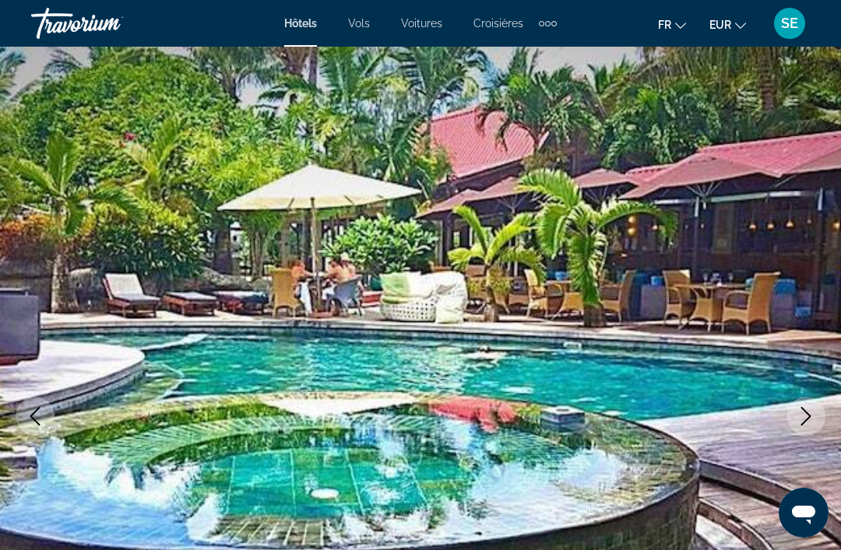
click at [38, 427] on button "Previous image" at bounding box center [35, 416] width 39 height 39
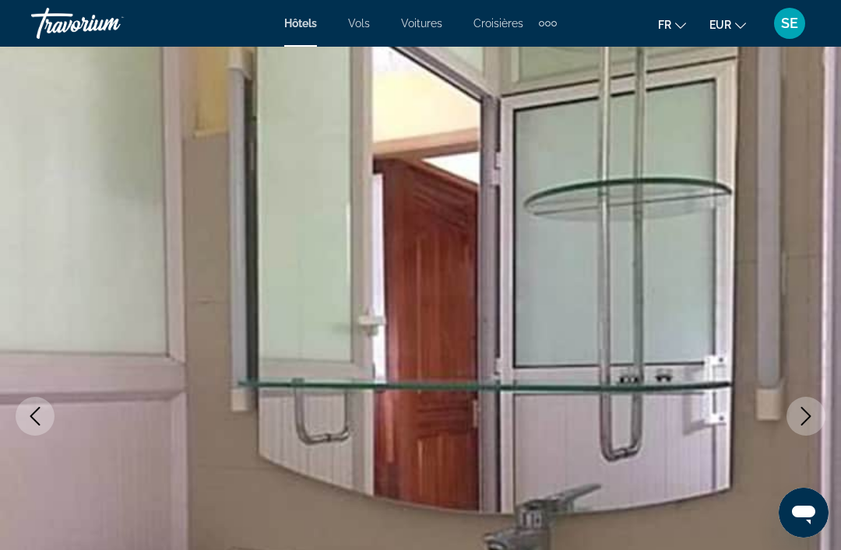
click at [31, 419] on icon "Previous image" at bounding box center [35, 416] width 19 height 19
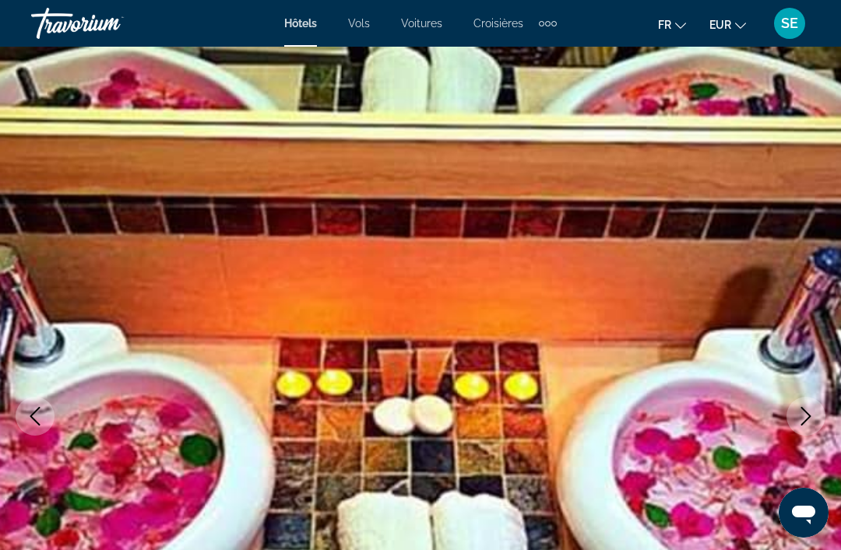
click at [39, 416] on icon "Previous image" at bounding box center [35, 416] width 19 height 19
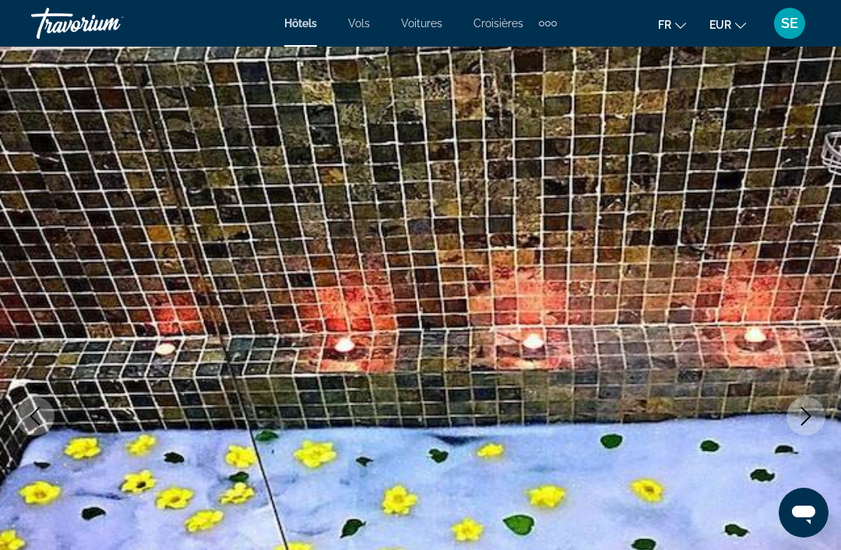
click at [29, 422] on icon "Previous image" at bounding box center [35, 416] width 19 height 19
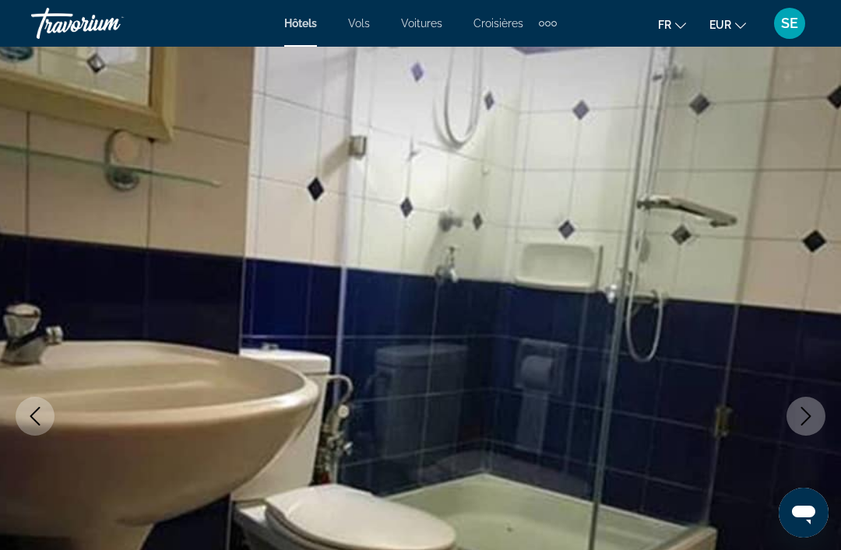
click at [35, 421] on icon "Previous image" at bounding box center [35, 416] width 10 height 19
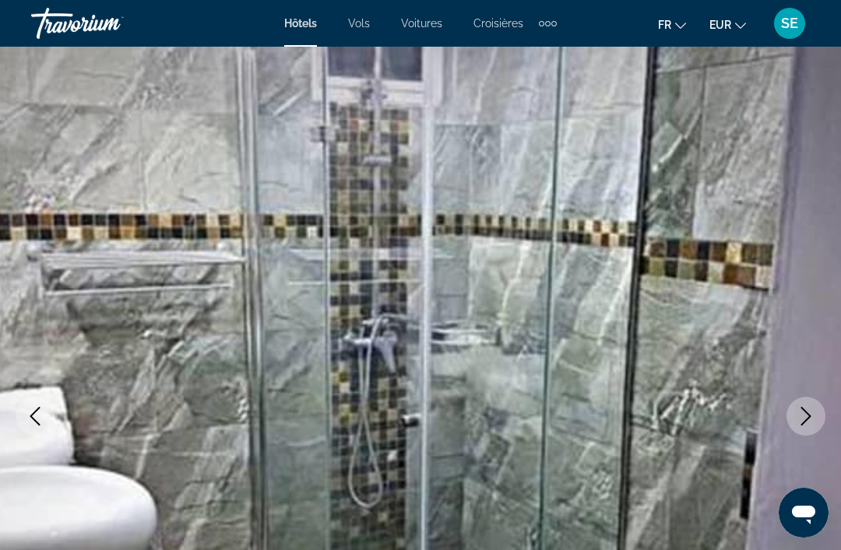
click at [38, 425] on icon "Previous image" at bounding box center [35, 416] width 19 height 19
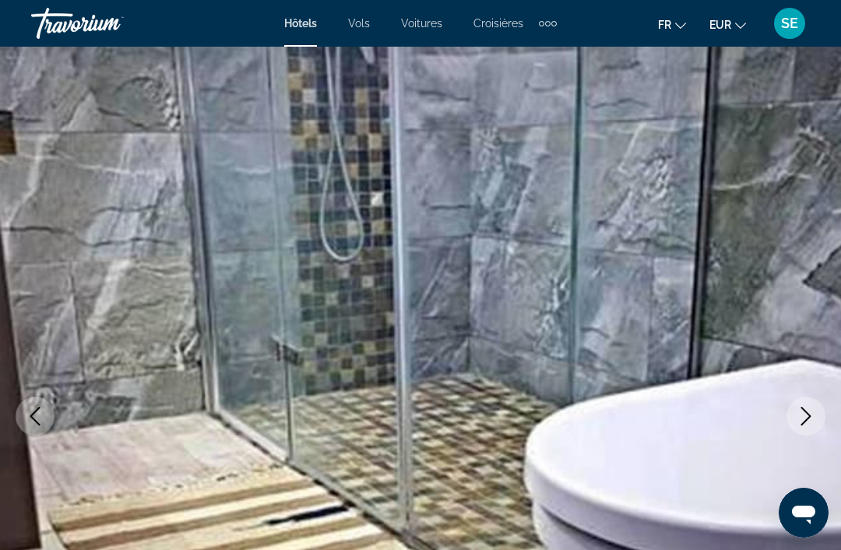
click at [39, 422] on icon "Previous image" at bounding box center [35, 416] width 19 height 19
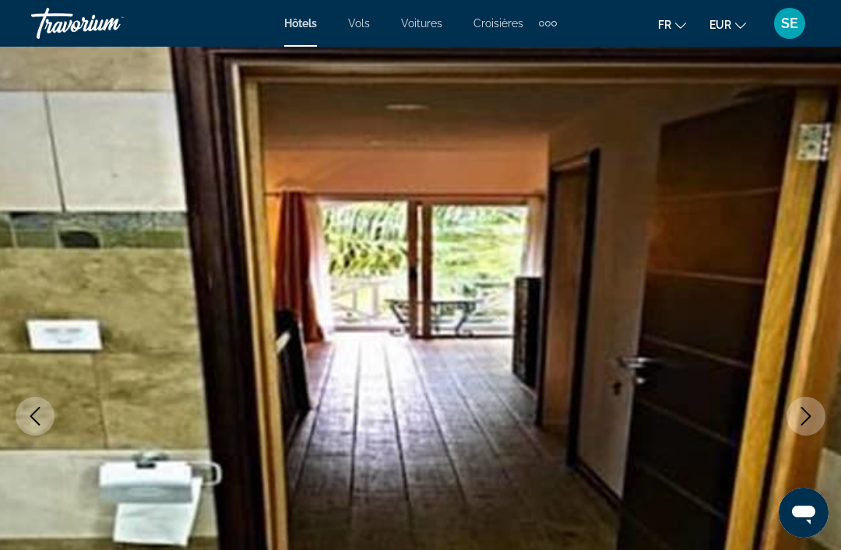
click at [40, 428] on button "Previous image" at bounding box center [35, 416] width 39 height 39
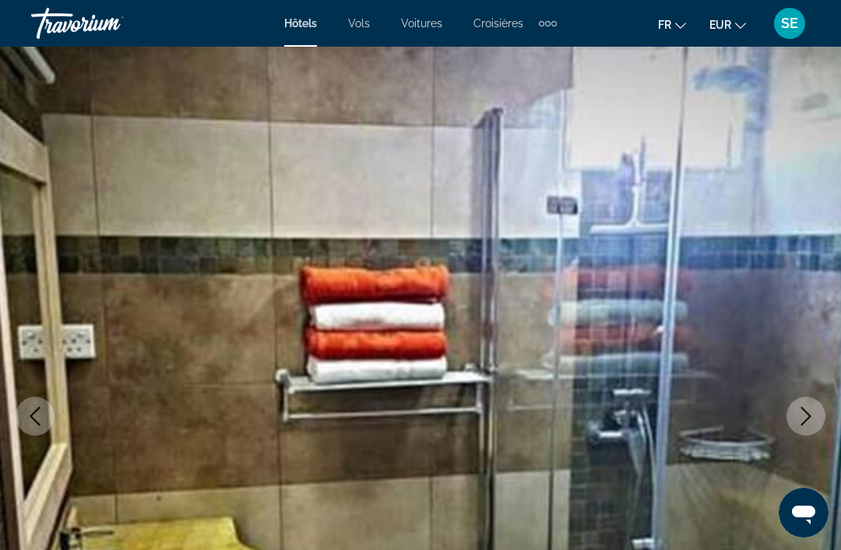
click at [32, 430] on button "Previous image" at bounding box center [35, 416] width 39 height 39
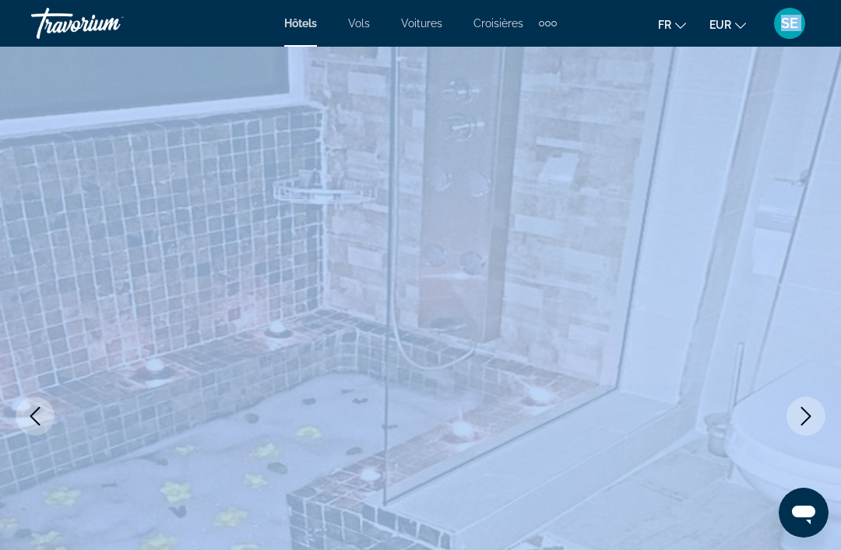
click at [26, 428] on button "Previous image" at bounding box center [35, 416] width 39 height 39
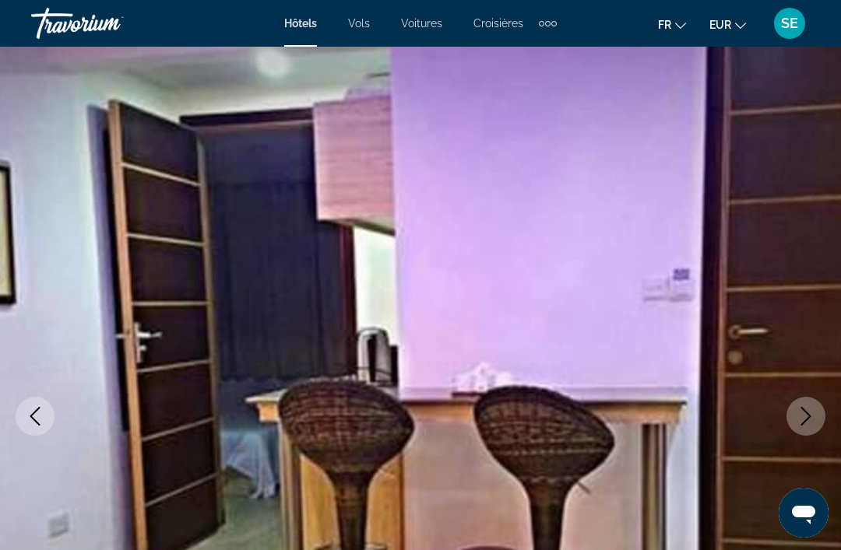
click at [37, 427] on button "Previous image" at bounding box center [35, 416] width 39 height 39
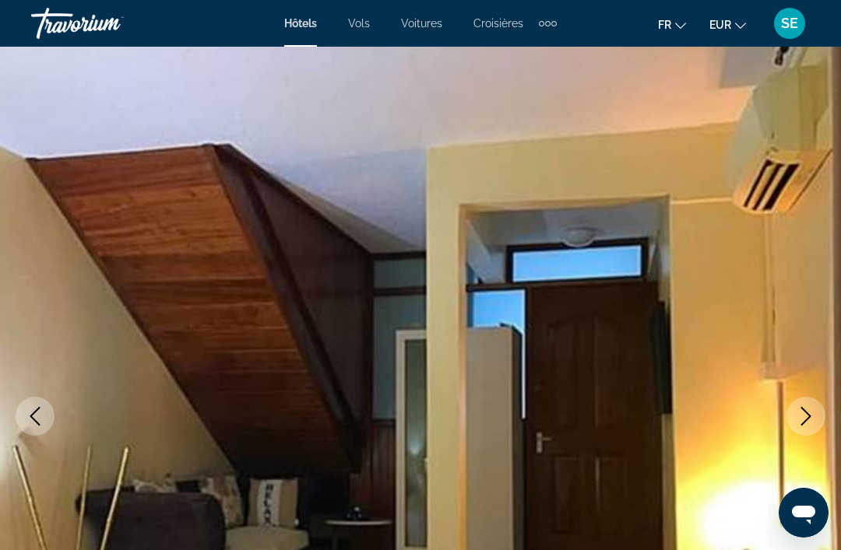
click at [32, 432] on button "Previous image" at bounding box center [35, 416] width 39 height 39
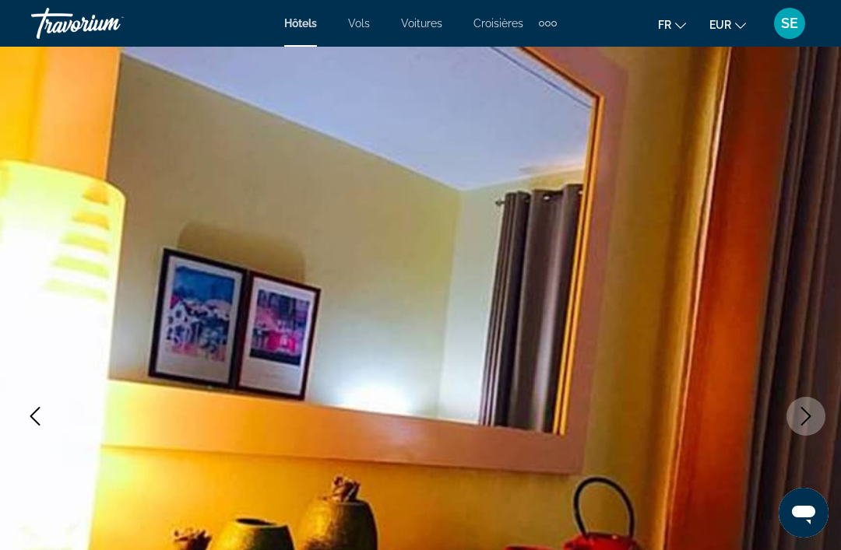
click at [32, 433] on button "Previous image" at bounding box center [35, 416] width 39 height 39
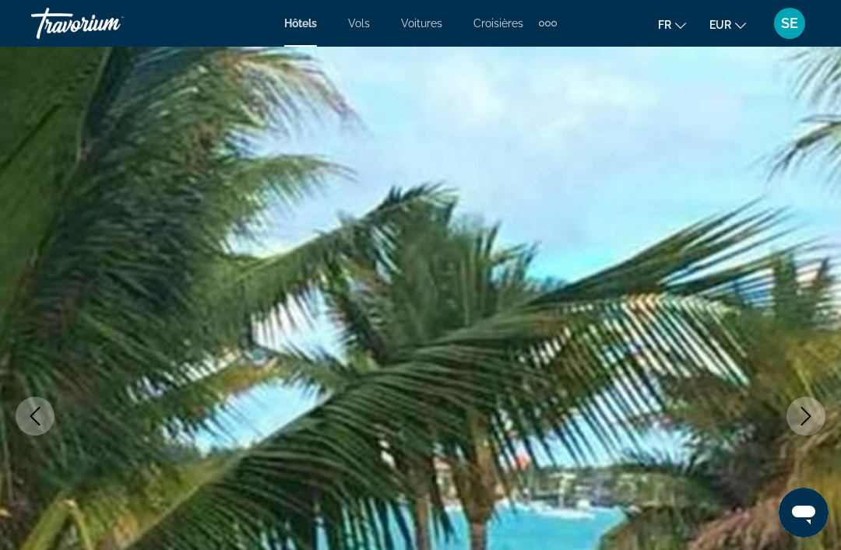
click at [29, 434] on button "Previous image" at bounding box center [35, 416] width 39 height 39
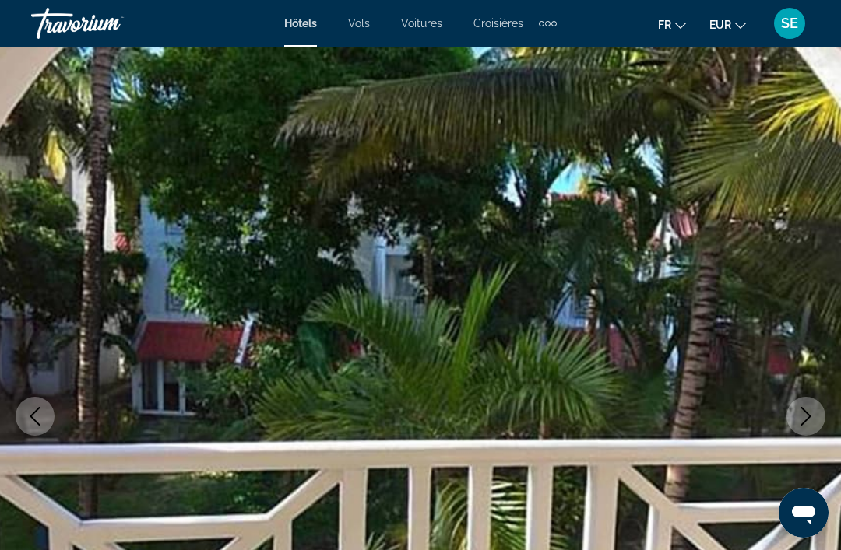
click at [30, 430] on button "Previous image" at bounding box center [35, 416] width 39 height 39
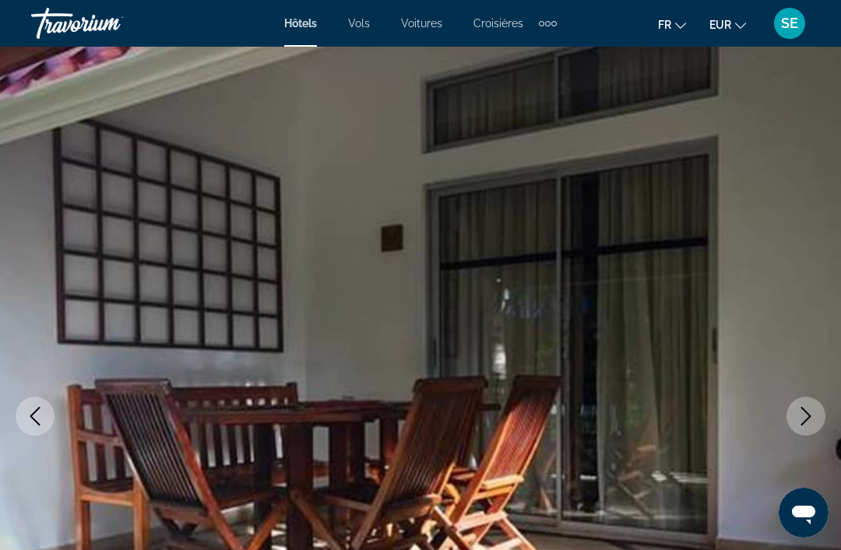
click at [29, 434] on button "Previous image" at bounding box center [35, 416] width 39 height 39
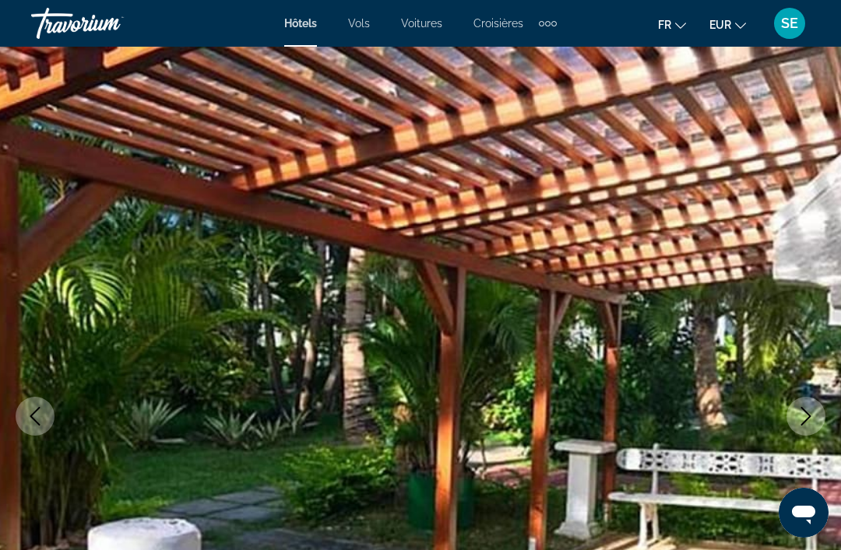
click at [33, 434] on button "Previous image" at bounding box center [35, 416] width 39 height 39
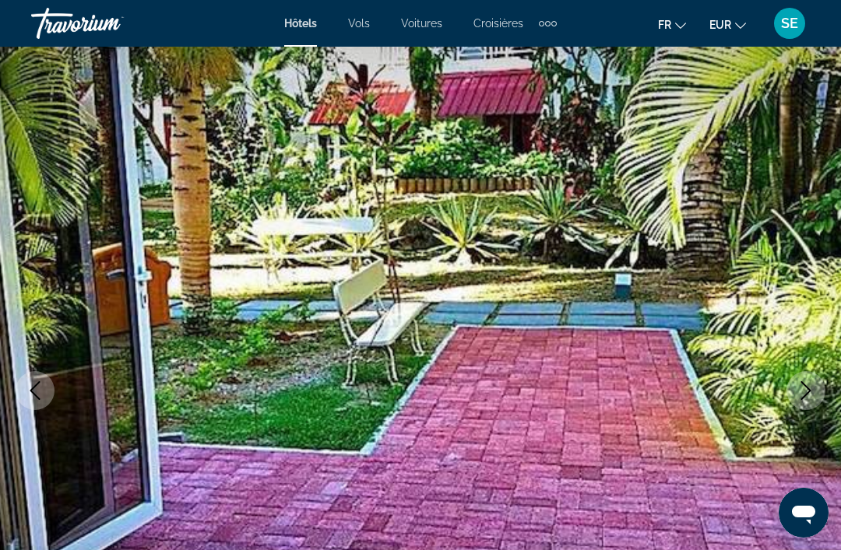
scroll to position [35, 0]
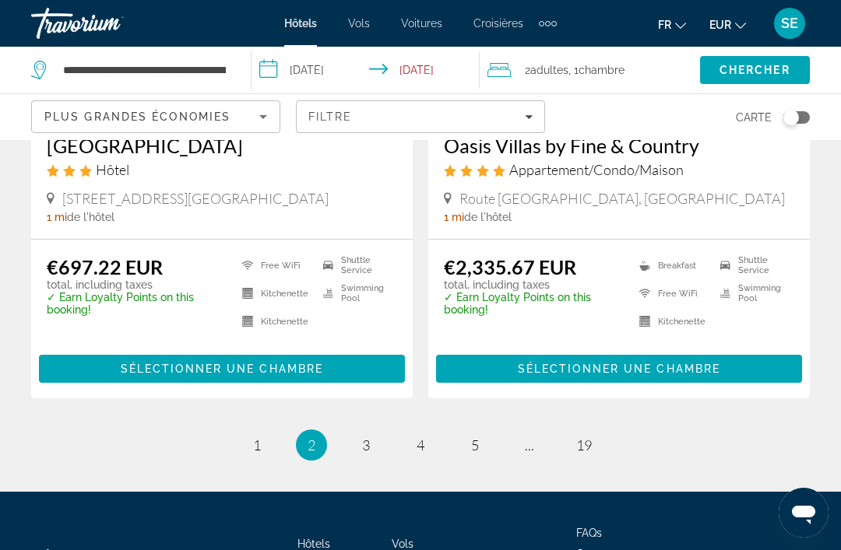
scroll to position [3318, 0]
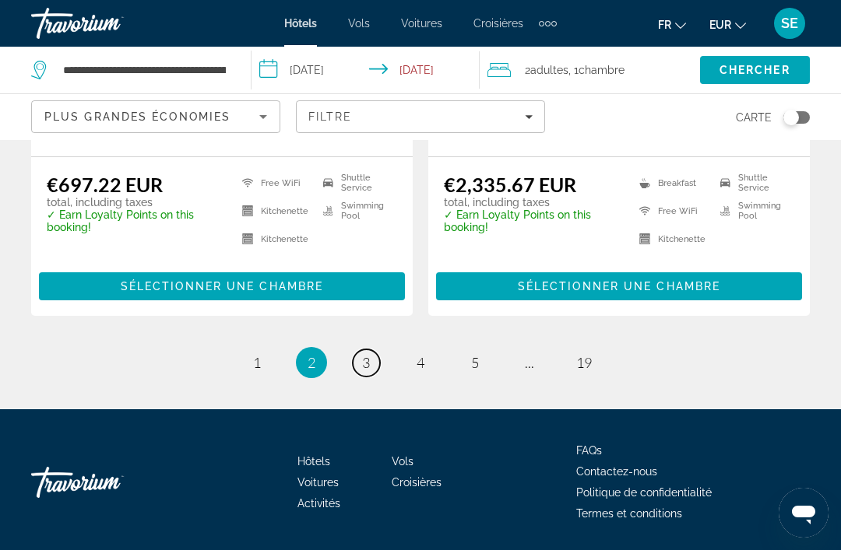
click at [368, 362] on span "3" at bounding box center [366, 362] width 8 height 17
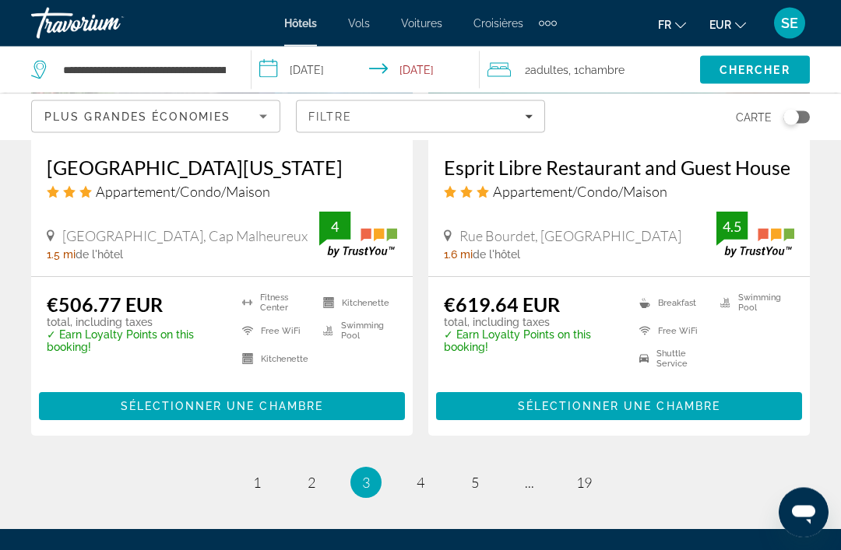
scroll to position [3312, 0]
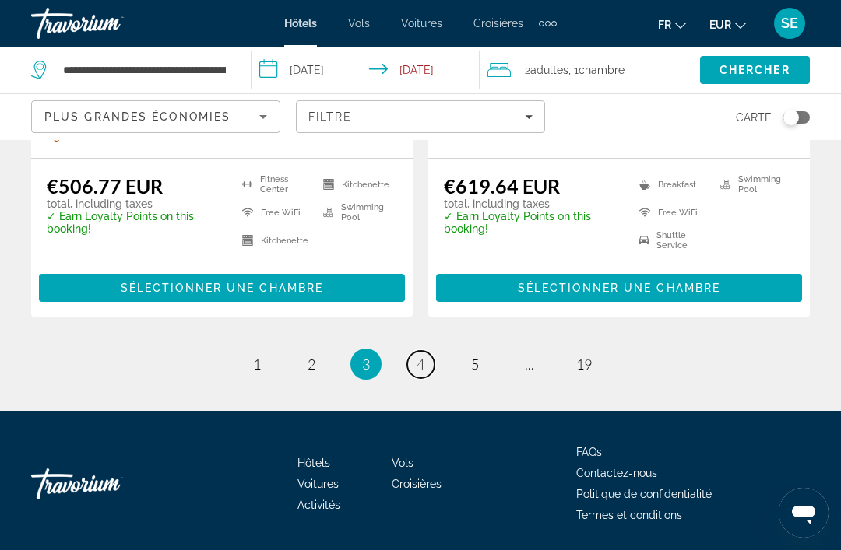
click at [429, 362] on link "page 4" at bounding box center [420, 364] width 27 height 27
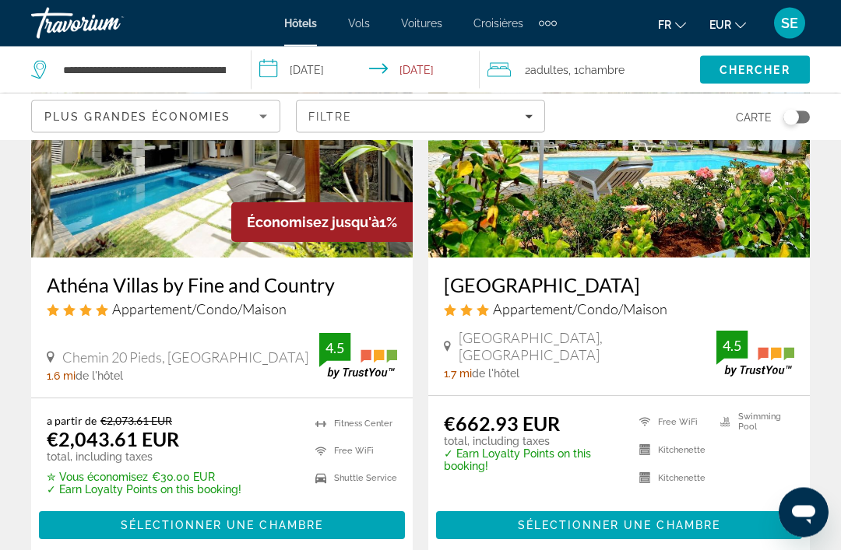
scroll to position [186, 0]
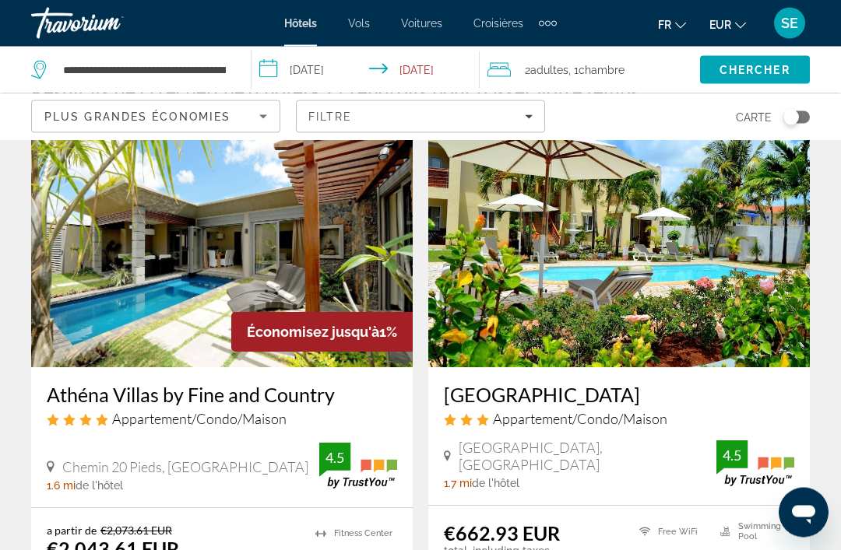
click at [636, 284] on img "Main content" at bounding box center [618, 243] width 381 height 249
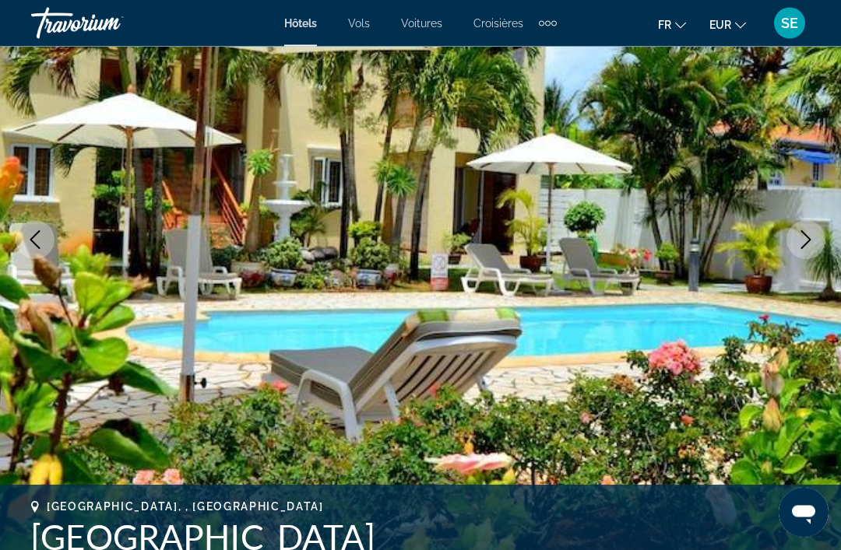
scroll to position [174, 0]
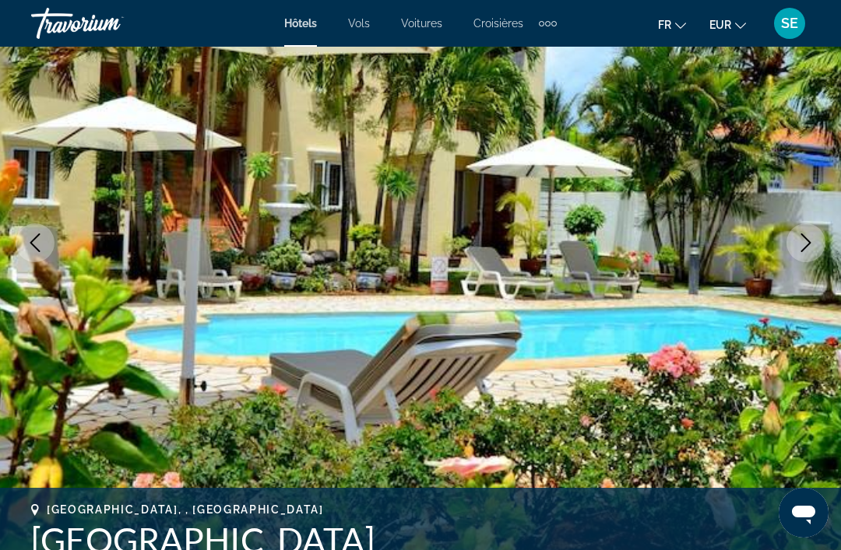
click at [35, 243] on icon "Previous image" at bounding box center [35, 243] width 19 height 19
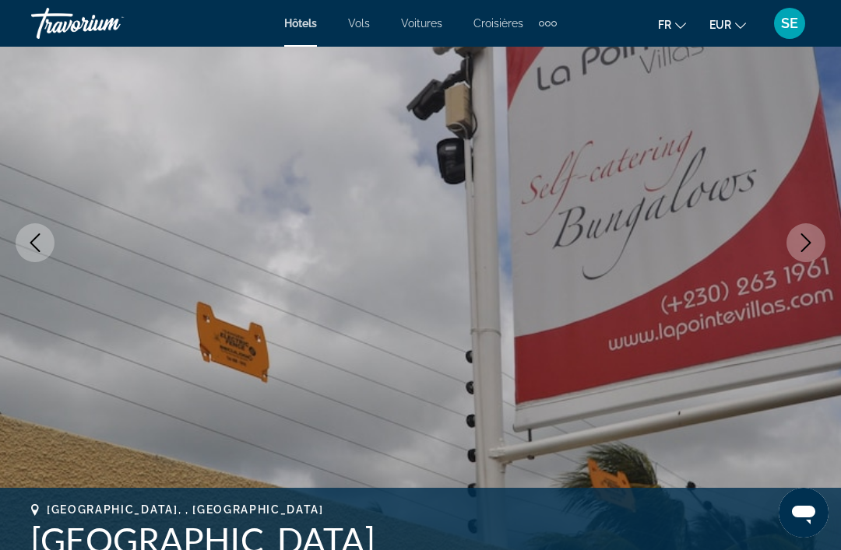
click at [33, 248] on icon "Previous image" at bounding box center [35, 243] width 19 height 19
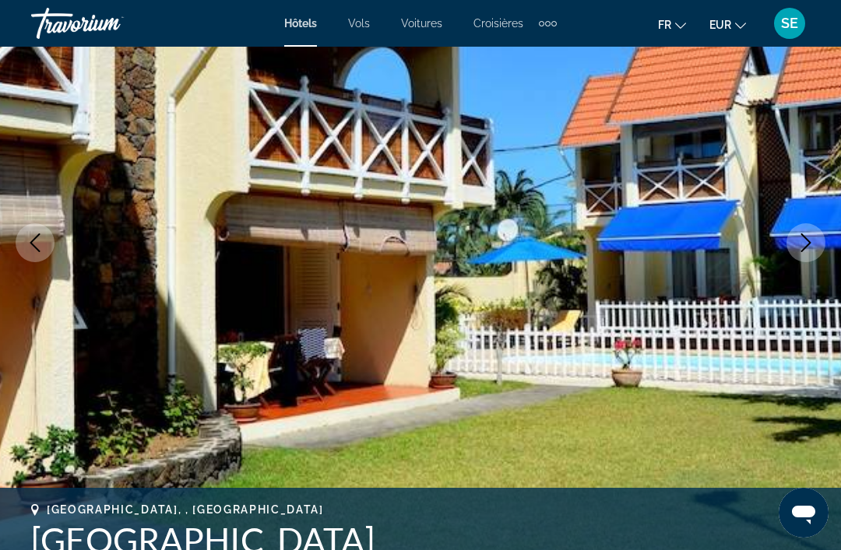
click at [39, 251] on icon "Previous image" at bounding box center [35, 243] width 10 height 19
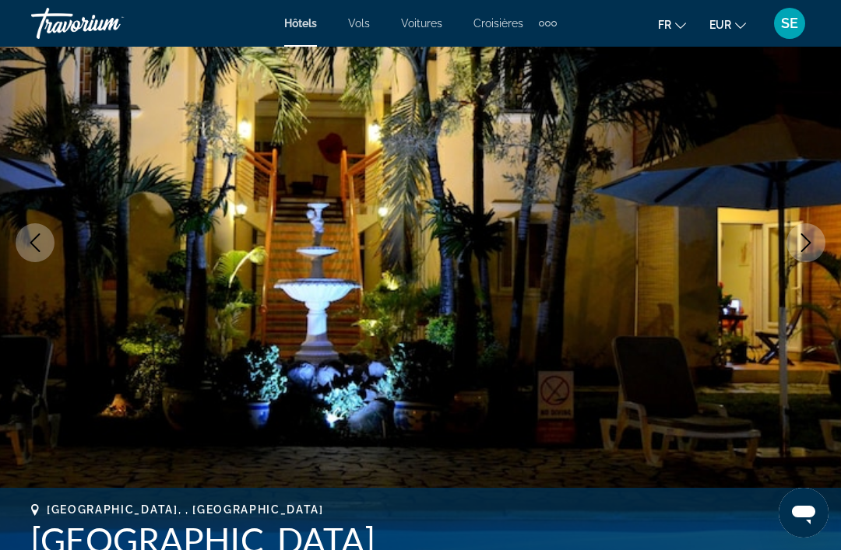
click at [813, 239] on icon "Next image" at bounding box center [805, 243] width 19 height 19
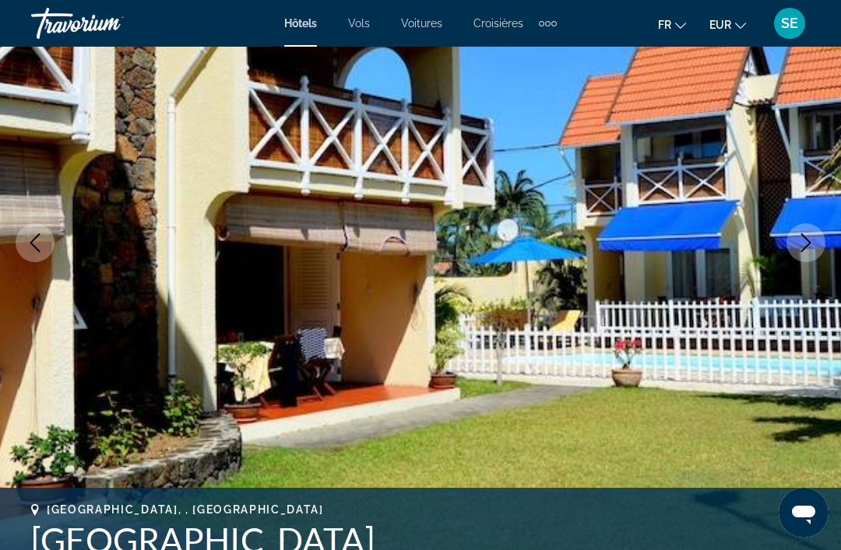
click at [40, 241] on icon "Previous image" at bounding box center [35, 243] width 19 height 19
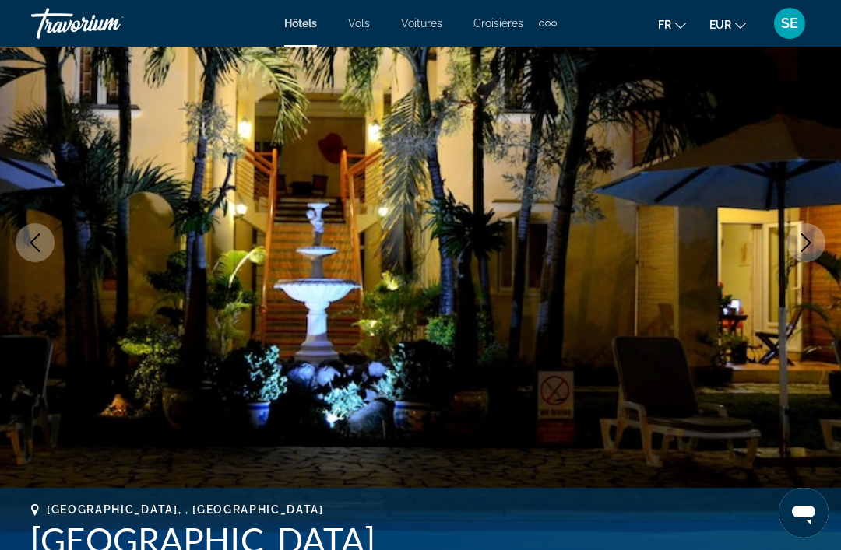
click at [40, 256] on button "Previous image" at bounding box center [35, 242] width 39 height 39
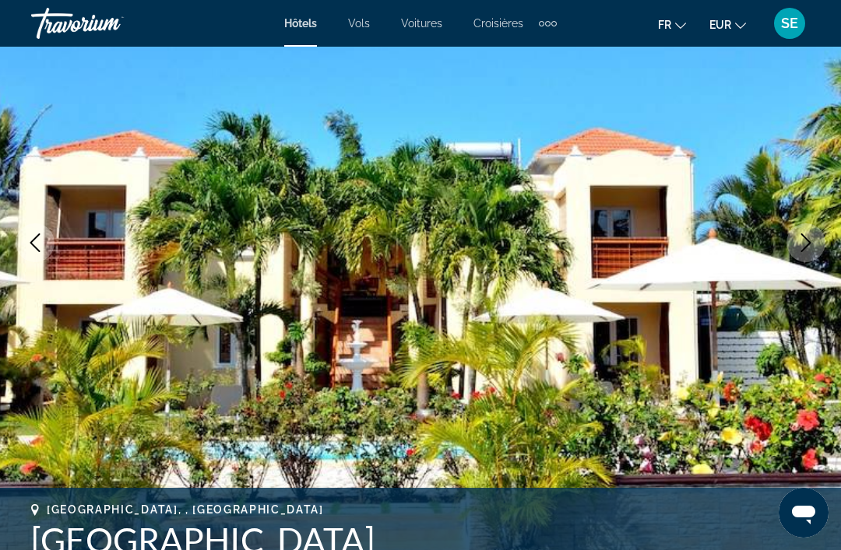
click at [31, 250] on icon "Previous image" at bounding box center [35, 243] width 19 height 19
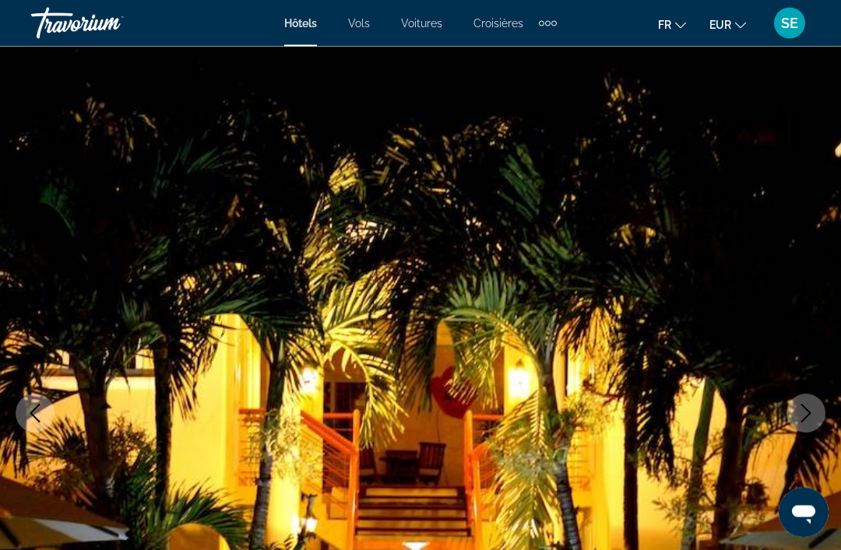
scroll to position [0, 0]
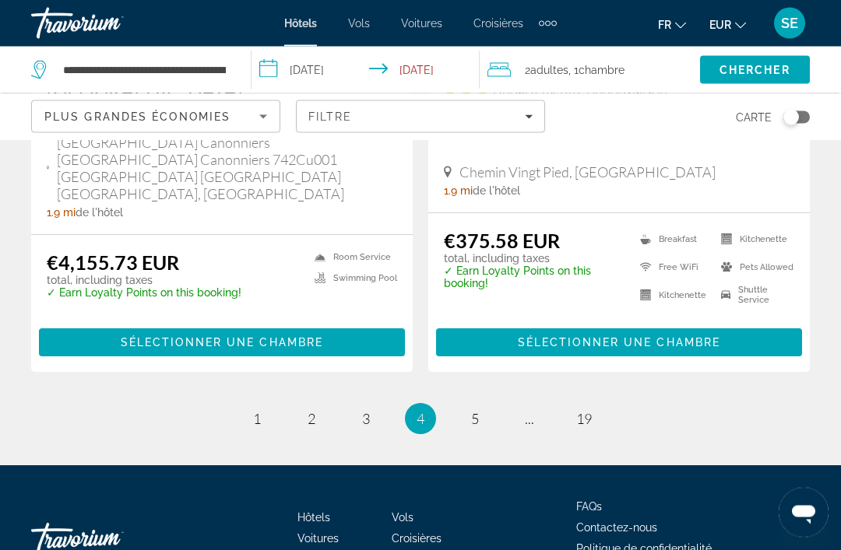
scroll to position [3309, 0]
click at [469, 423] on link "page 5" at bounding box center [475, 419] width 27 height 27
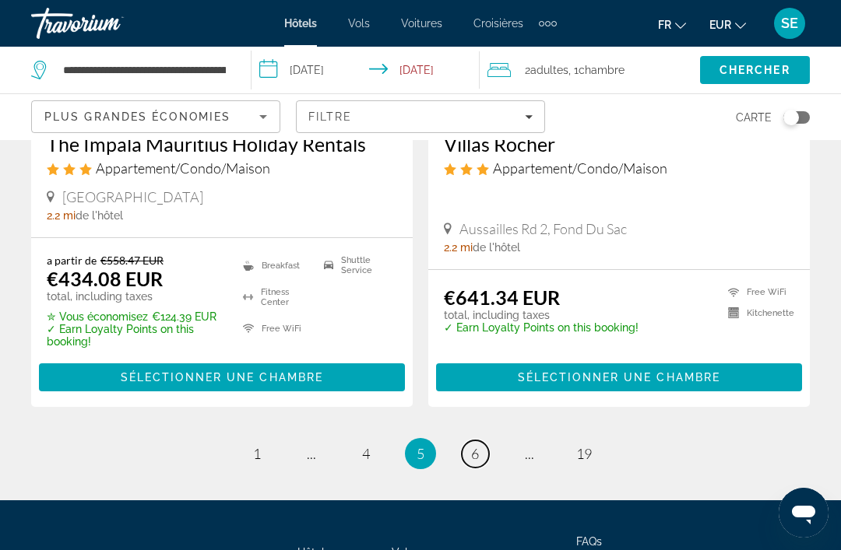
scroll to position [3210, 0]
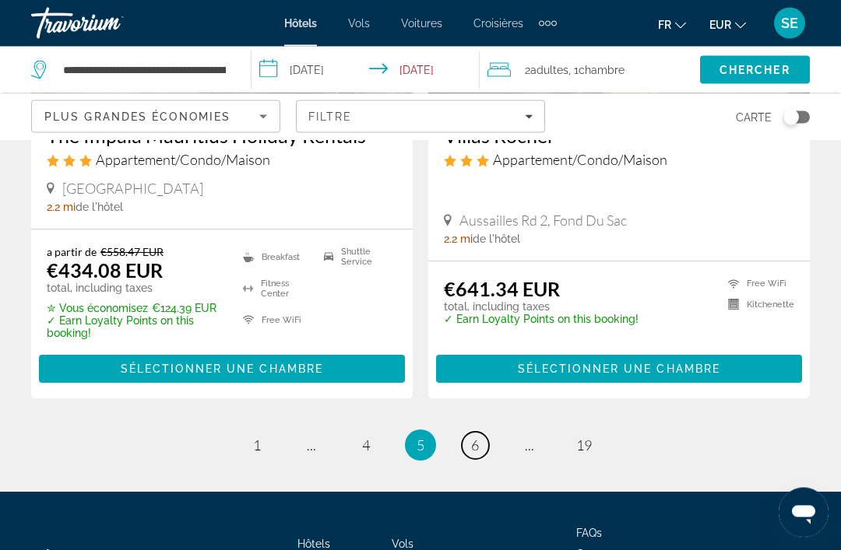
click at [477, 445] on span "6" at bounding box center [475, 445] width 8 height 17
